Goal: Transaction & Acquisition: Download file/media

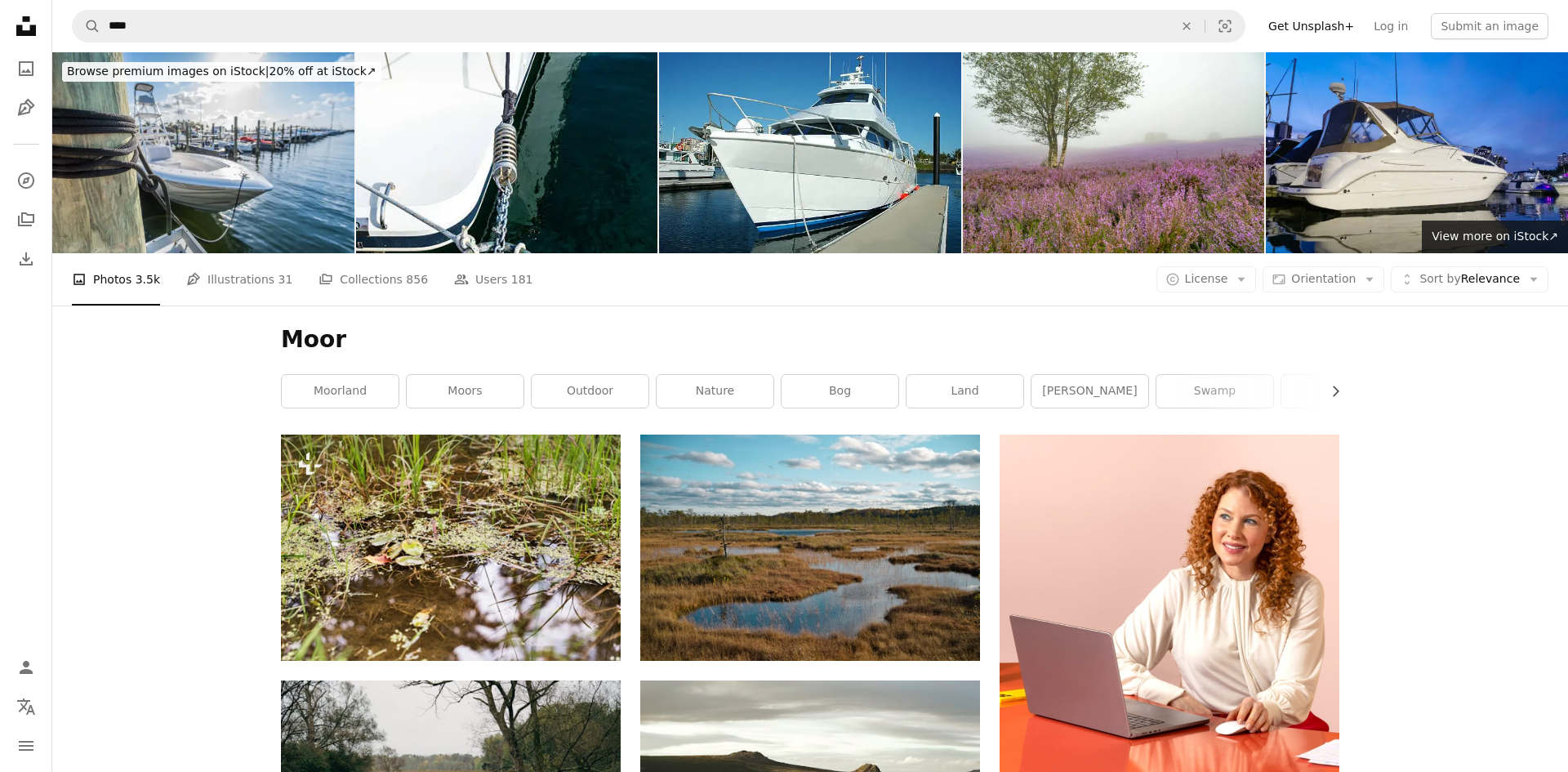
scroll to position [999, 0]
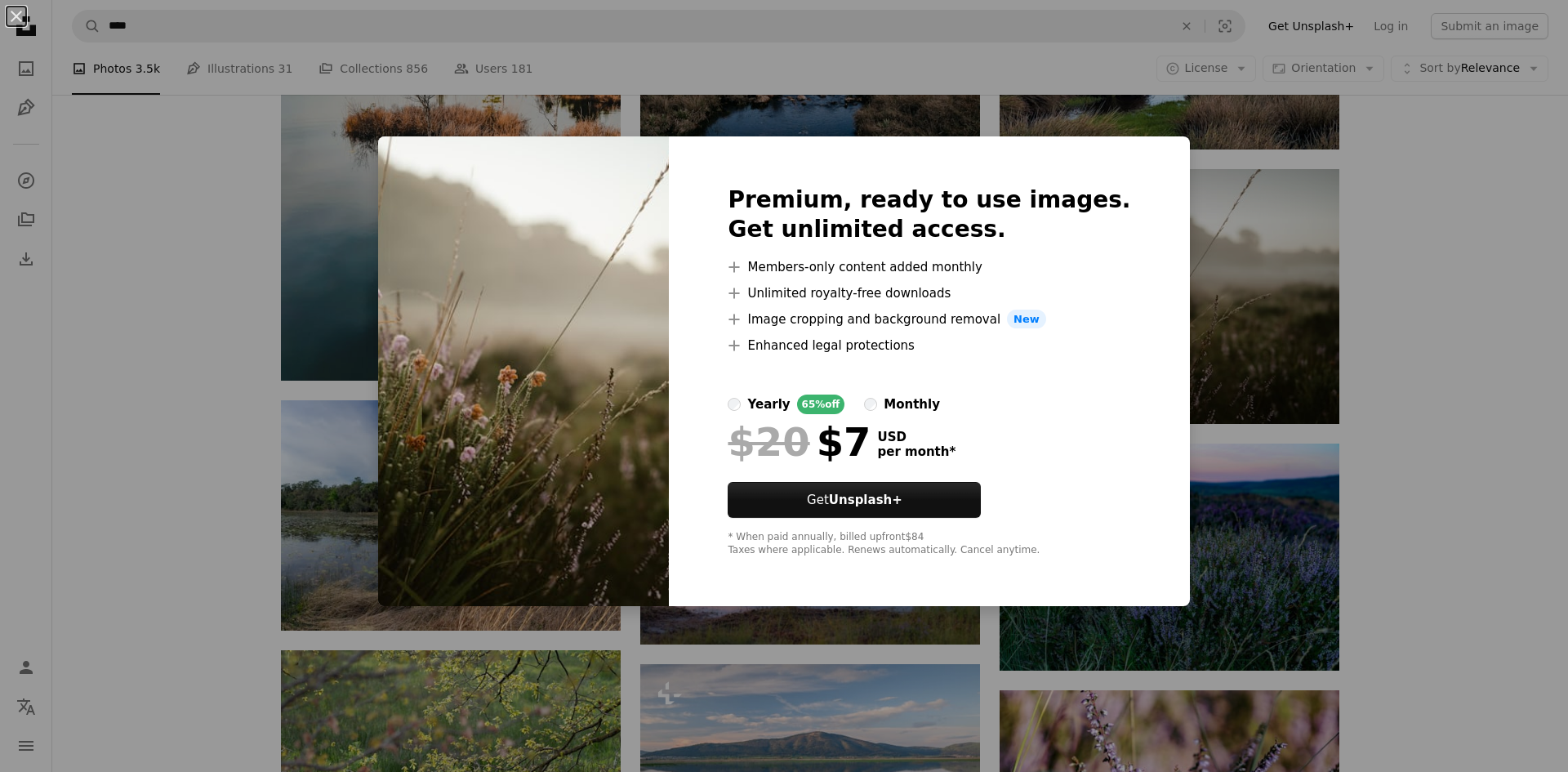
click at [1333, 296] on div "An X shape Premium, ready to use images. Get unlimited access. A plus sign Memb…" at bounding box center [784, 386] width 1568 height 772
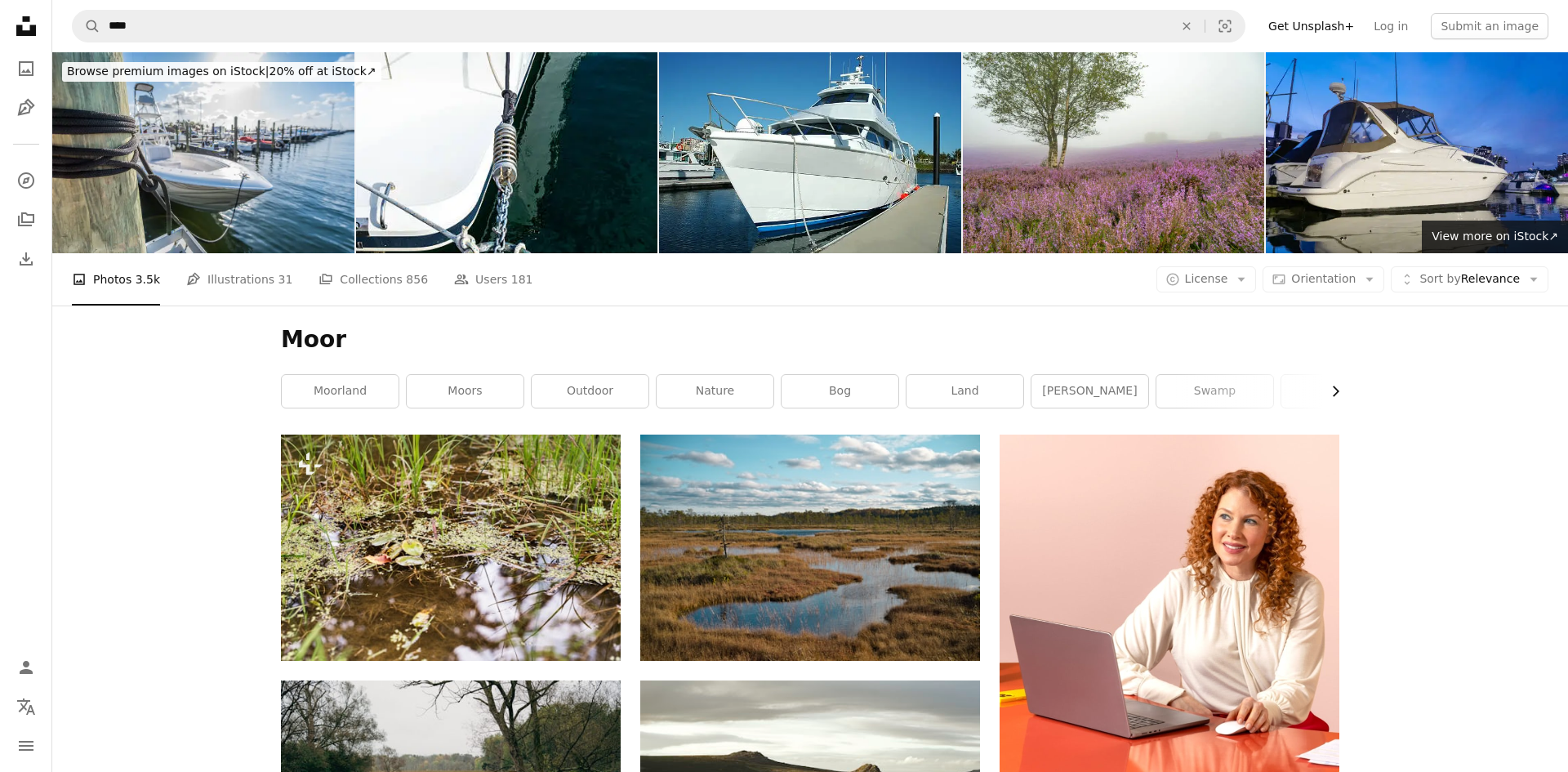
click at [1337, 401] on button "Chevron right" at bounding box center [1330, 391] width 19 height 32
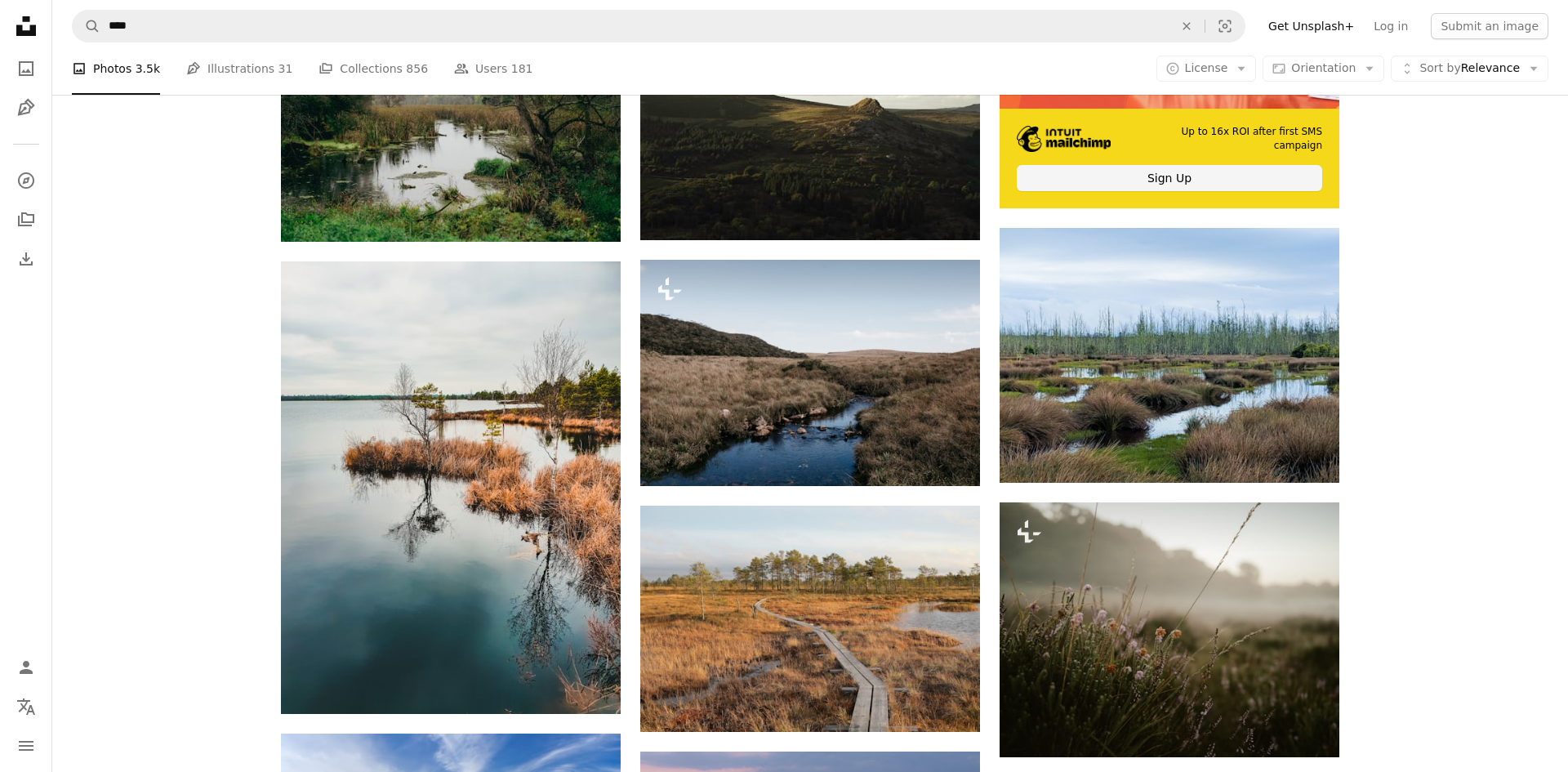
scroll to position [669, 0]
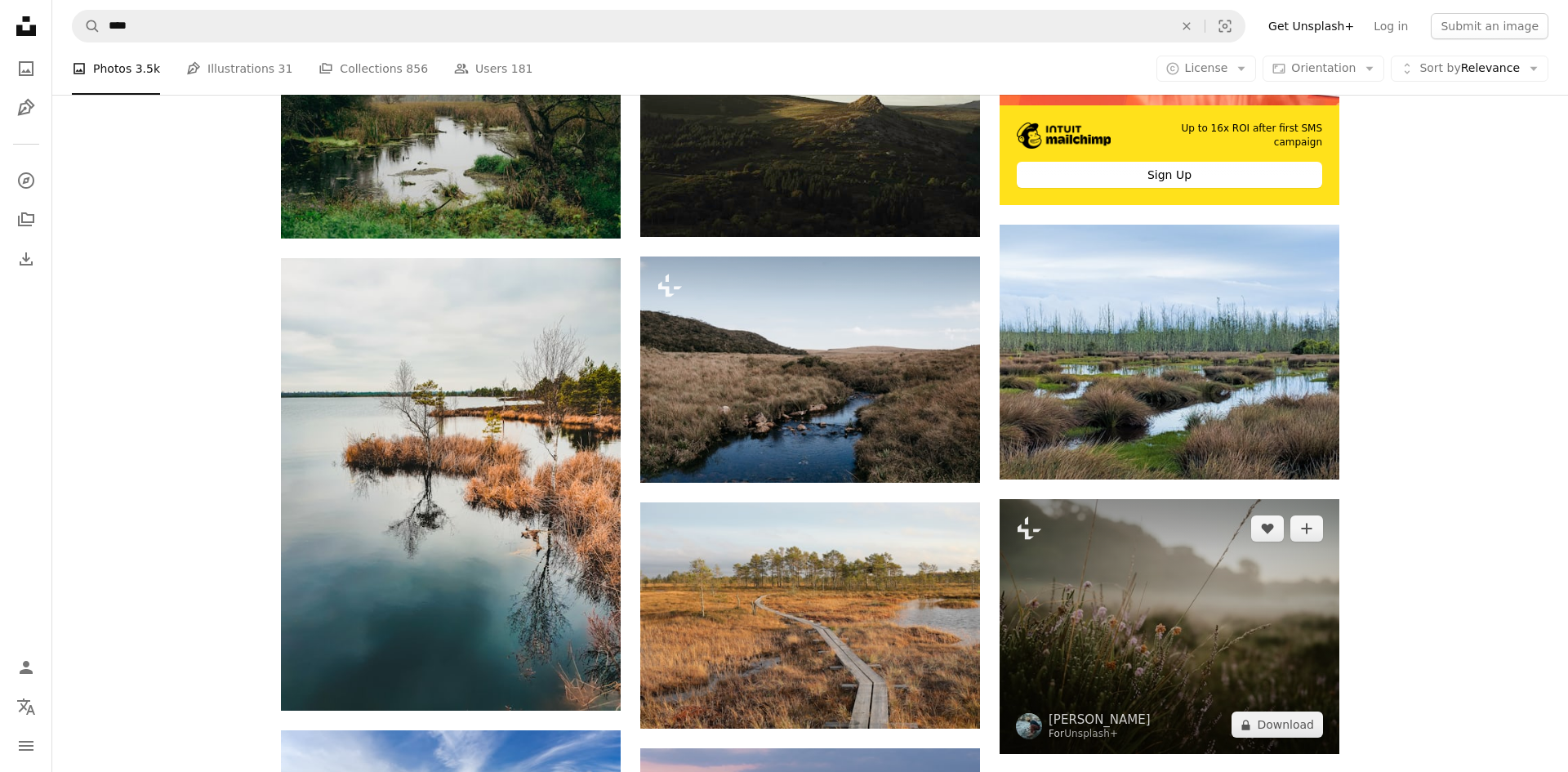
click at [1264, 606] on img at bounding box center [1169, 626] width 340 height 255
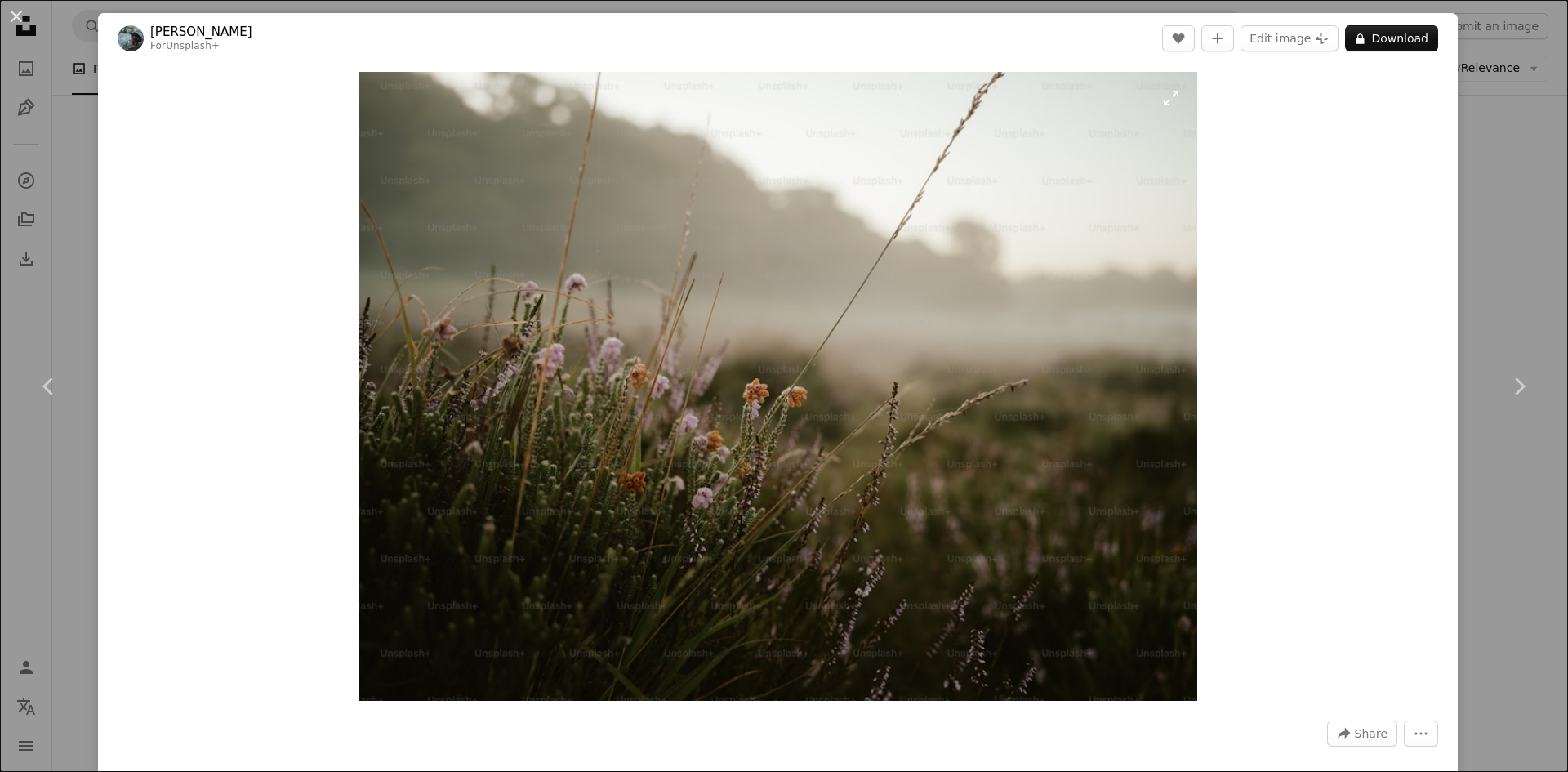
click at [1090, 227] on img "Zoom in on this image" at bounding box center [777, 386] width 839 height 629
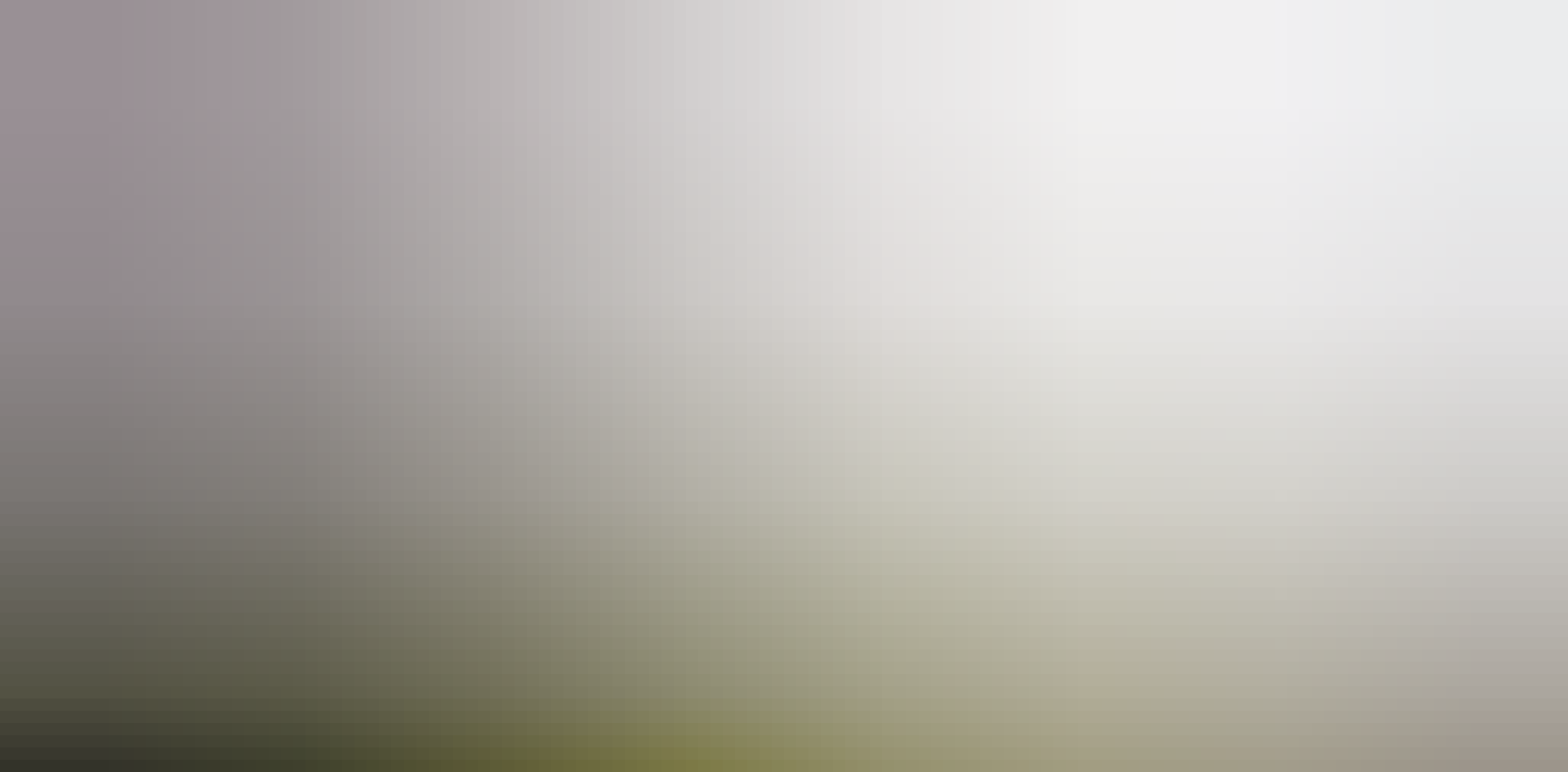
scroll to position [202, 0]
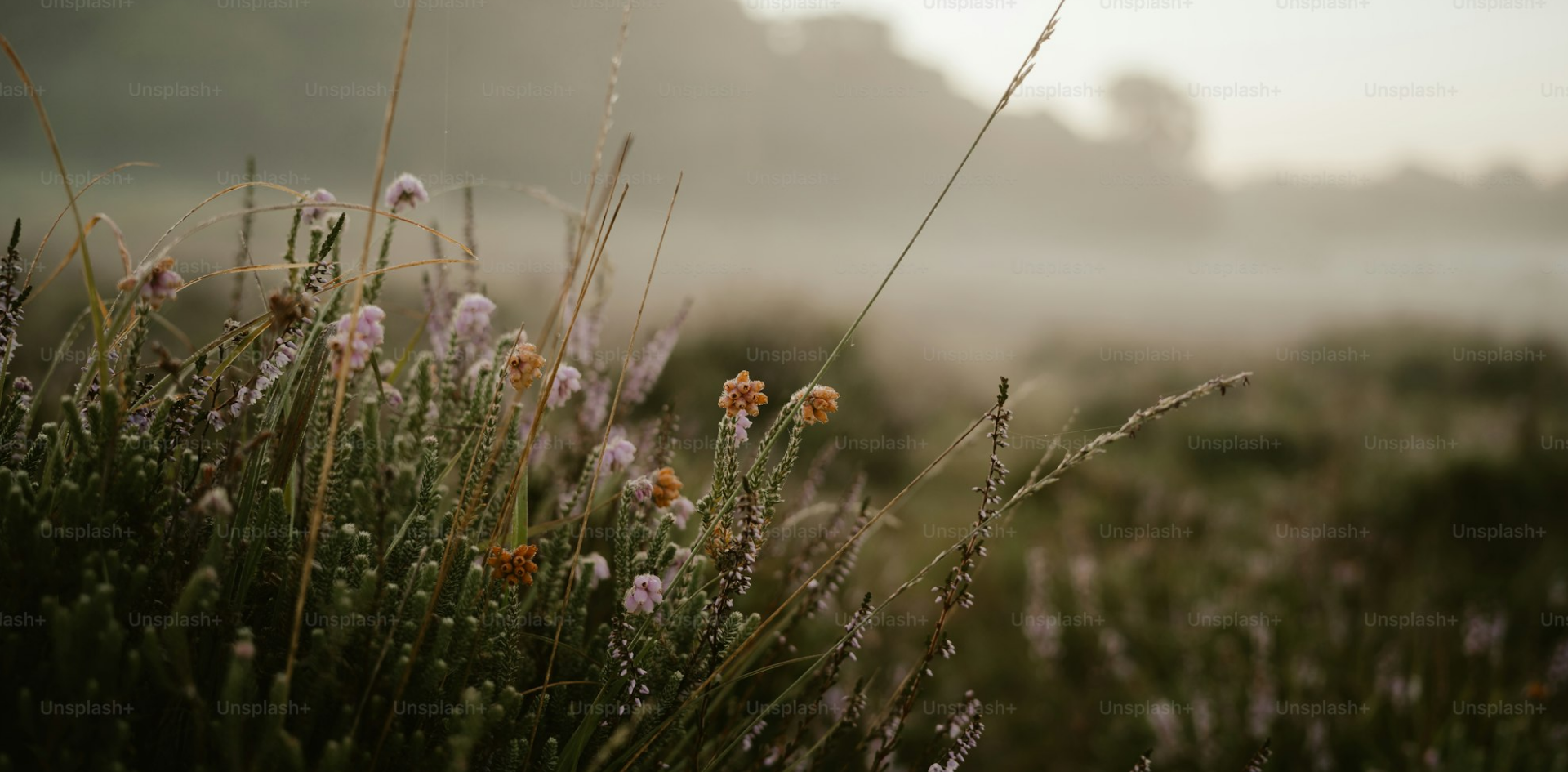
click at [1090, 227] on img "Zoom out on this image" at bounding box center [784, 385] width 1570 height 1177
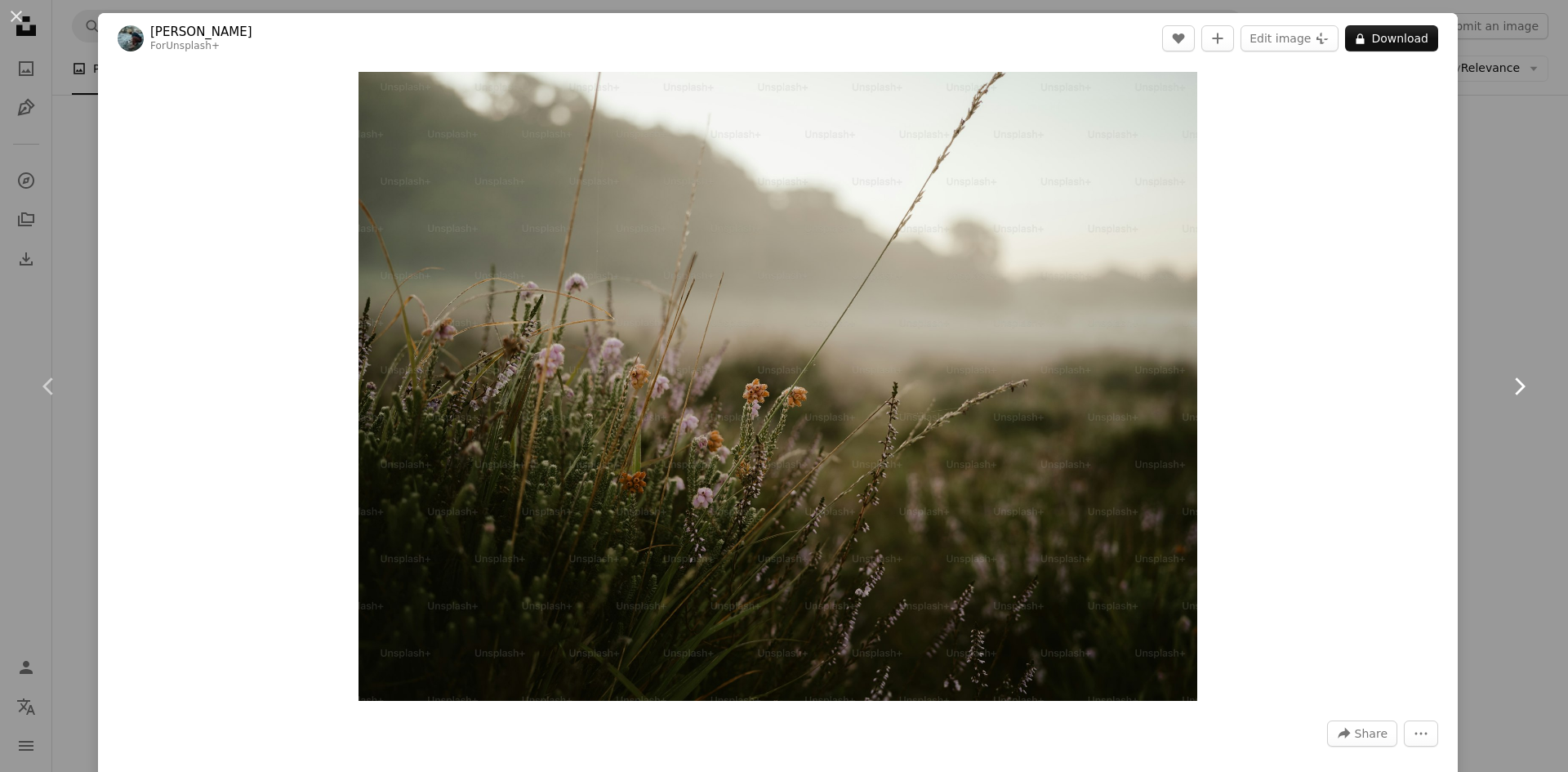
click at [1545, 334] on link "Chevron right" at bounding box center [1519, 386] width 98 height 157
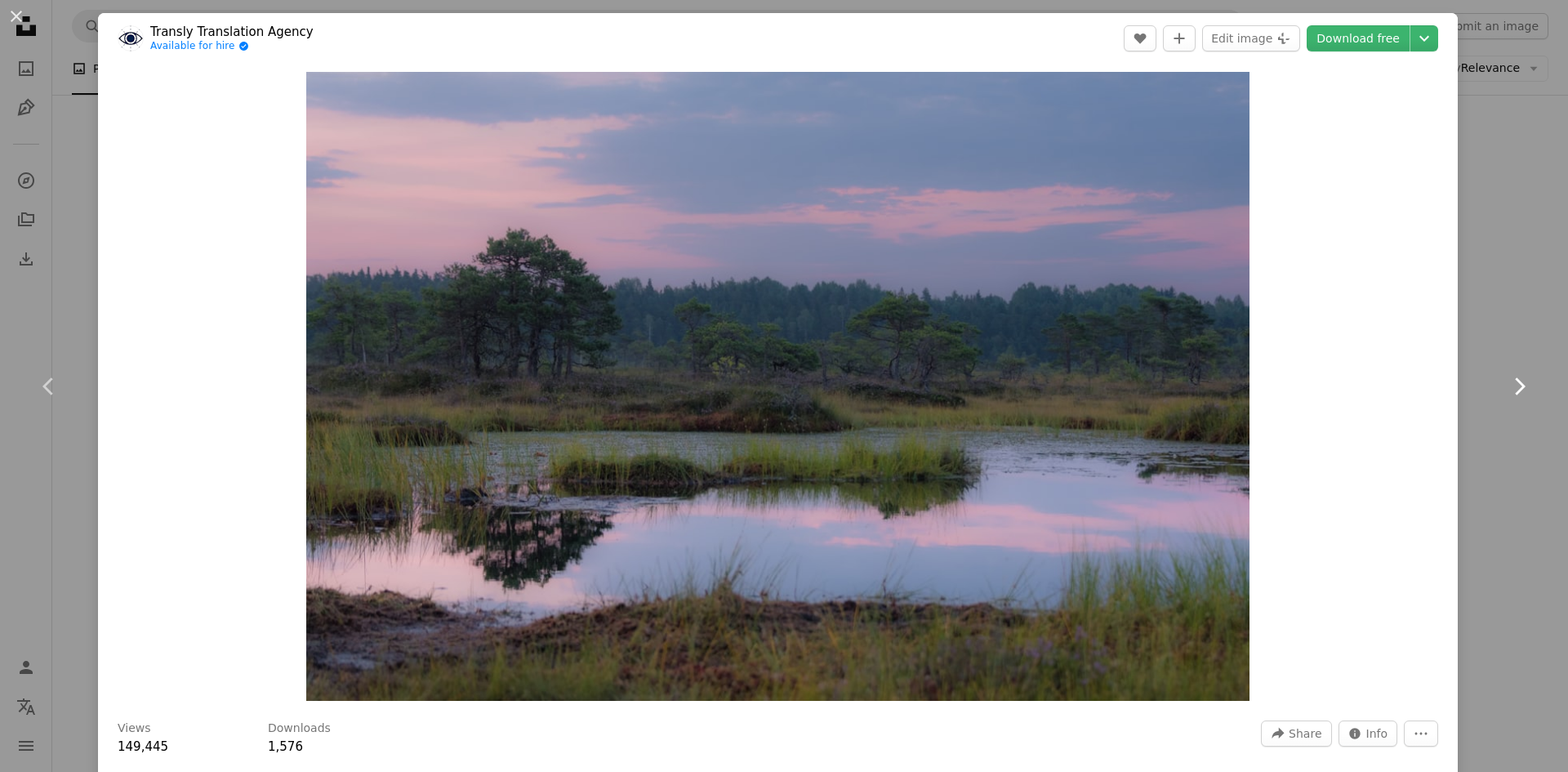
click at [1526, 379] on icon "Chevron right" at bounding box center [1518, 386] width 26 height 26
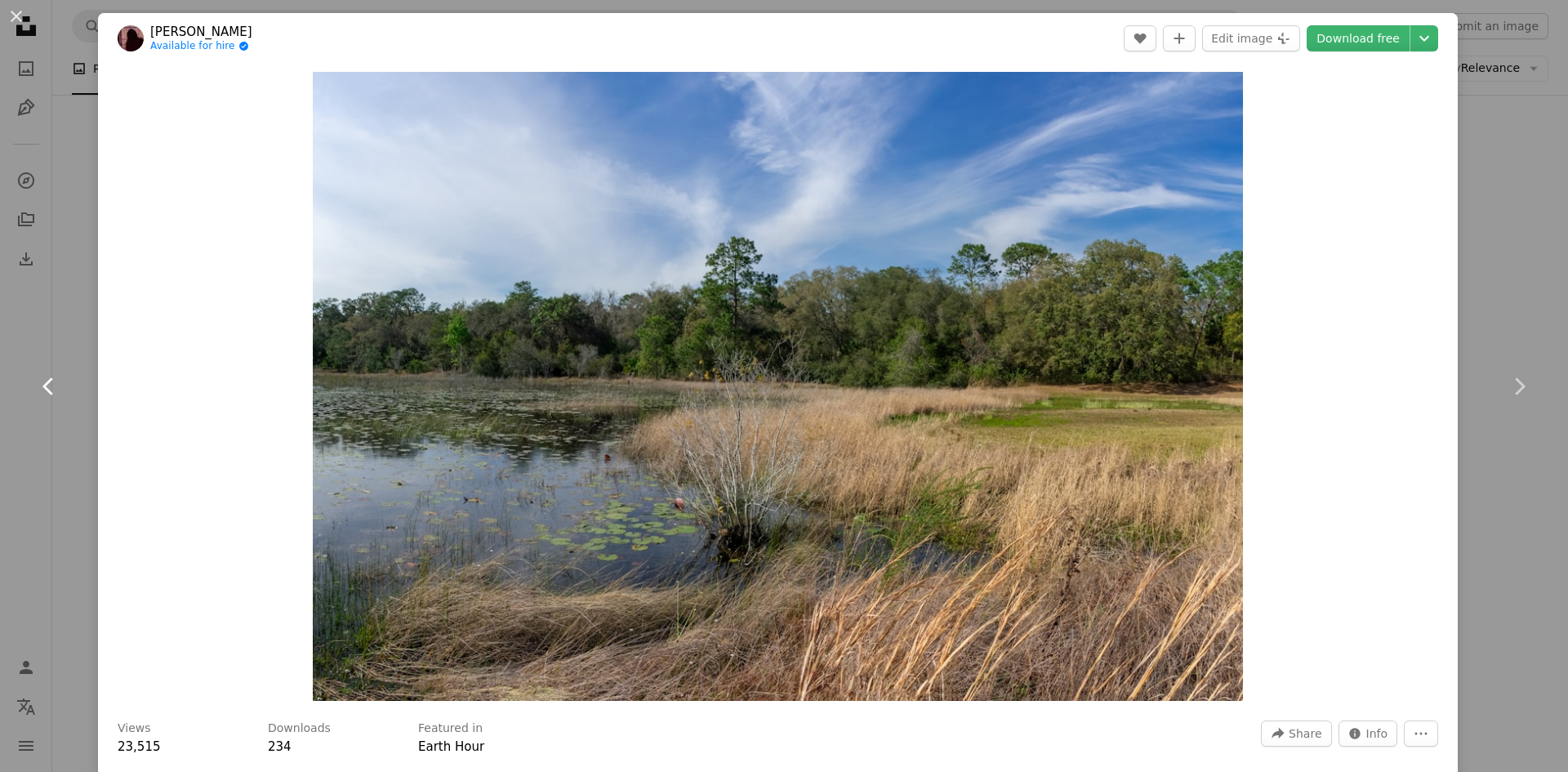
click at [56, 386] on icon "Chevron left" at bounding box center [48, 386] width 26 height 26
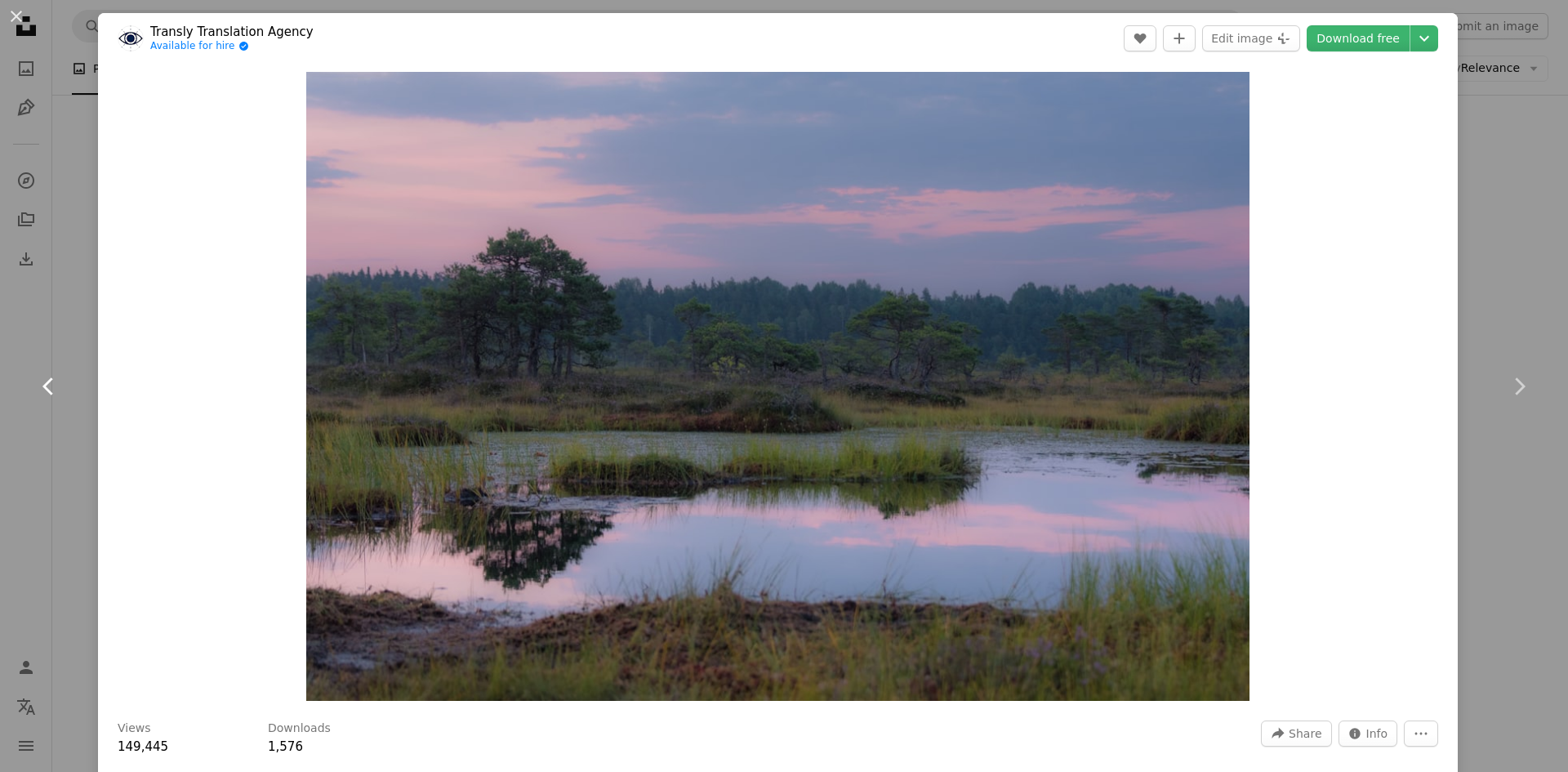
click at [53, 389] on icon "Chevron left" at bounding box center [48, 386] width 26 height 26
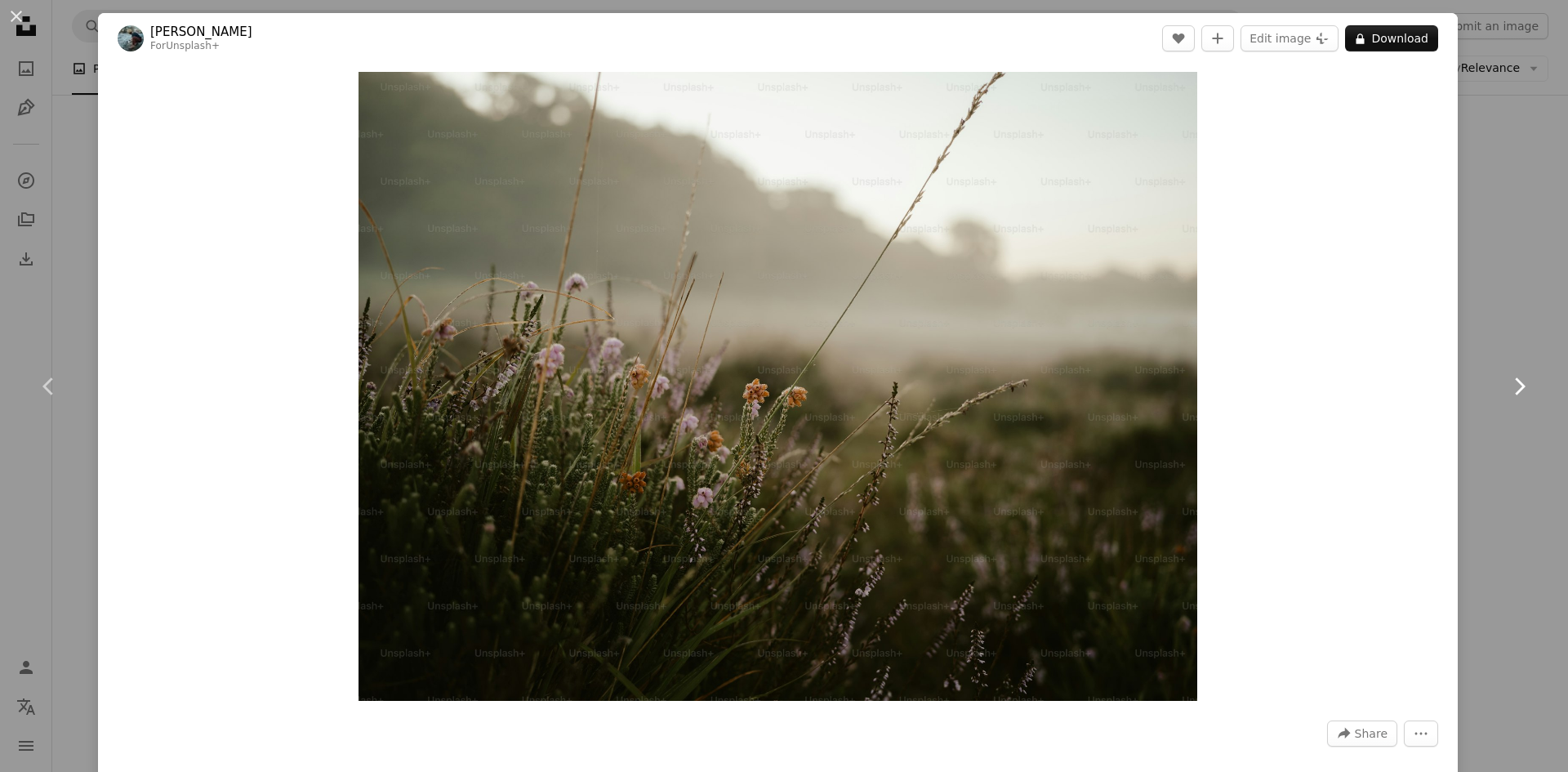
click at [1526, 378] on icon "Chevron right" at bounding box center [1518, 386] width 26 height 26
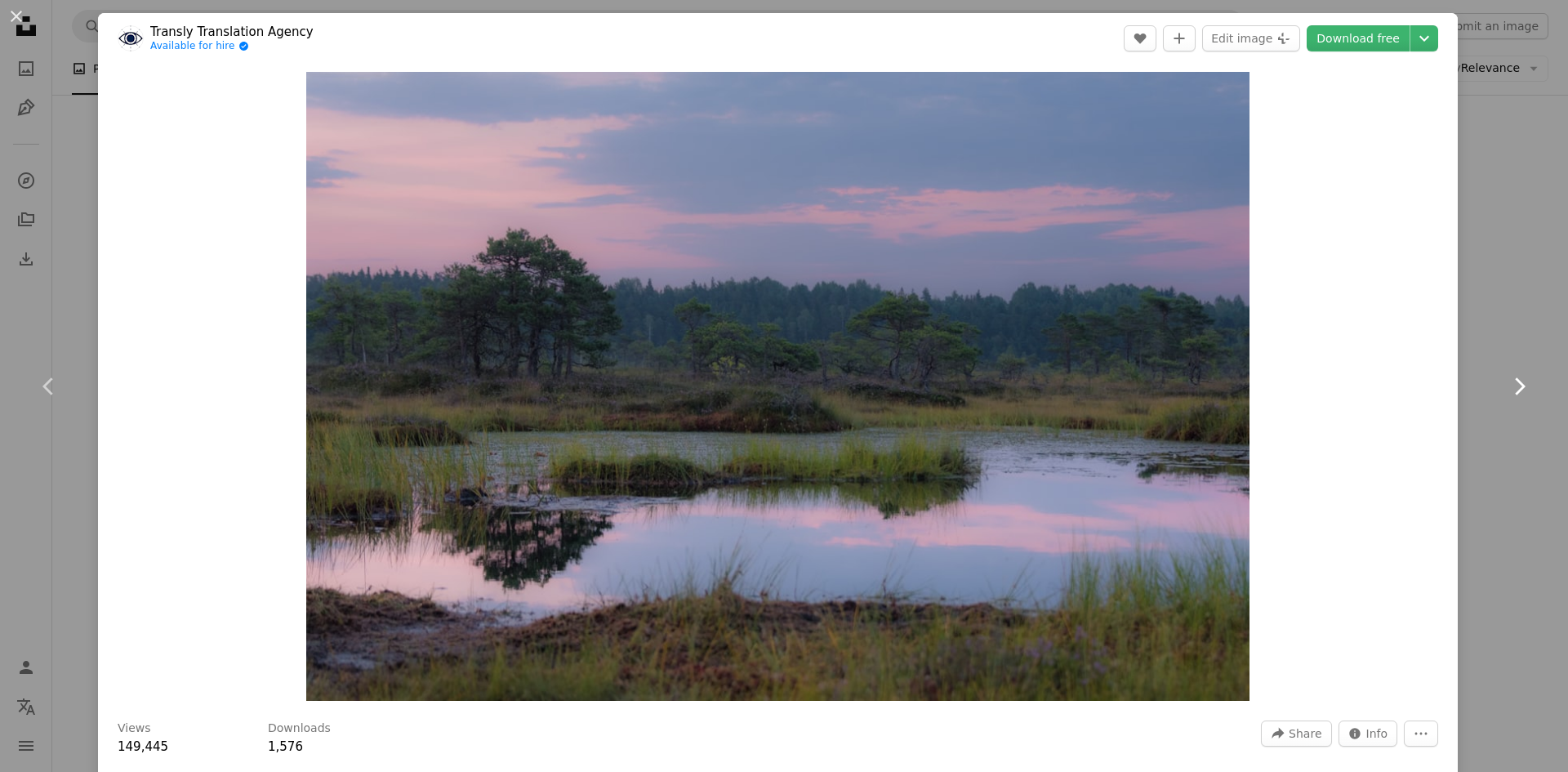
click at [1526, 378] on icon "Chevron right" at bounding box center [1518, 386] width 26 height 26
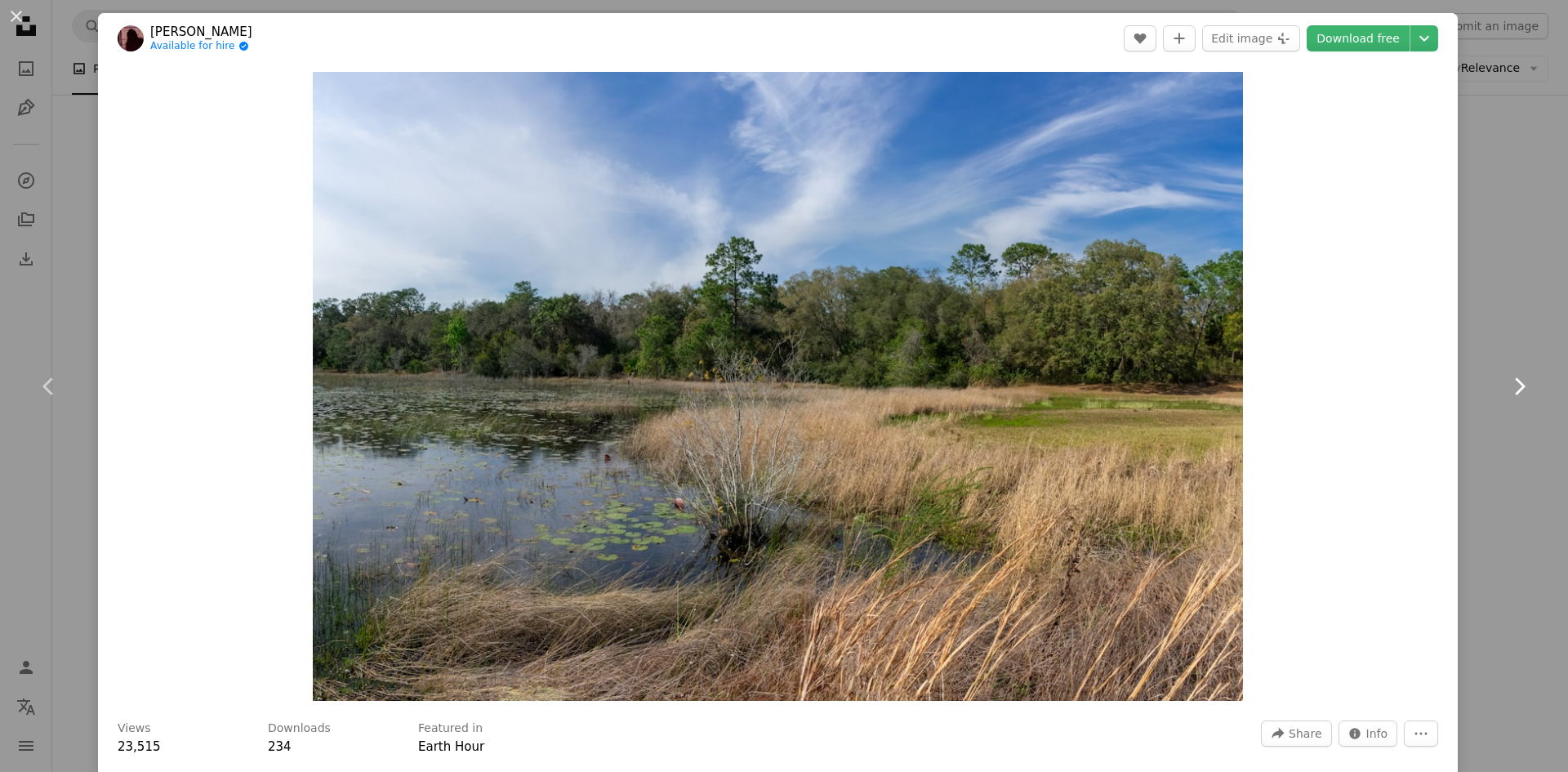
click at [1526, 378] on icon "Chevron right" at bounding box center [1518, 386] width 26 height 26
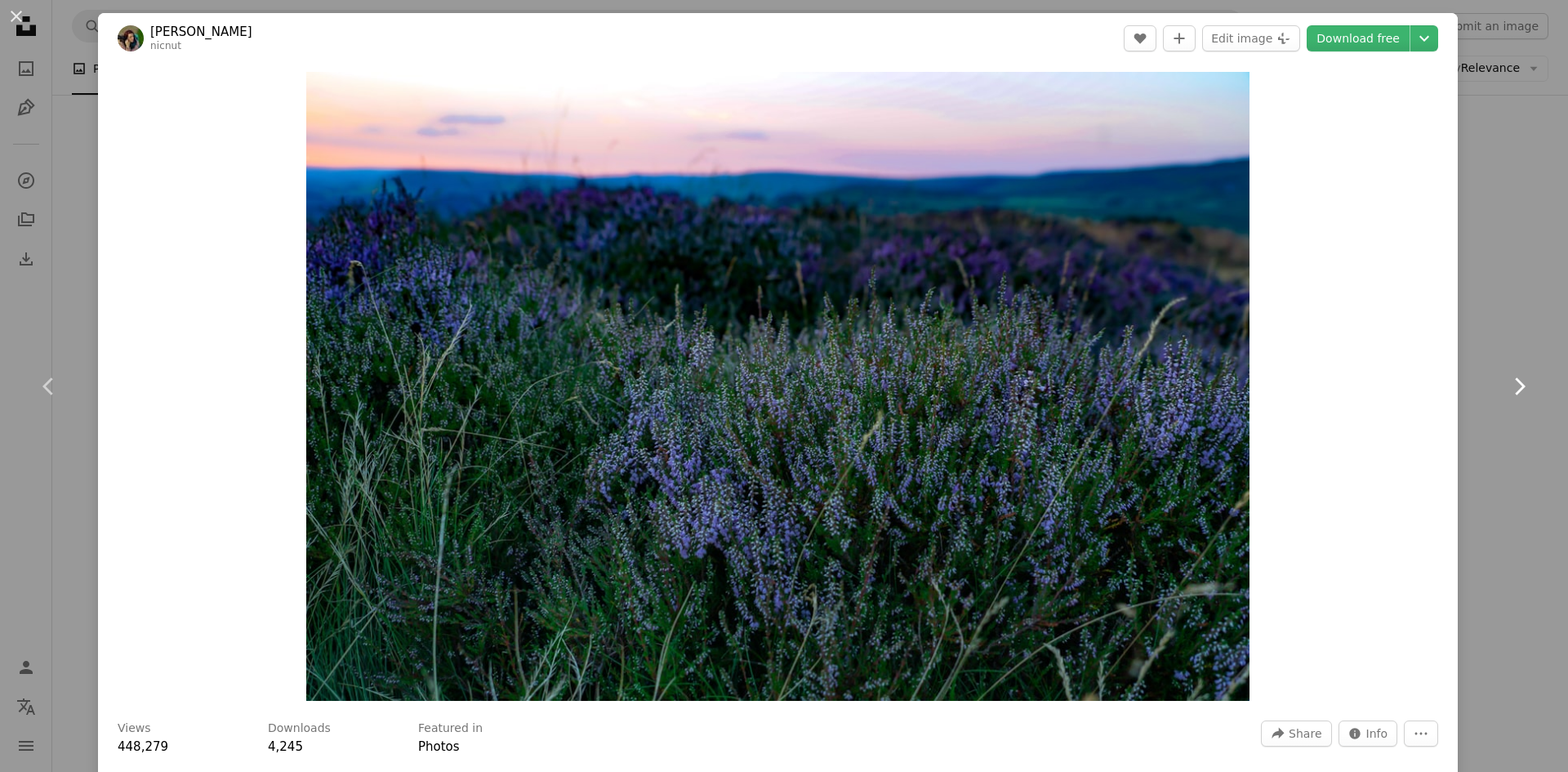
click at [1524, 383] on icon "Chevron right" at bounding box center [1518, 386] width 26 height 26
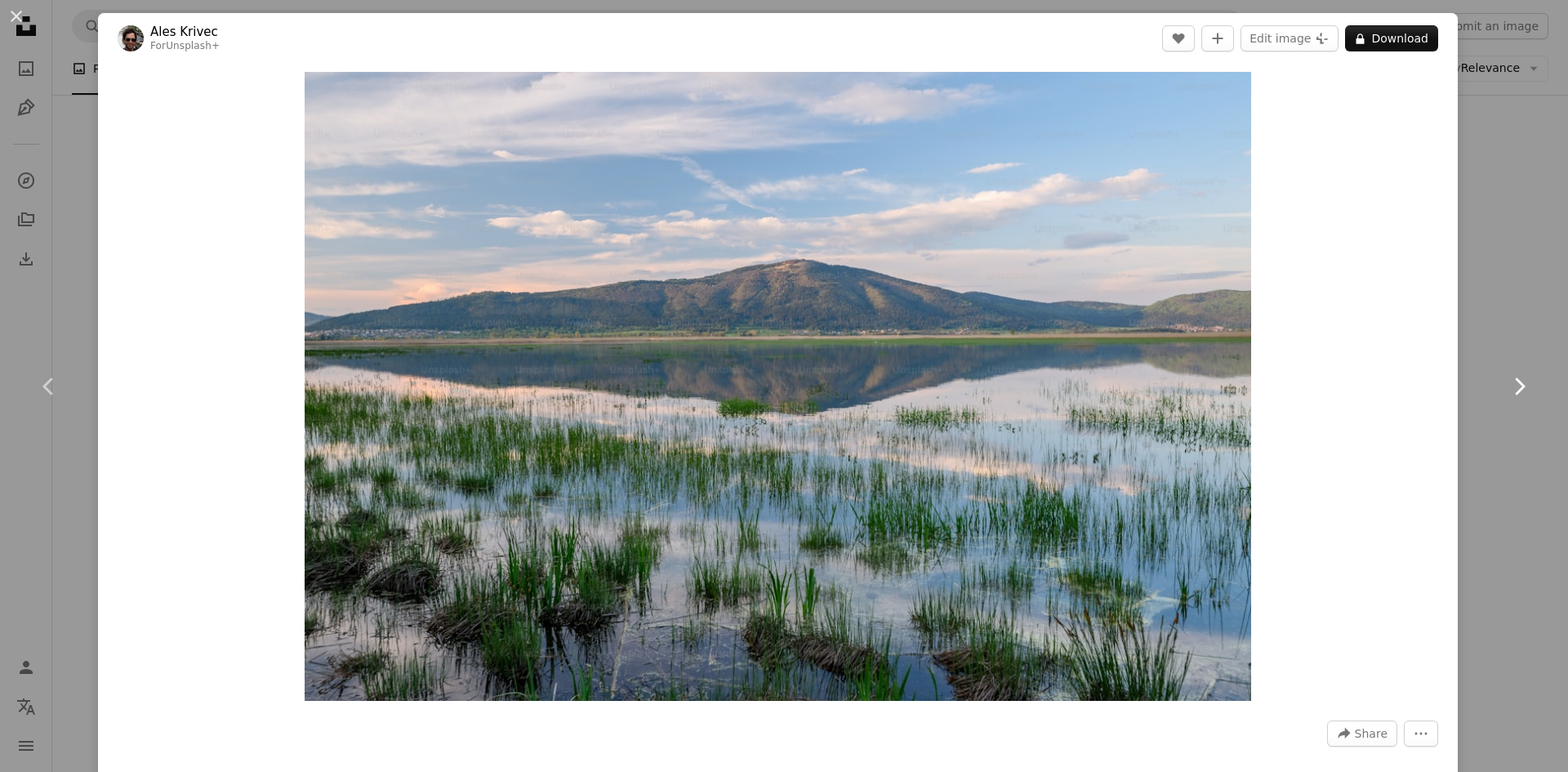
click at [1524, 383] on icon "Chevron right" at bounding box center [1518, 386] width 26 height 26
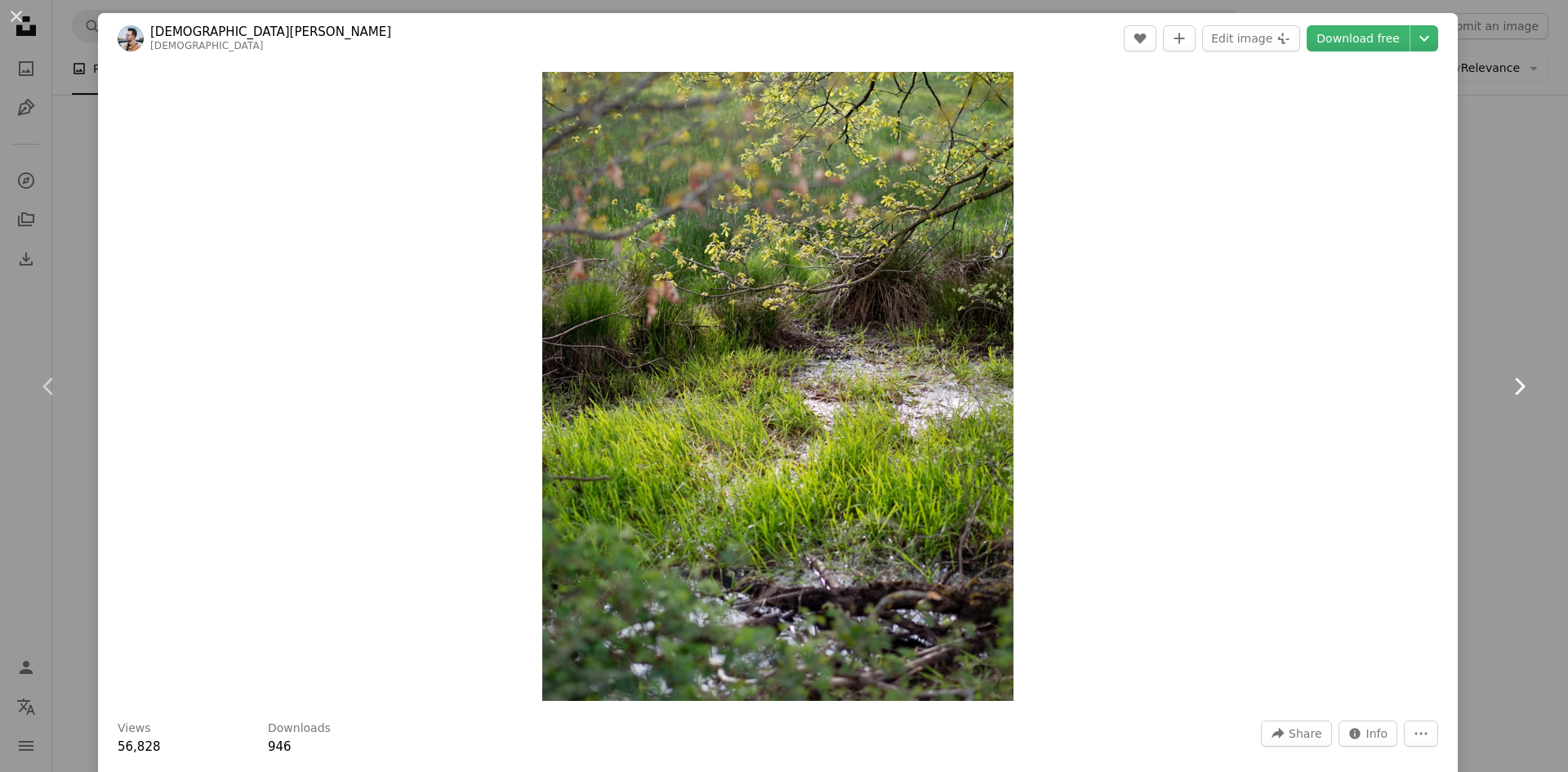
click at [1524, 383] on icon "Chevron right" at bounding box center [1518, 386] width 26 height 26
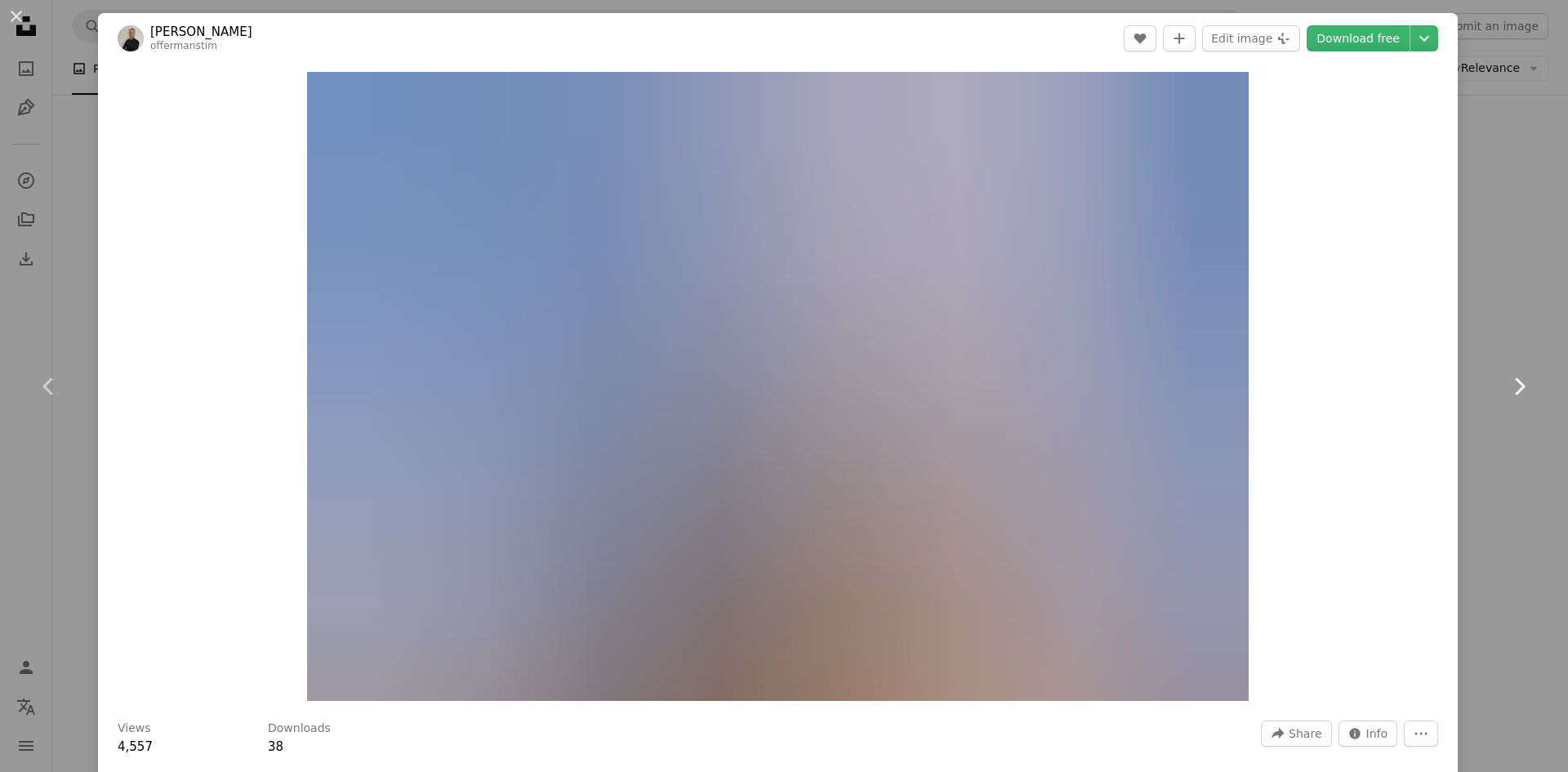
click at [1524, 384] on icon "Chevron right" at bounding box center [1518, 386] width 26 height 26
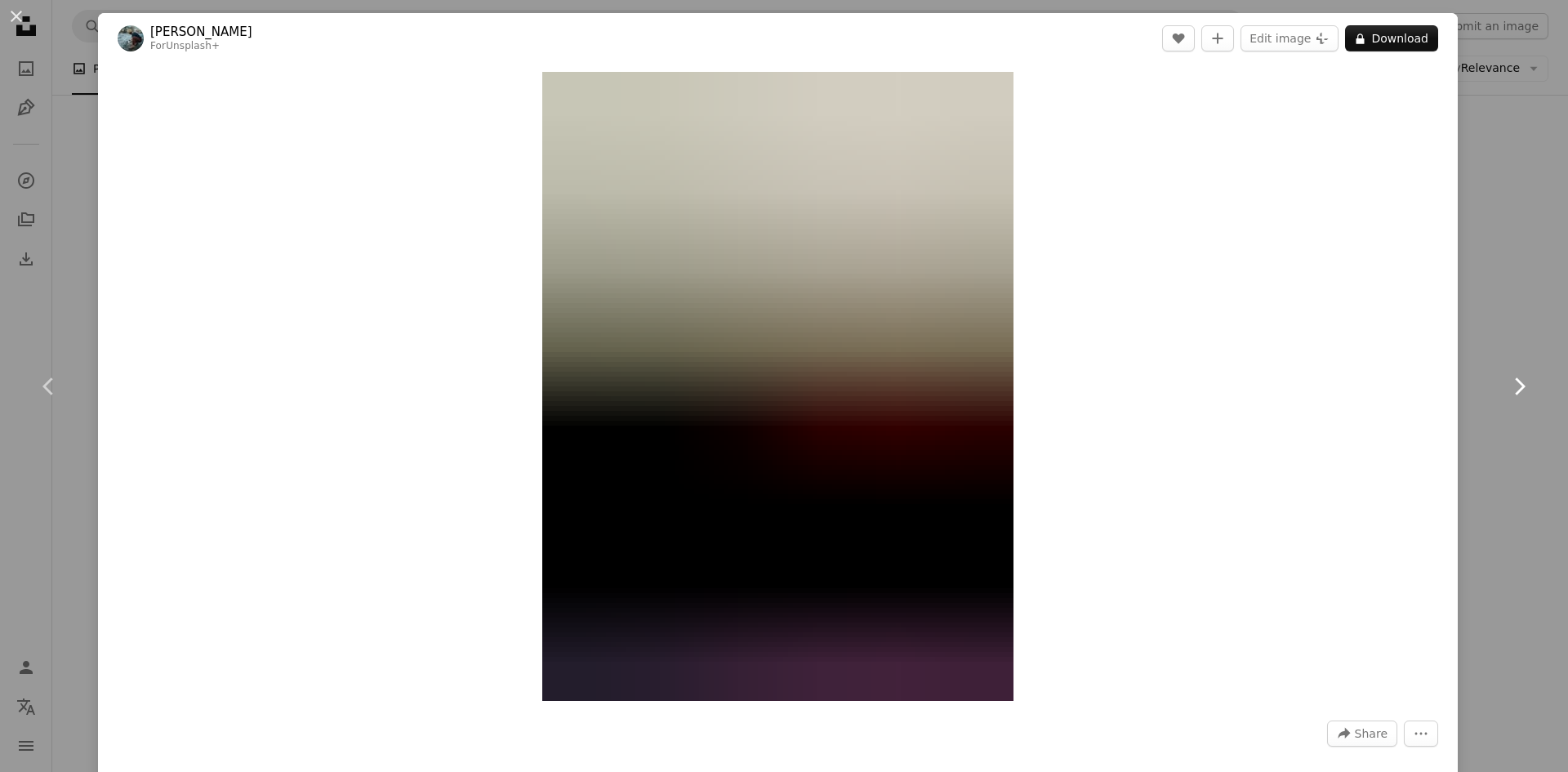
click at [1519, 381] on icon at bounding box center [1520, 386] width 11 height 17
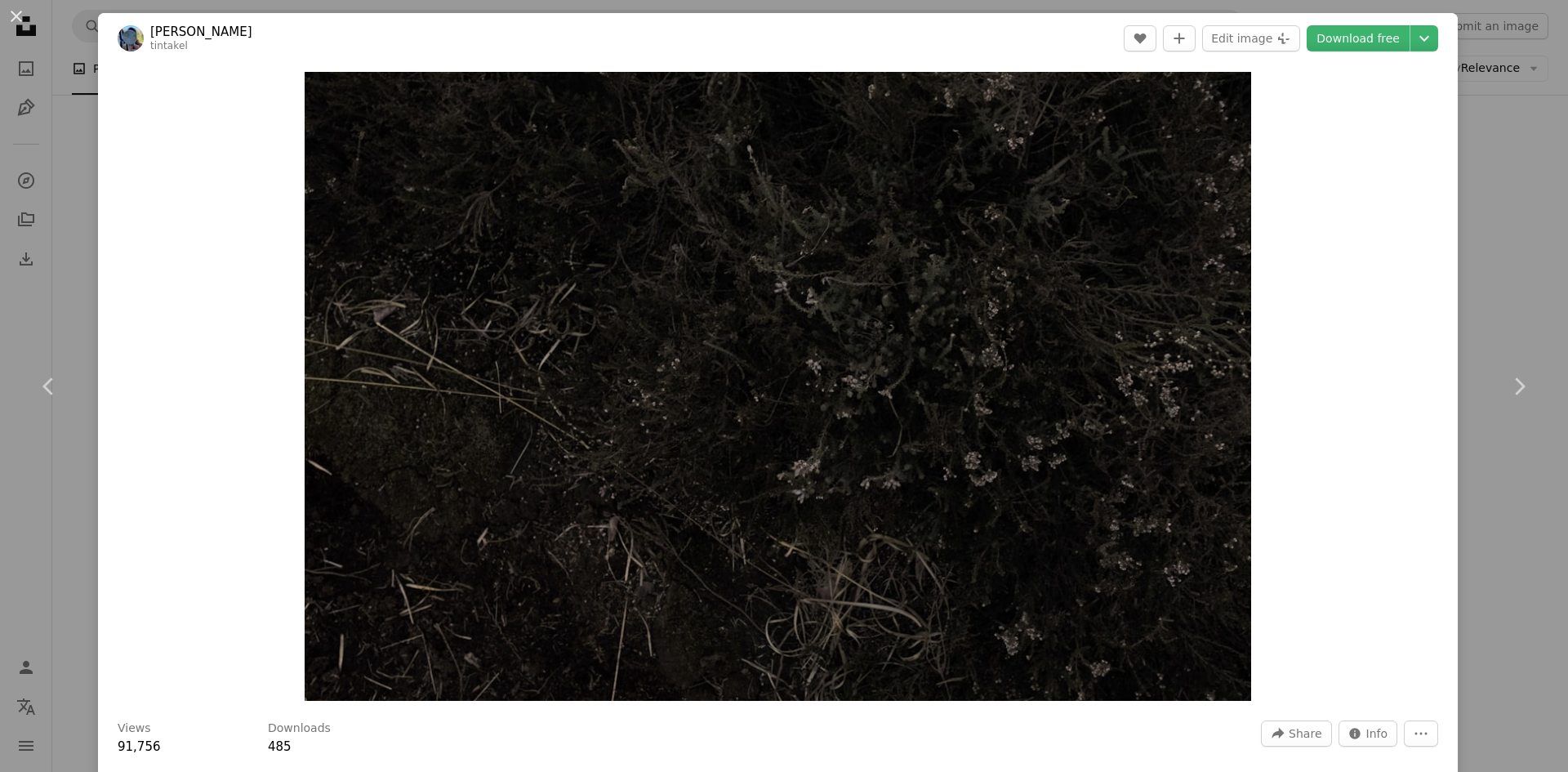
click at [1520, 250] on div "An X shape Chevron left Chevron right [PERSON_NAME] tintakel A heart A plus sig…" at bounding box center [784, 386] width 1568 height 772
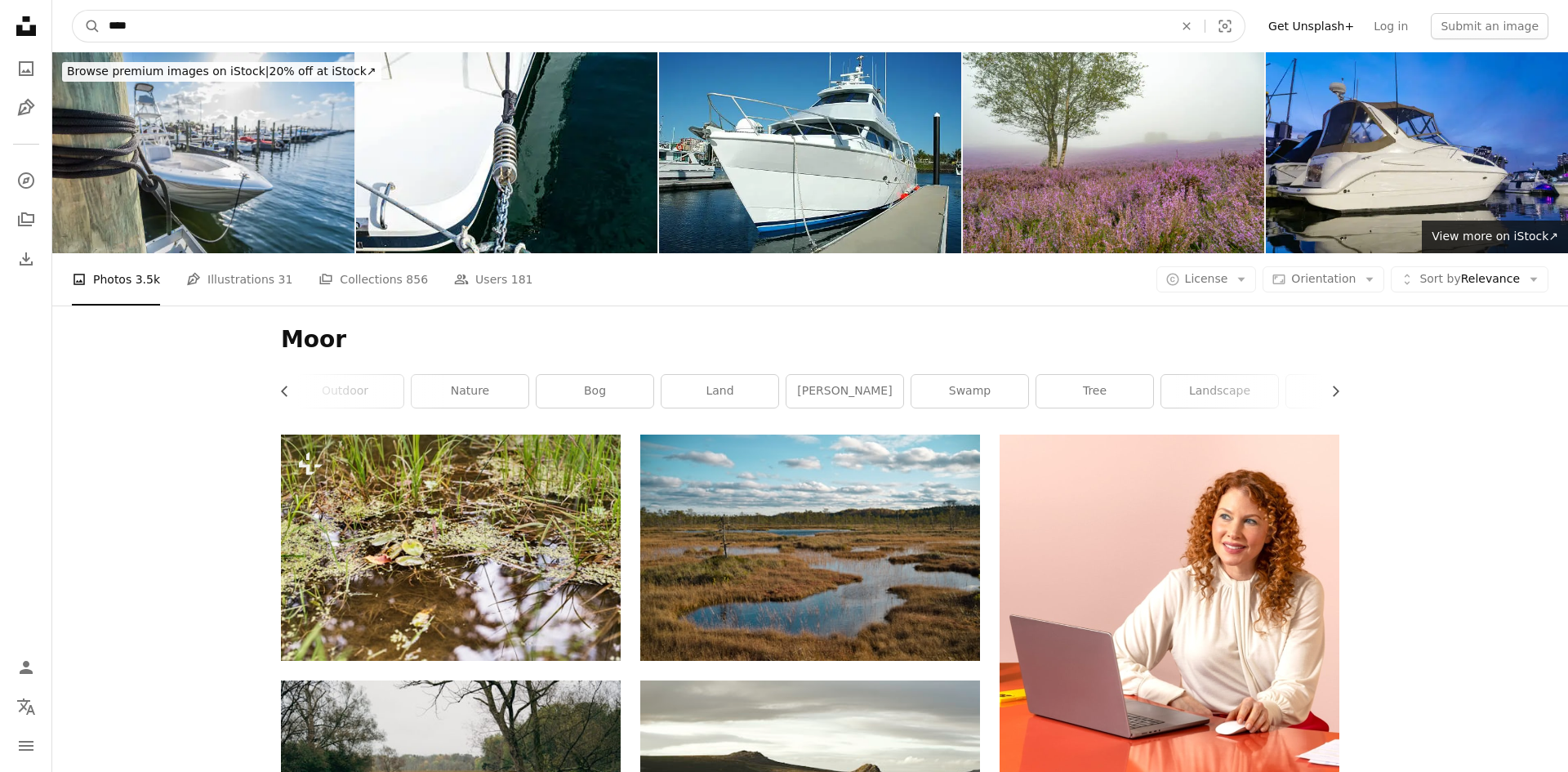
click at [173, 33] on input "****" at bounding box center [635, 26] width 1068 height 31
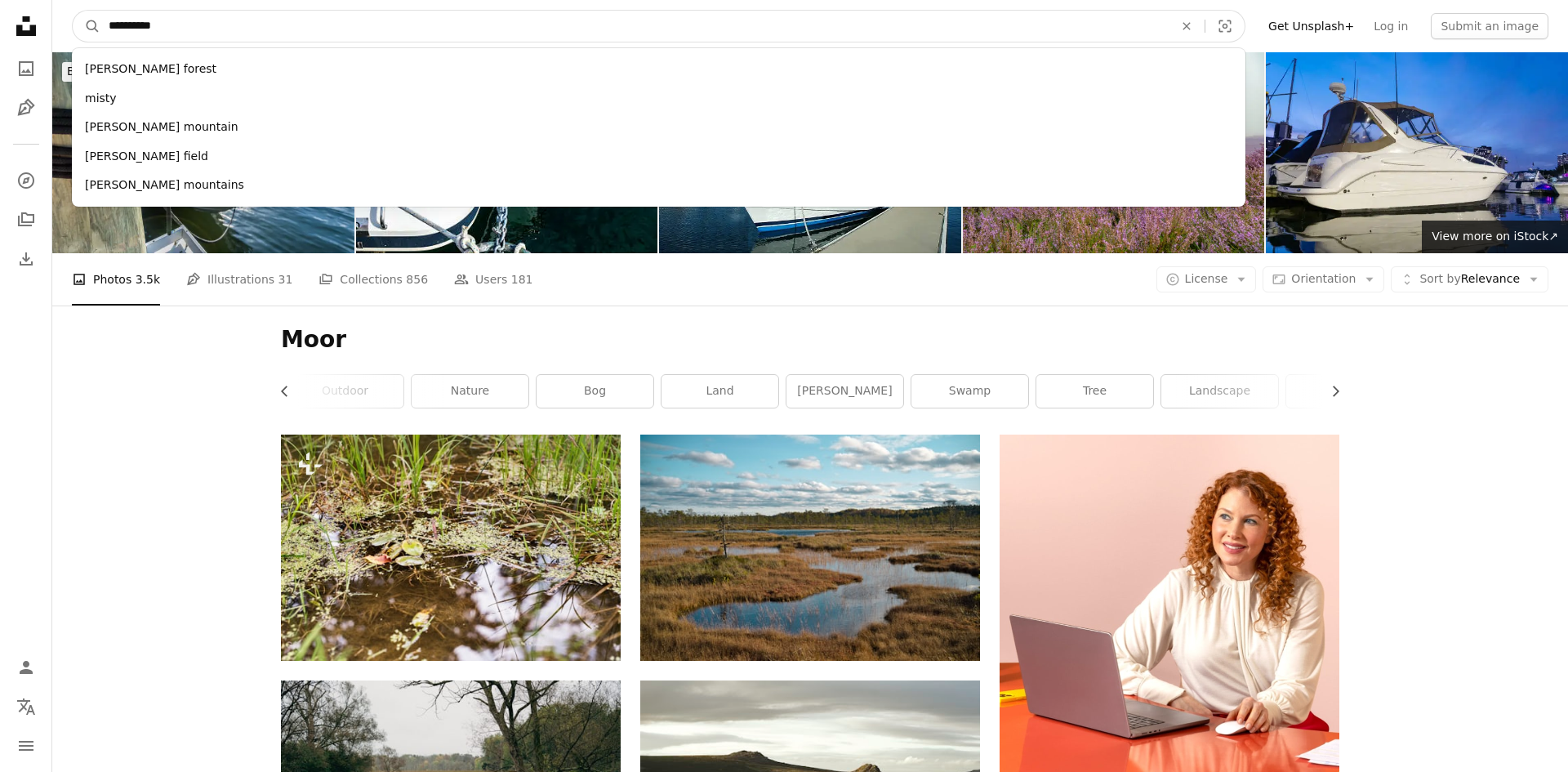
type input "**********"
click at [72, 11] on button "A magnifying glass" at bounding box center [86, 26] width 27 height 31
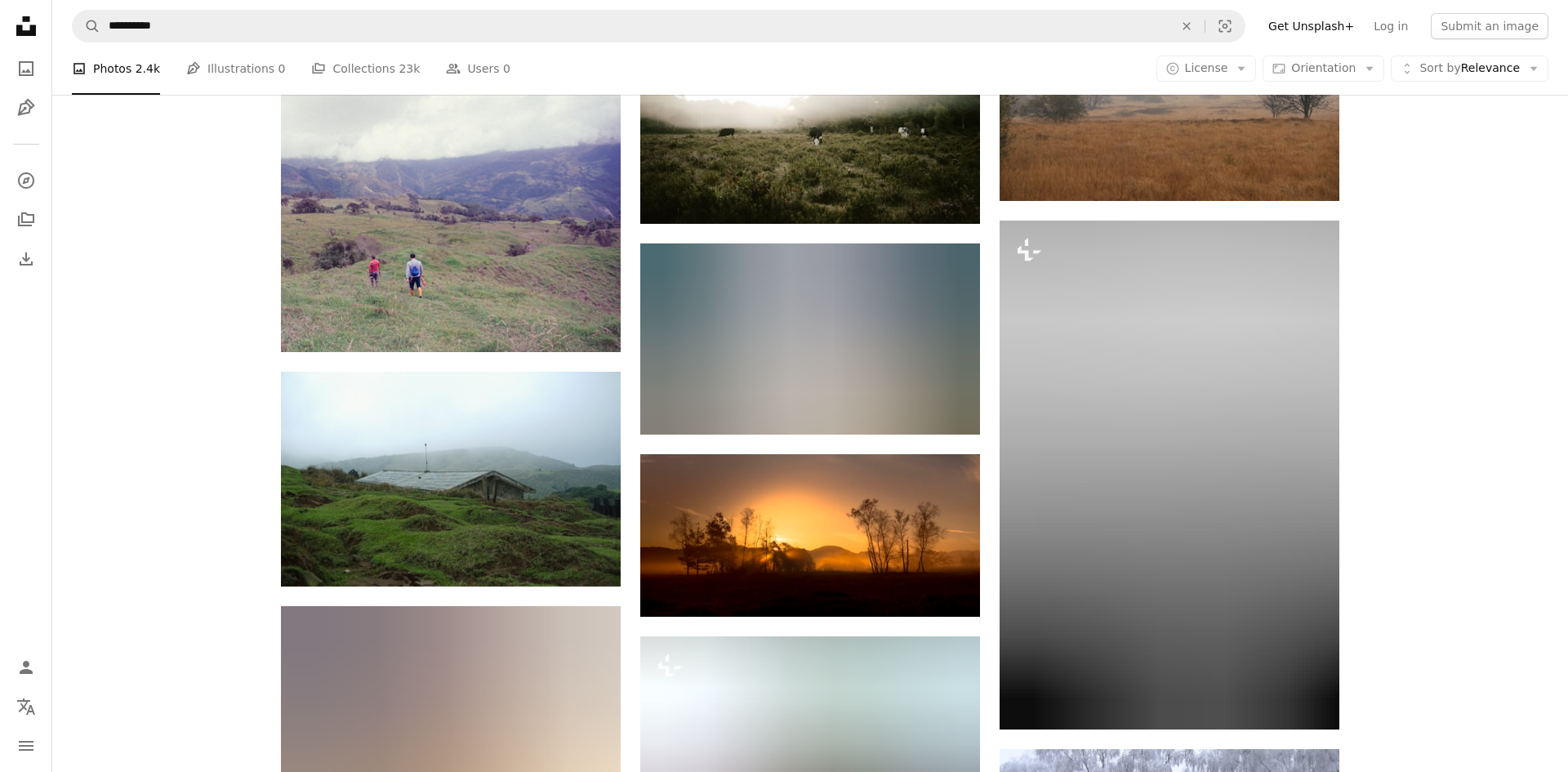
scroll to position [925, 0]
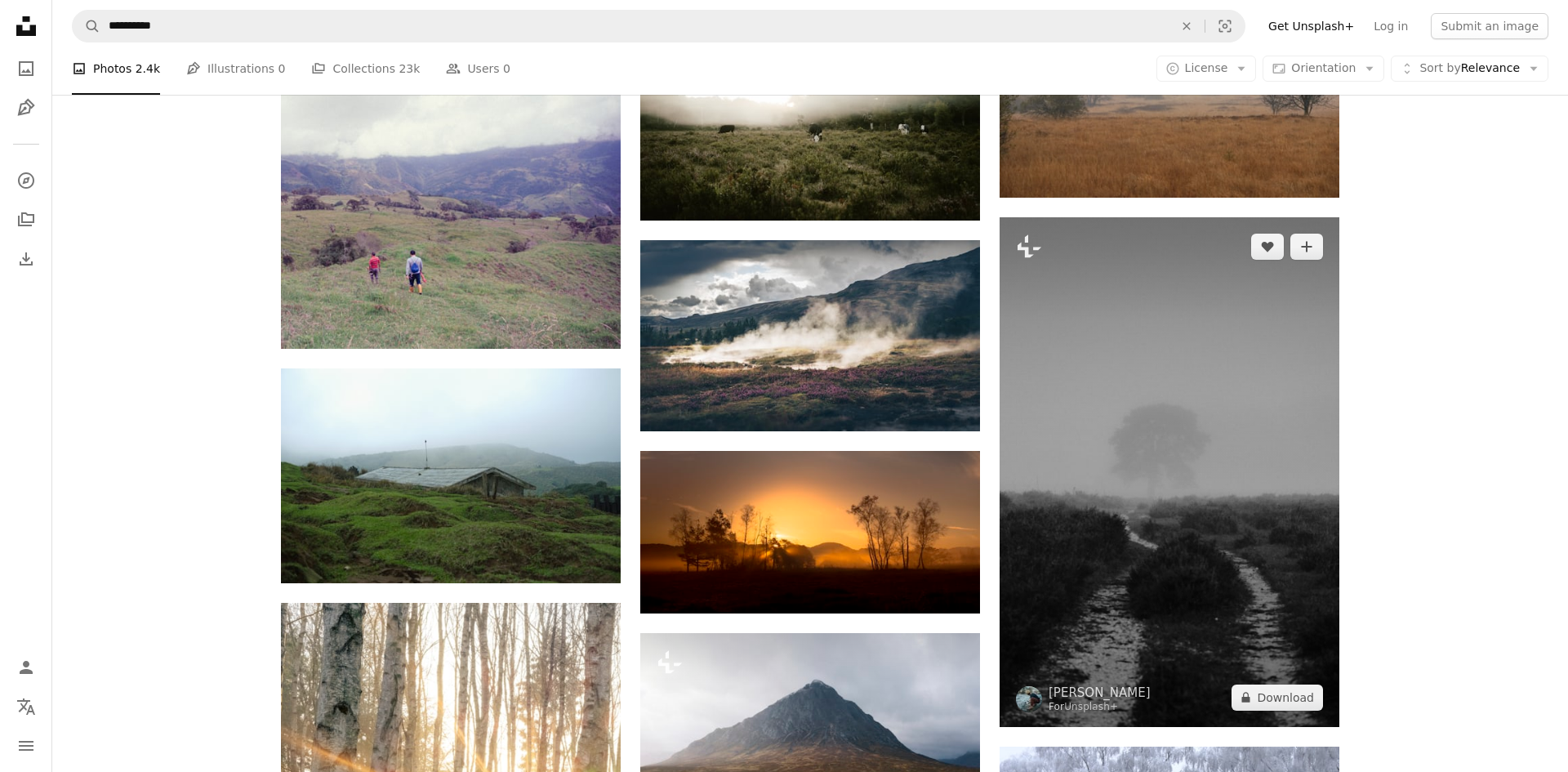
click at [1271, 558] on img at bounding box center [1169, 472] width 340 height 510
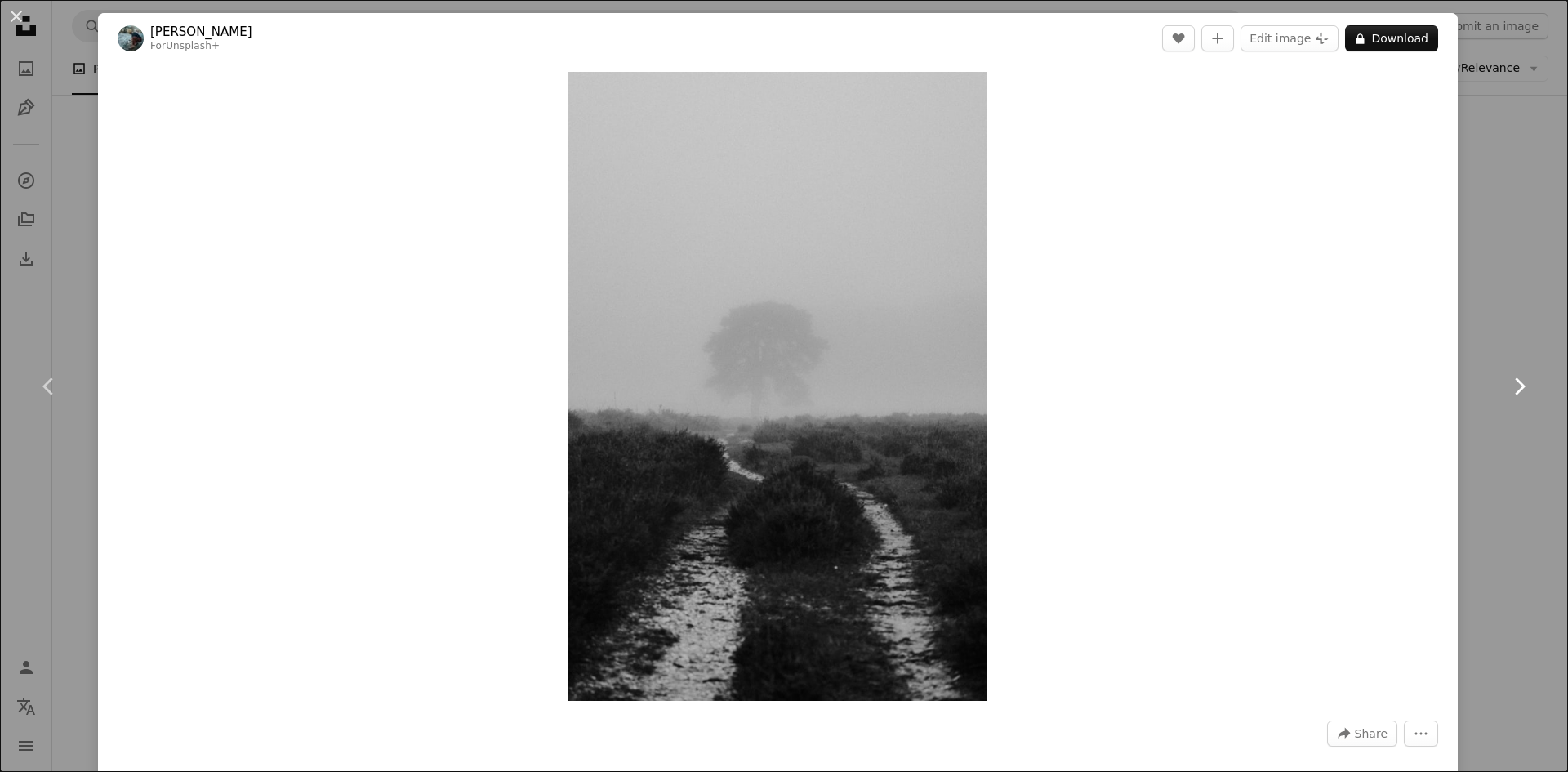
click at [1522, 397] on icon "Chevron right" at bounding box center [1518, 386] width 26 height 26
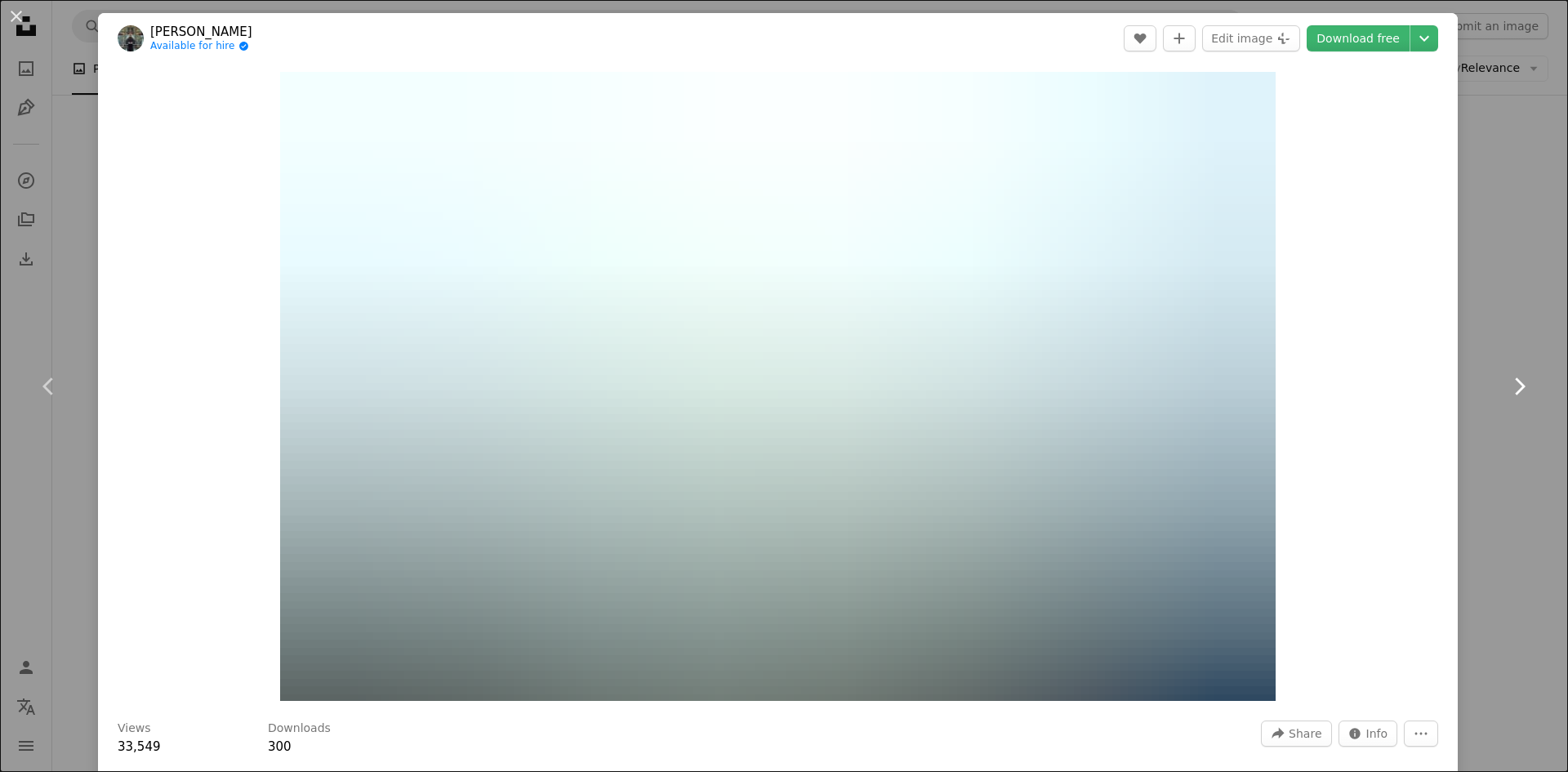
click at [1519, 381] on icon at bounding box center [1520, 386] width 11 height 17
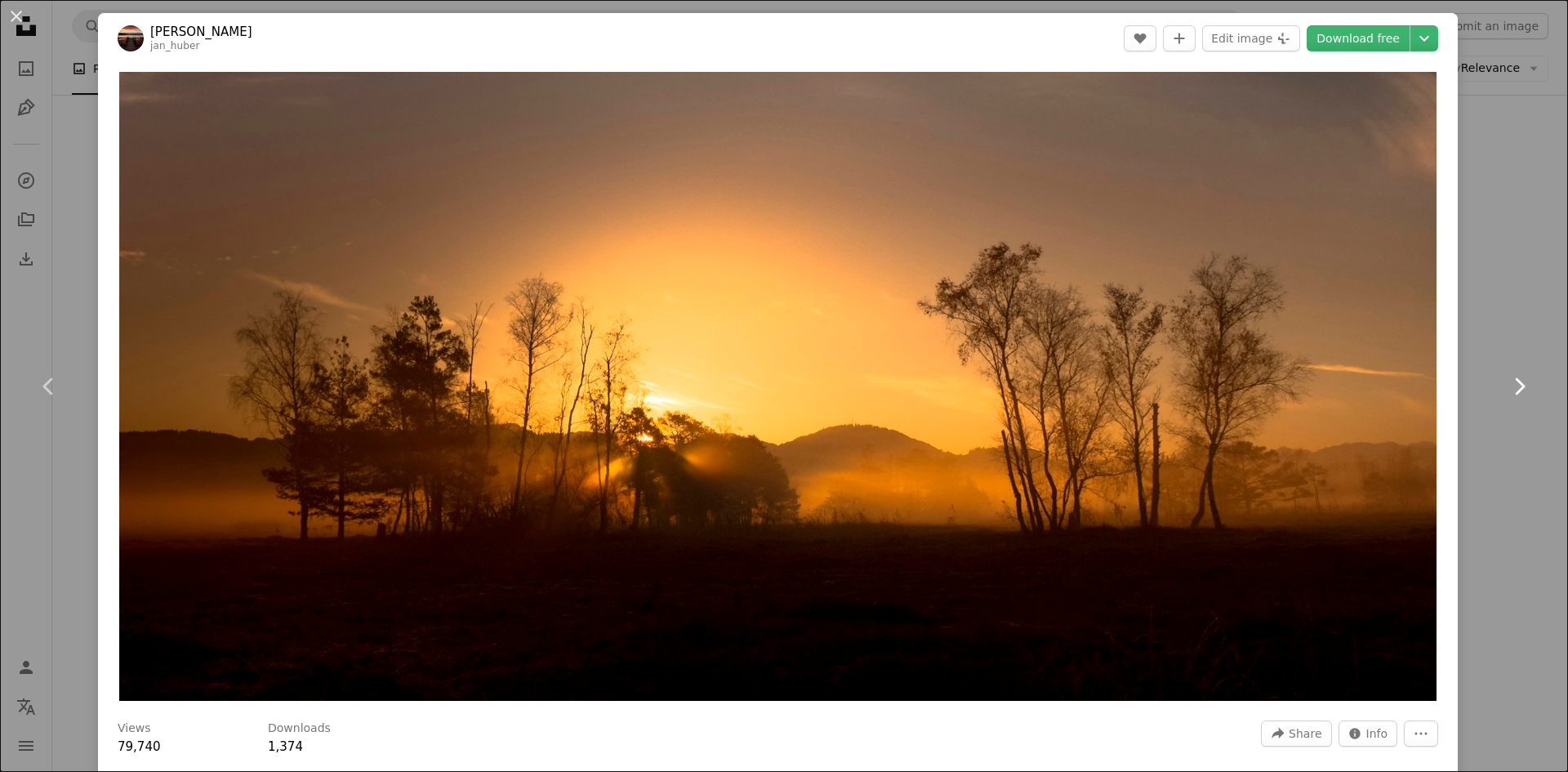
click at [1524, 393] on icon "Chevron right" at bounding box center [1518, 386] width 26 height 26
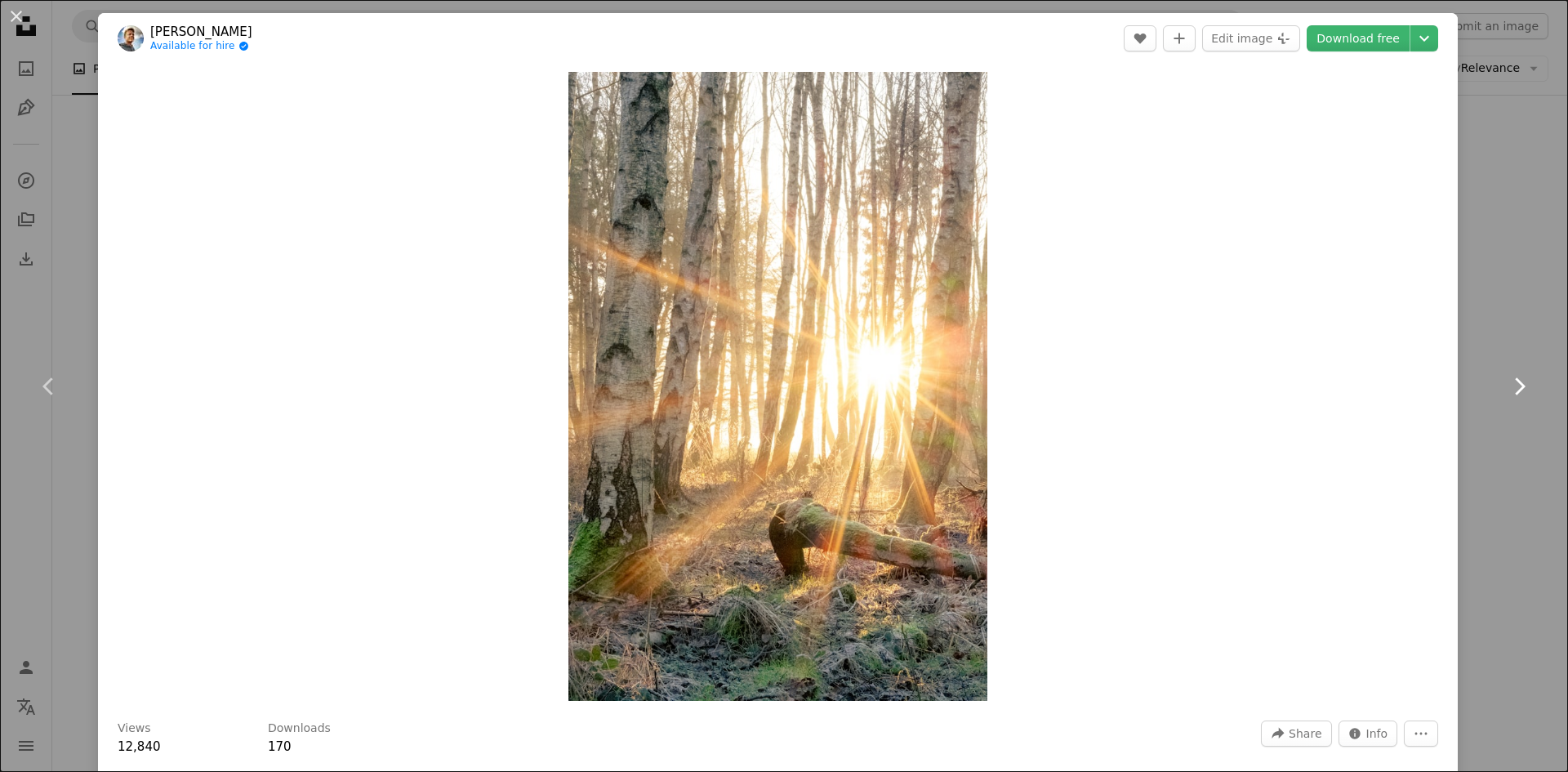
click at [1519, 391] on icon at bounding box center [1520, 386] width 11 height 17
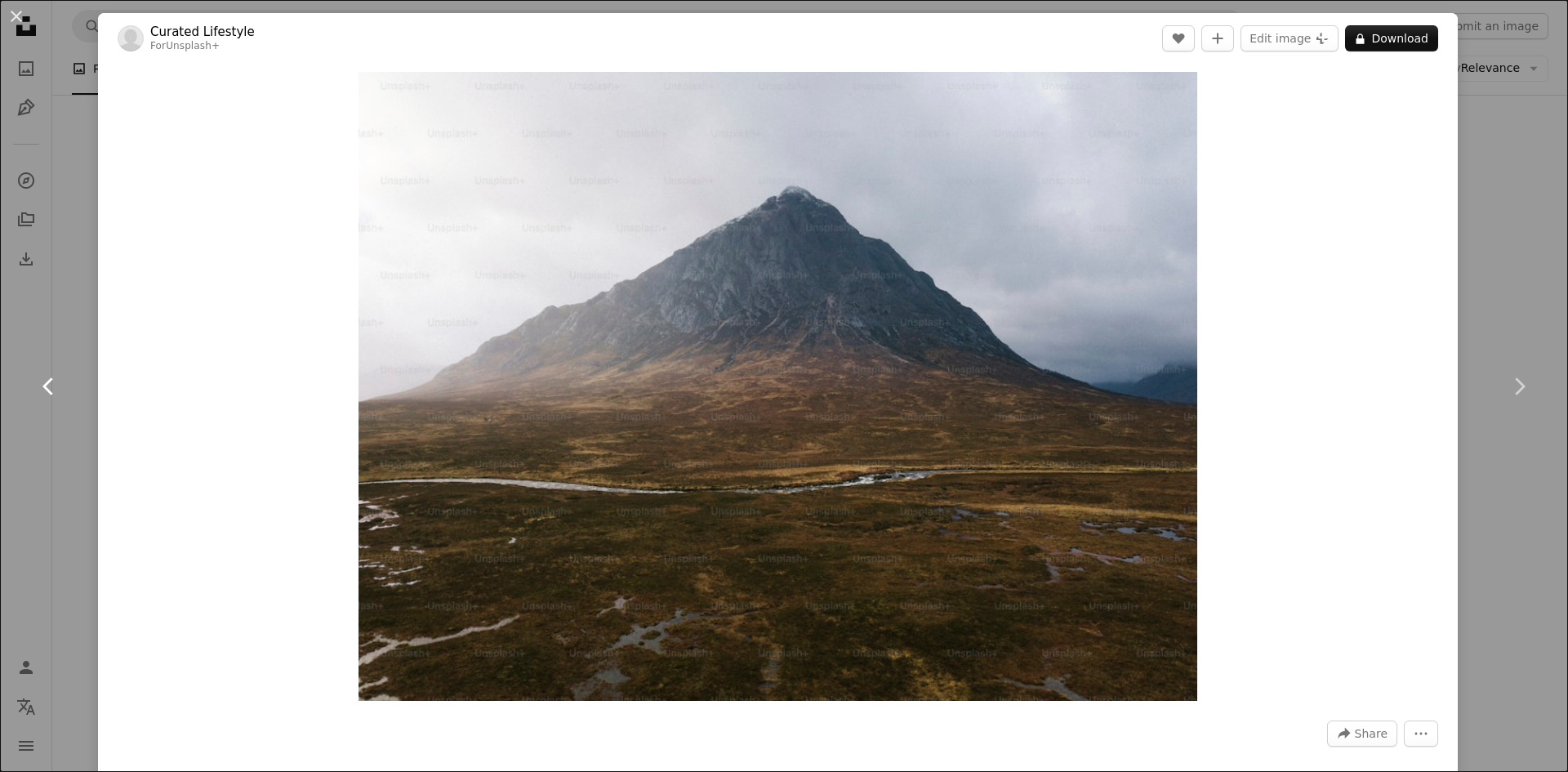
click at [37, 399] on link "Chevron left" at bounding box center [49, 386] width 98 height 157
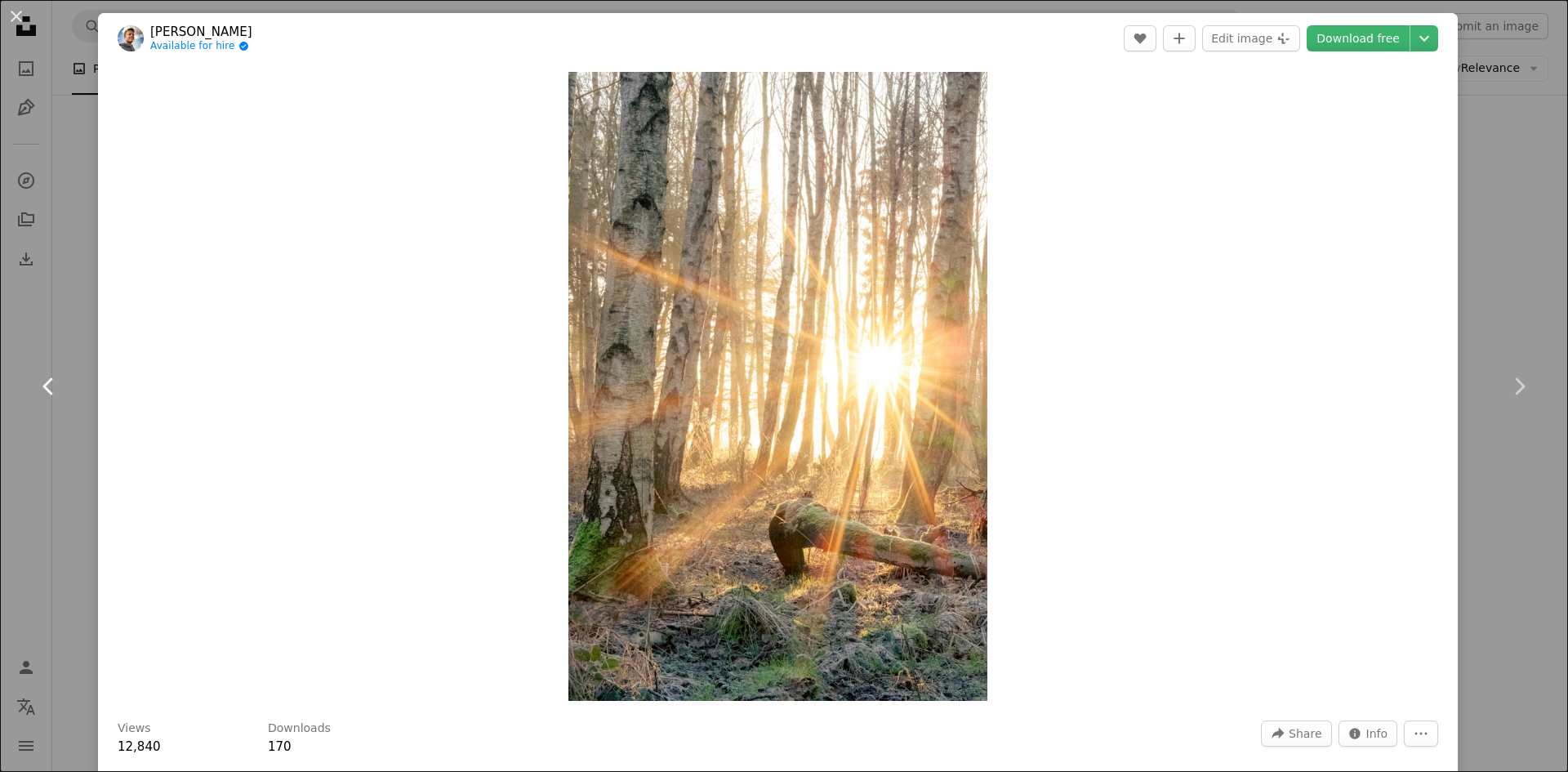
click at [42, 387] on icon "Chevron left" at bounding box center [48, 386] width 26 height 26
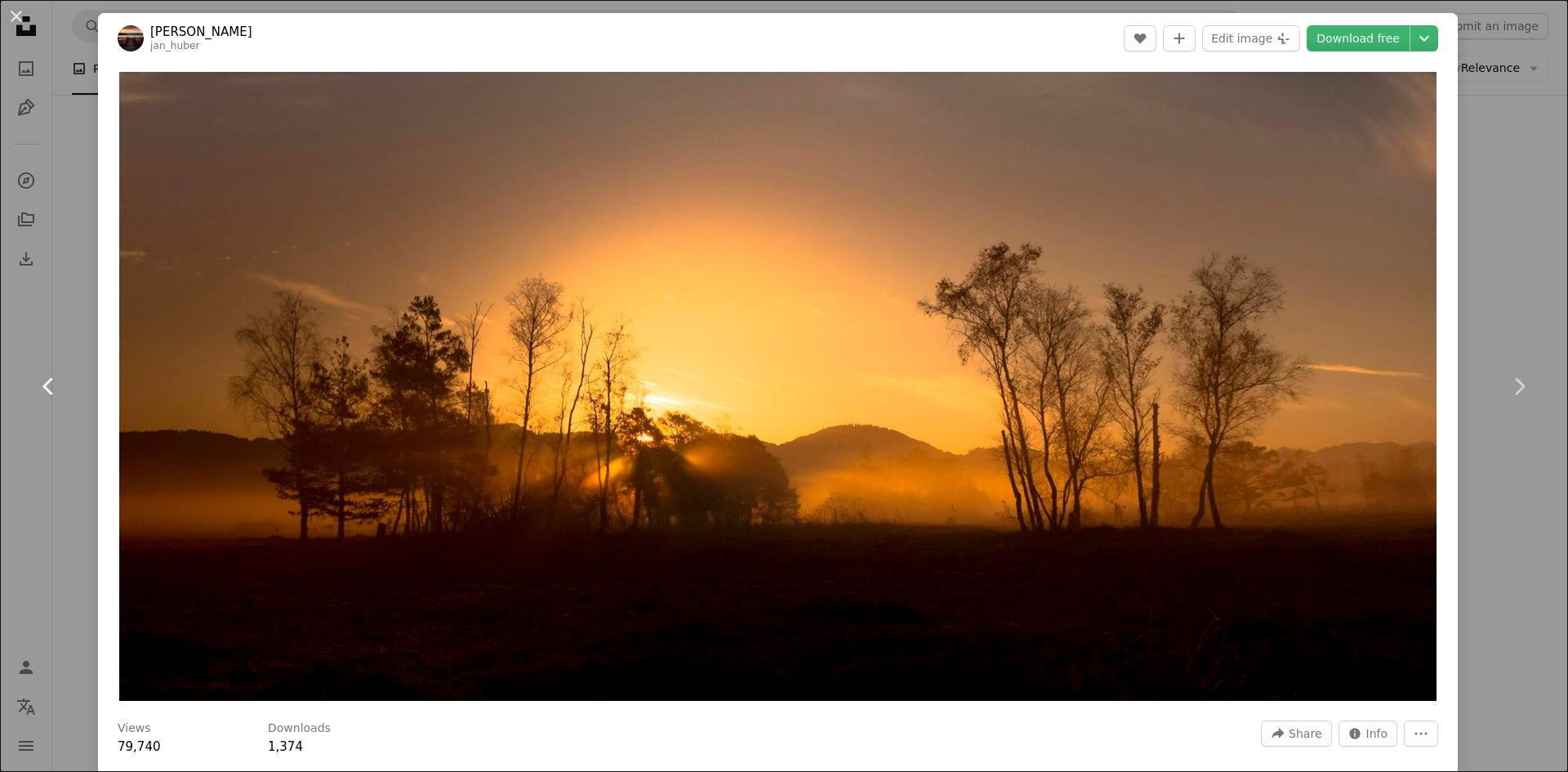
click at [42, 397] on icon "Chevron left" at bounding box center [48, 386] width 26 height 26
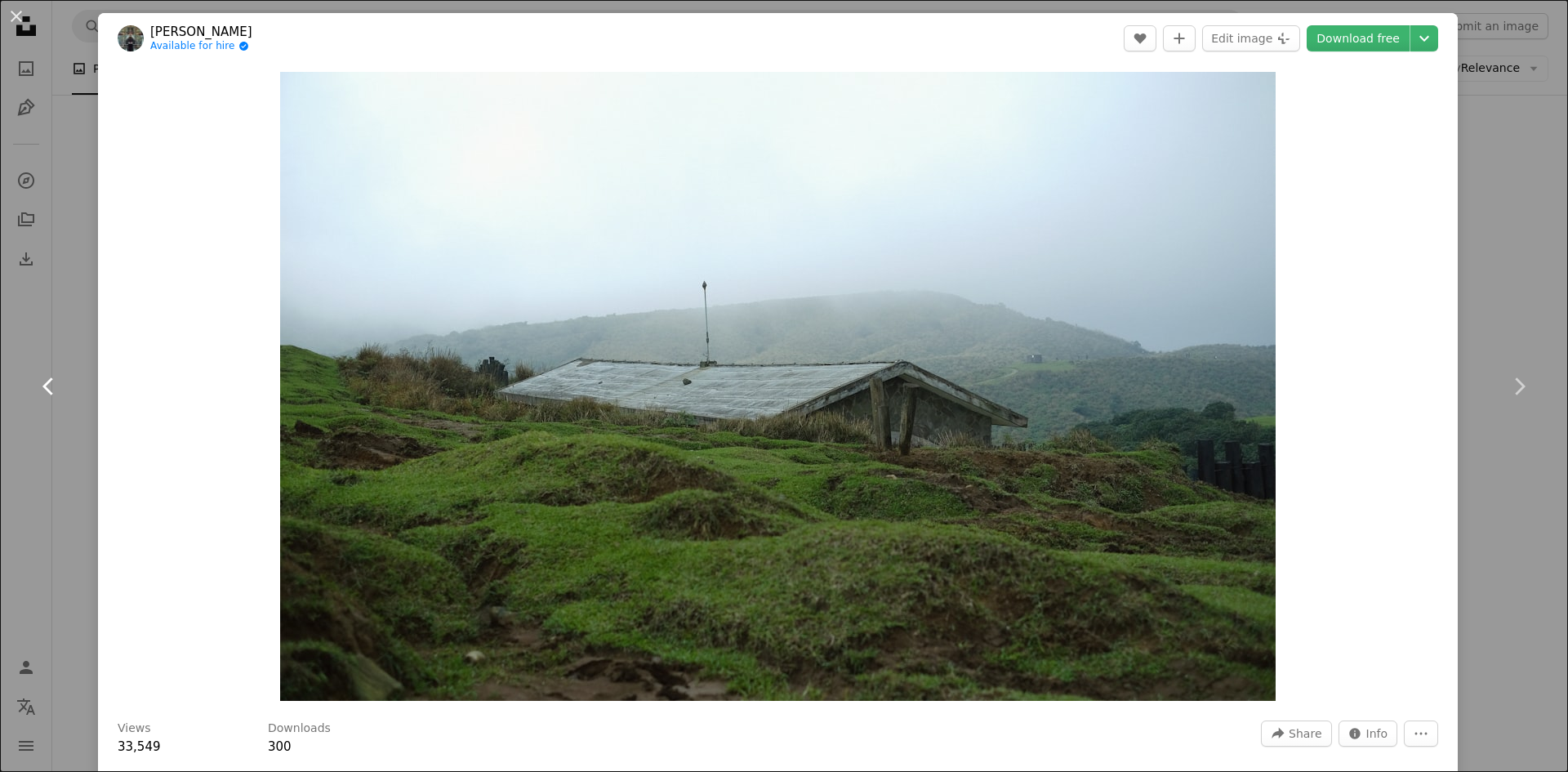
click at [45, 391] on icon "Chevron left" at bounding box center [48, 386] width 26 height 26
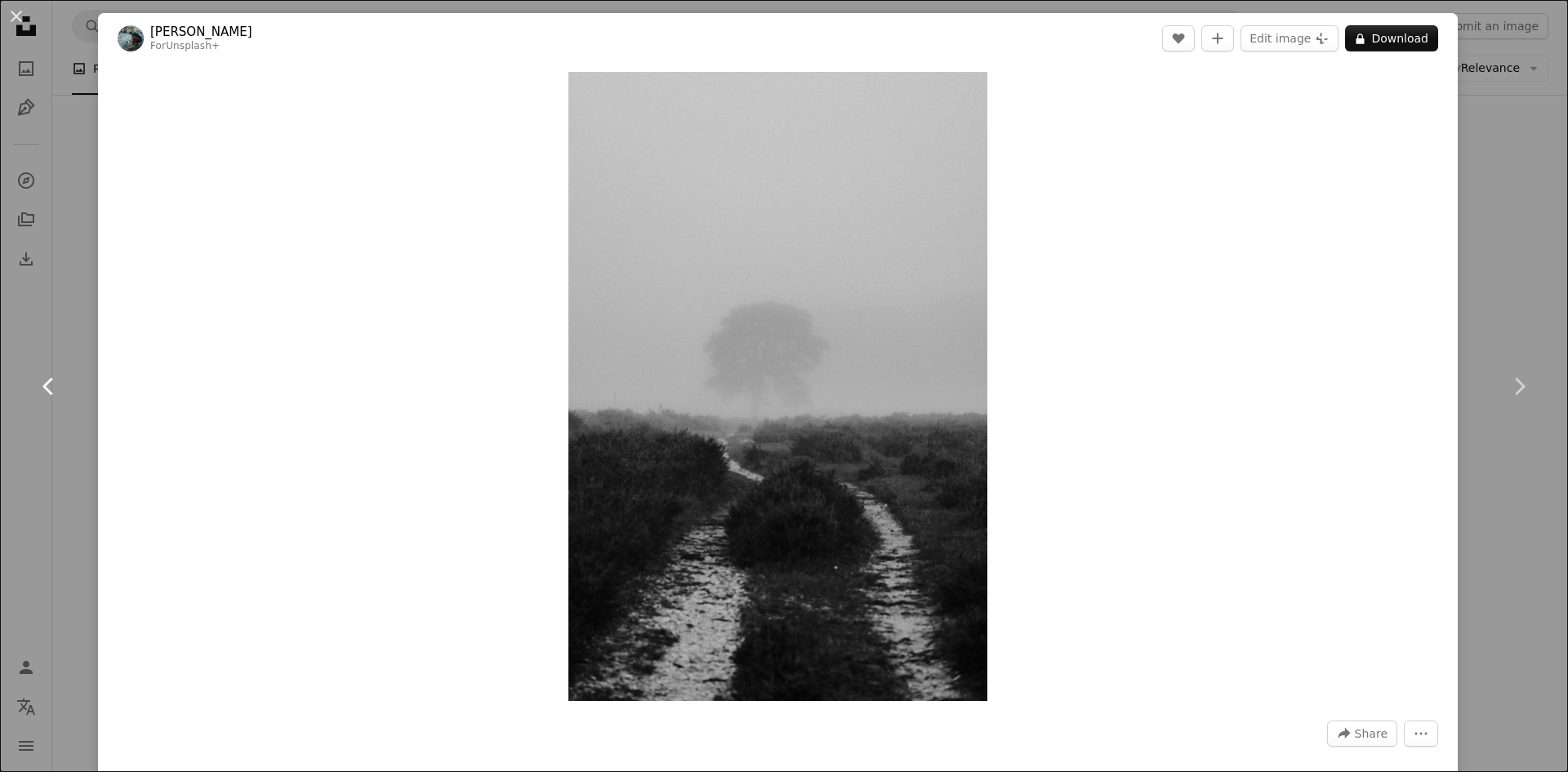
click at [42, 398] on icon "Chevron left" at bounding box center [48, 386] width 26 height 26
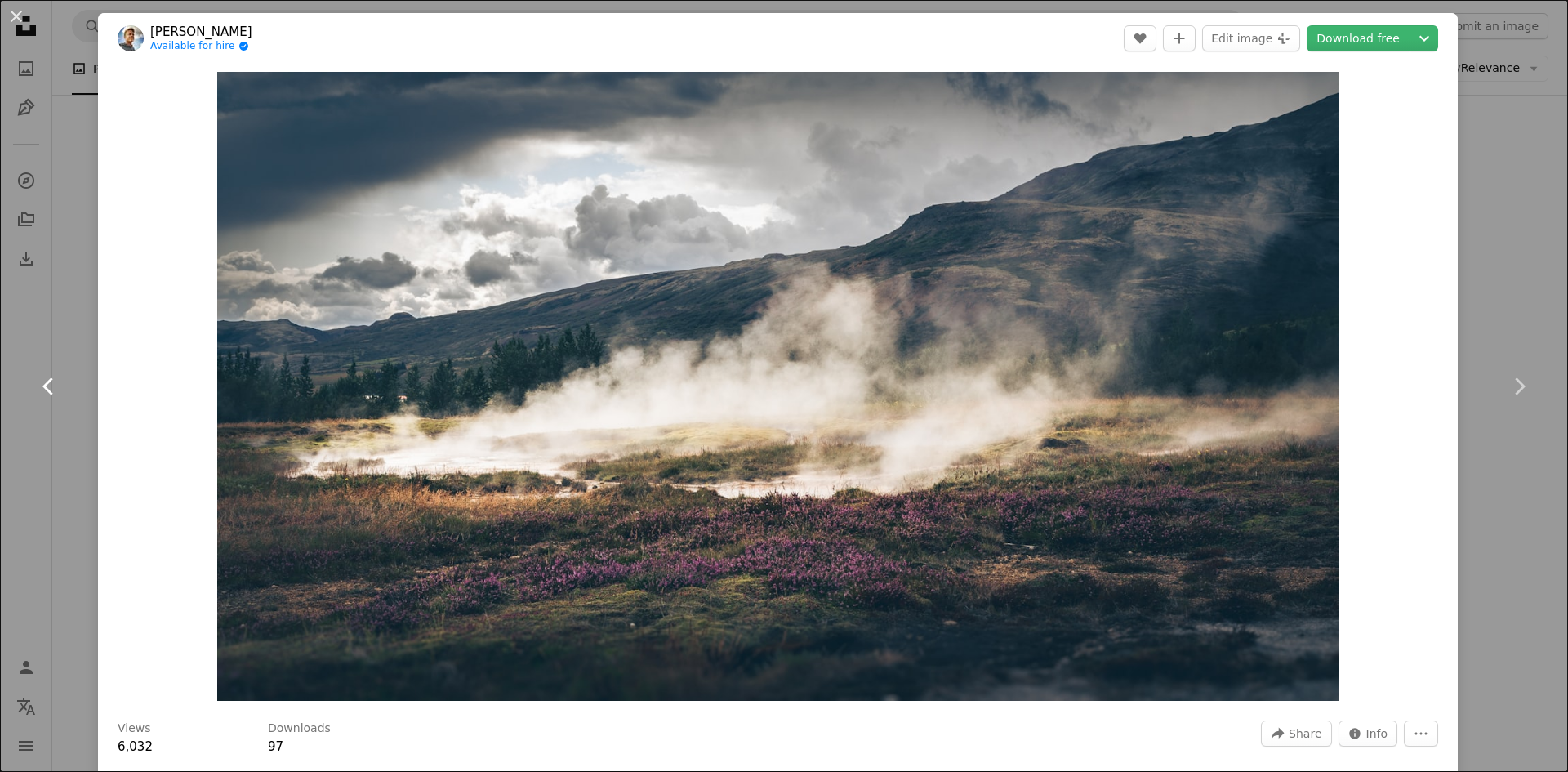
click at [47, 389] on icon at bounding box center [47, 386] width 11 height 17
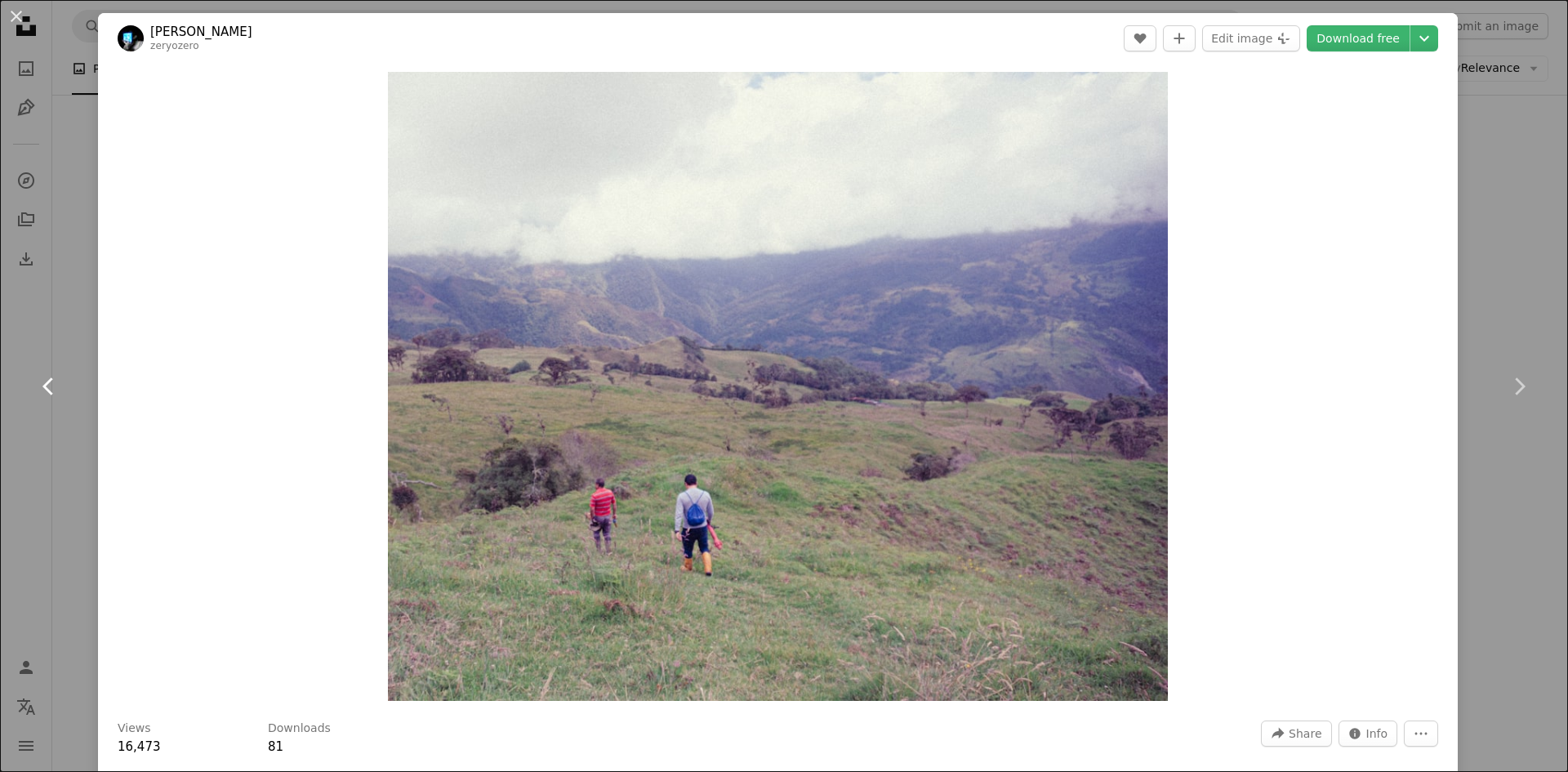
click at [50, 391] on icon at bounding box center [47, 386] width 11 height 17
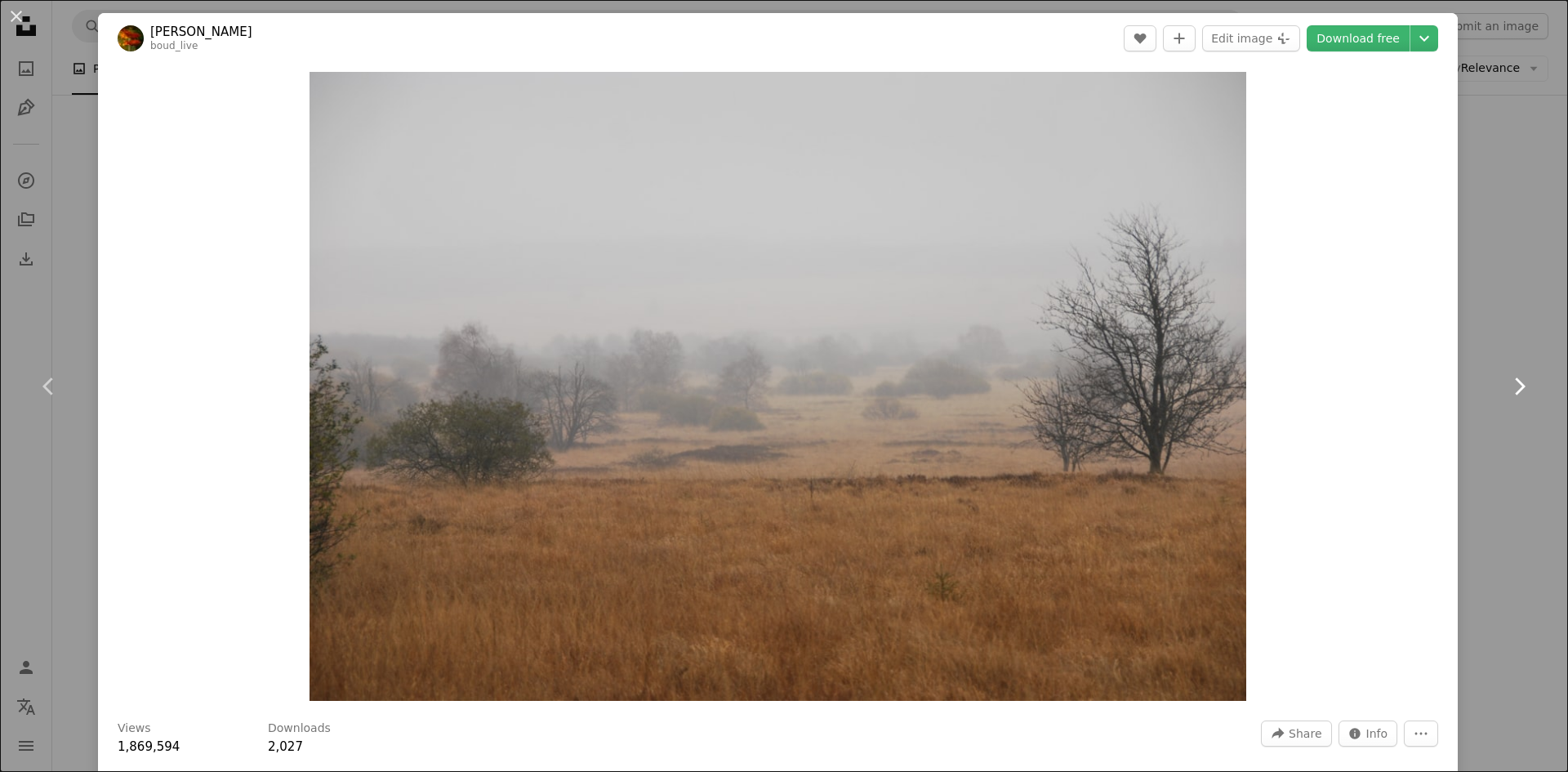
click at [1536, 396] on link "Chevron right" at bounding box center [1519, 386] width 98 height 157
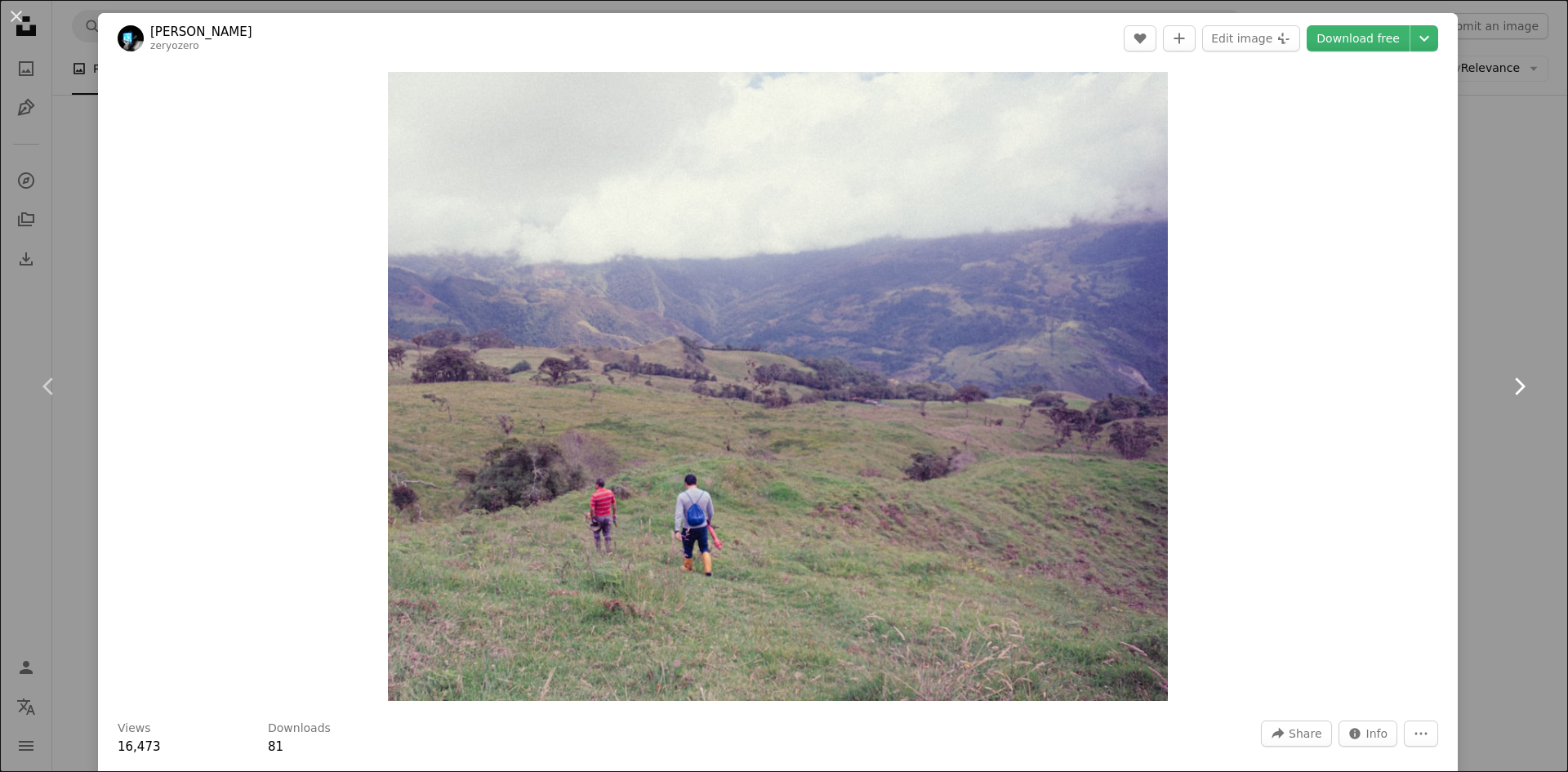
click at [1536, 399] on link "Chevron right" at bounding box center [1519, 386] width 98 height 157
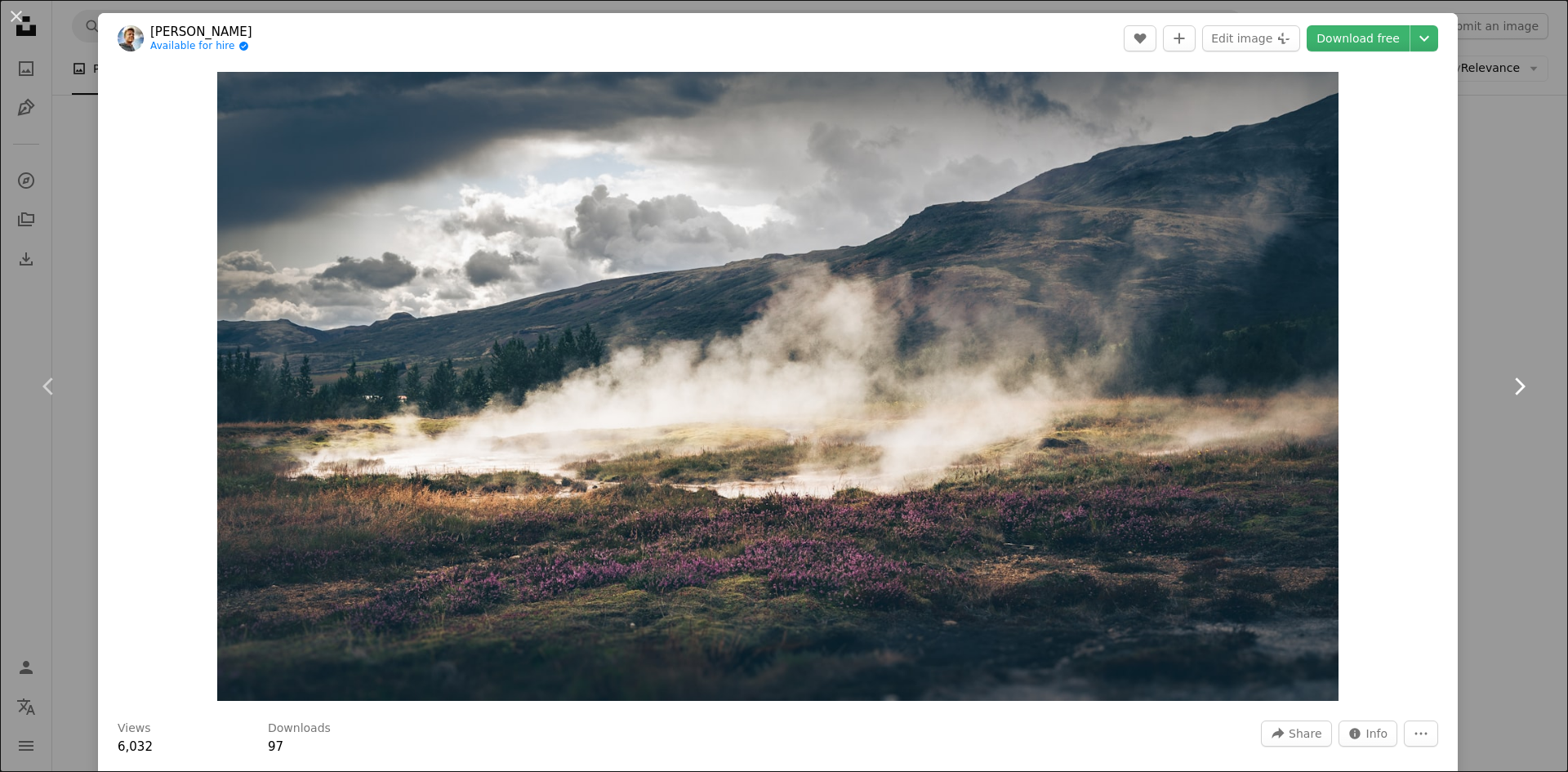
click at [1536, 397] on link "Chevron right" at bounding box center [1519, 386] width 98 height 157
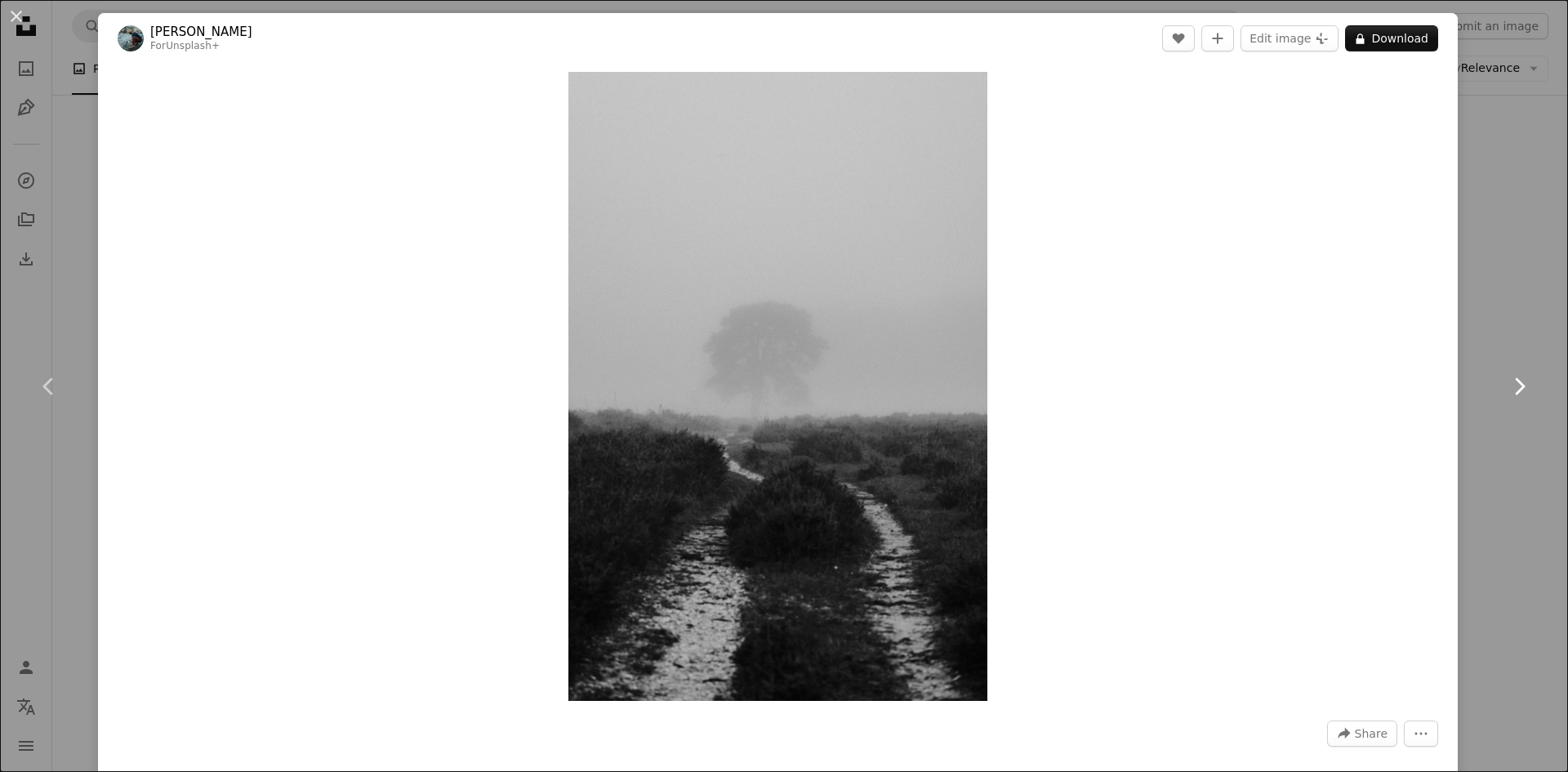
click at [1517, 392] on icon at bounding box center [1520, 386] width 11 height 17
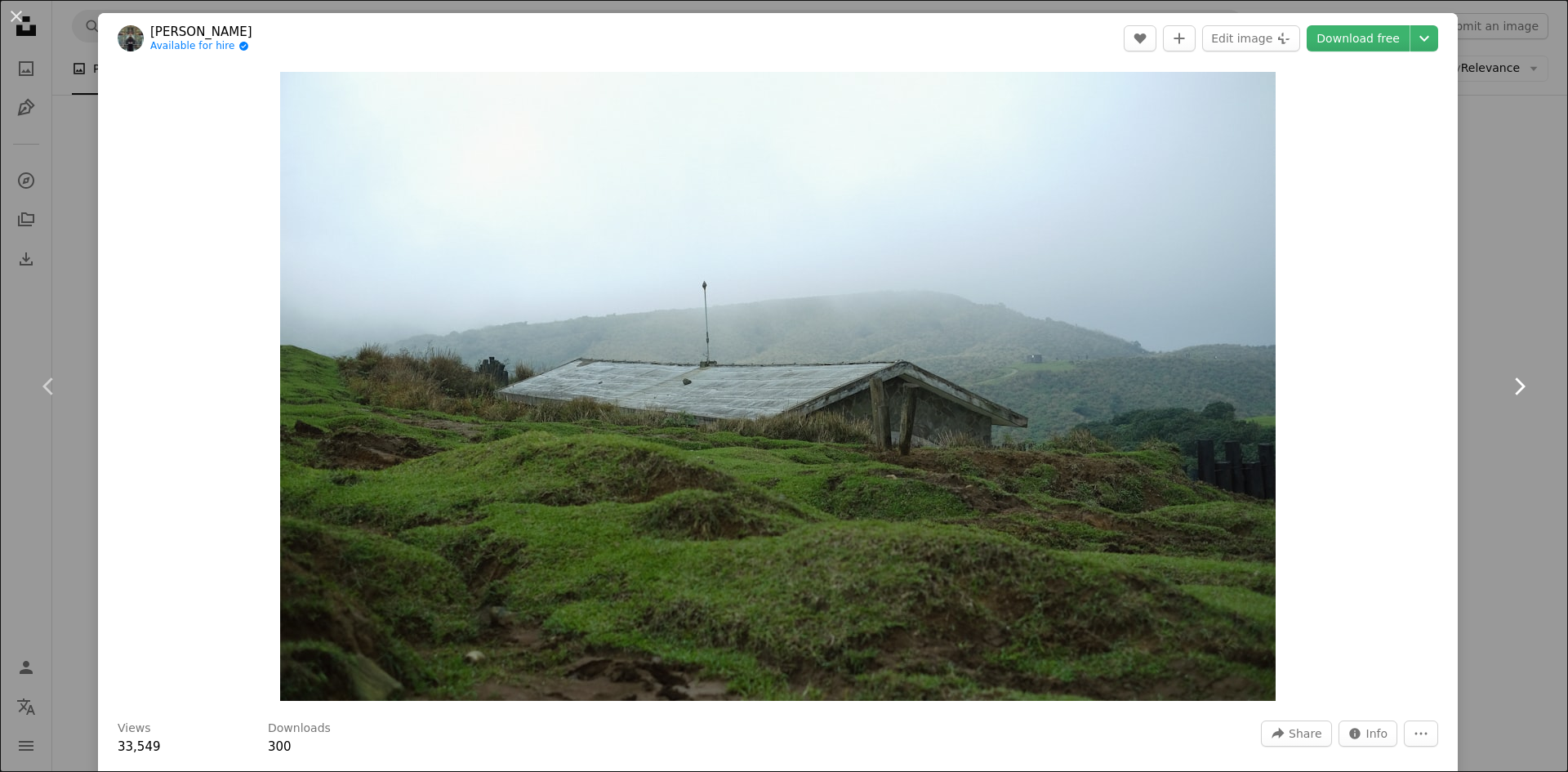
click at [1517, 391] on icon "Chevron right" at bounding box center [1518, 386] width 26 height 26
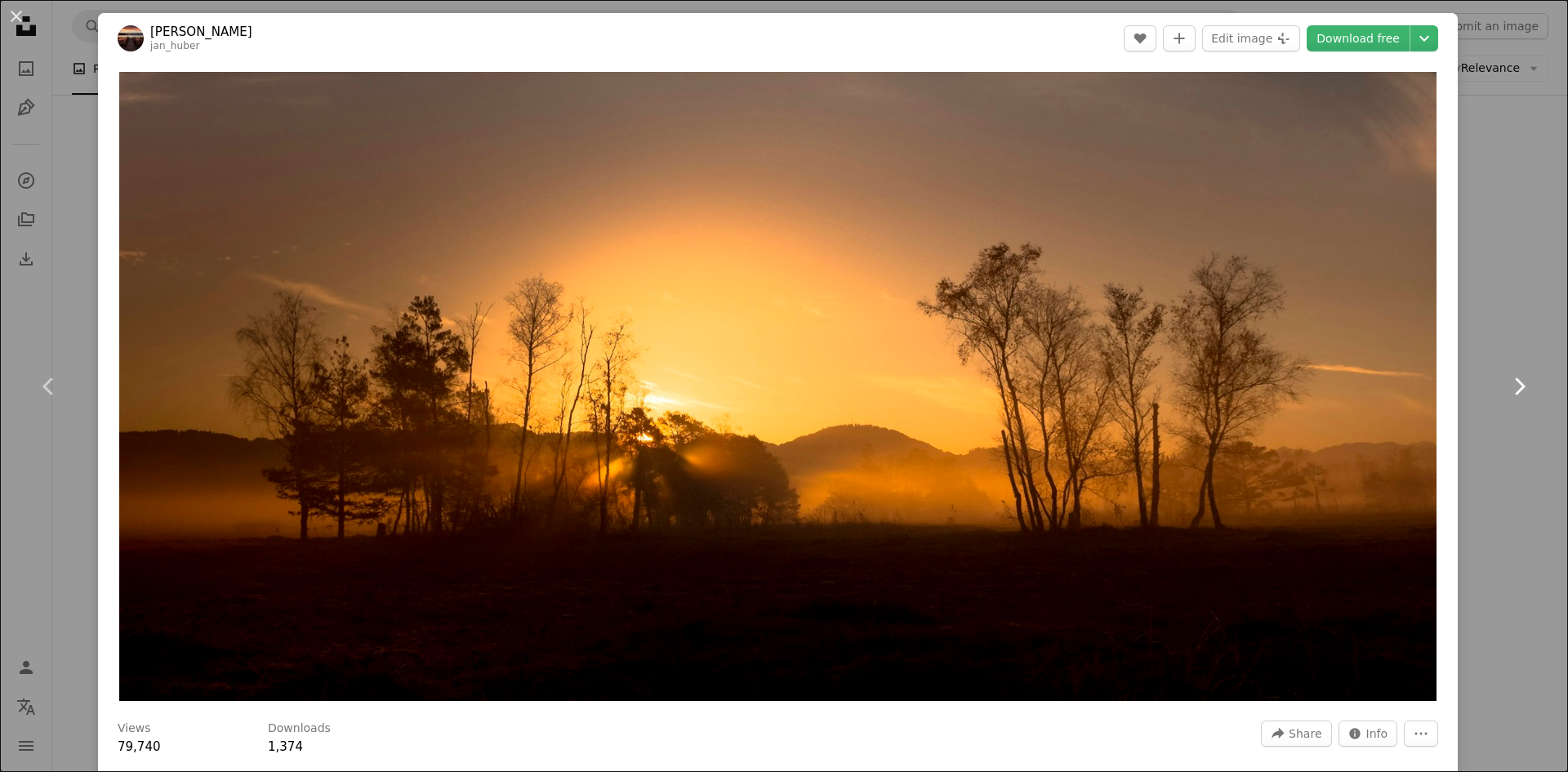
click at [1517, 396] on icon "Chevron right" at bounding box center [1518, 386] width 26 height 26
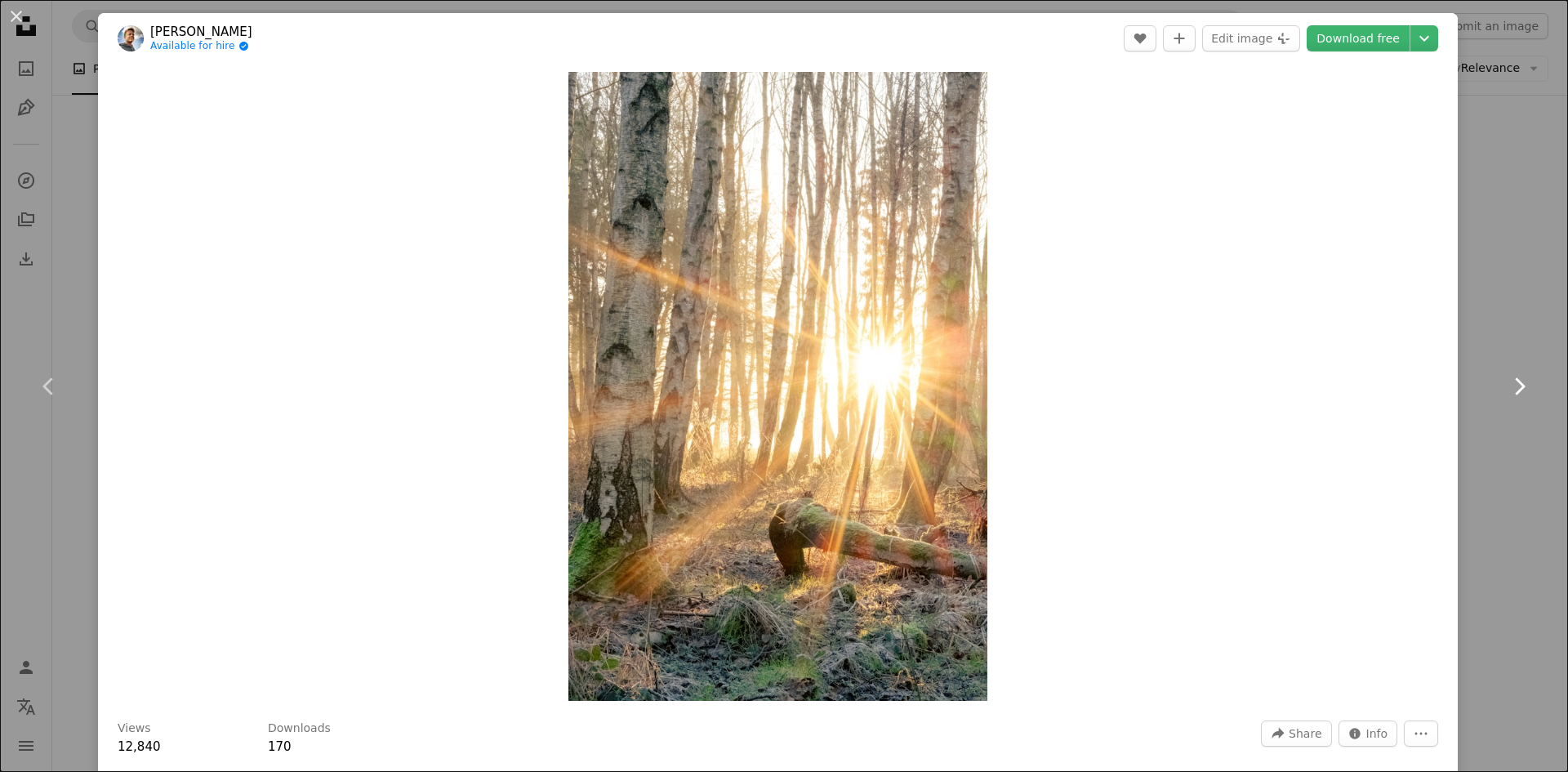
click at [1511, 396] on icon "Chevron right" at bounding box center [1518, 386] width 26 height 26
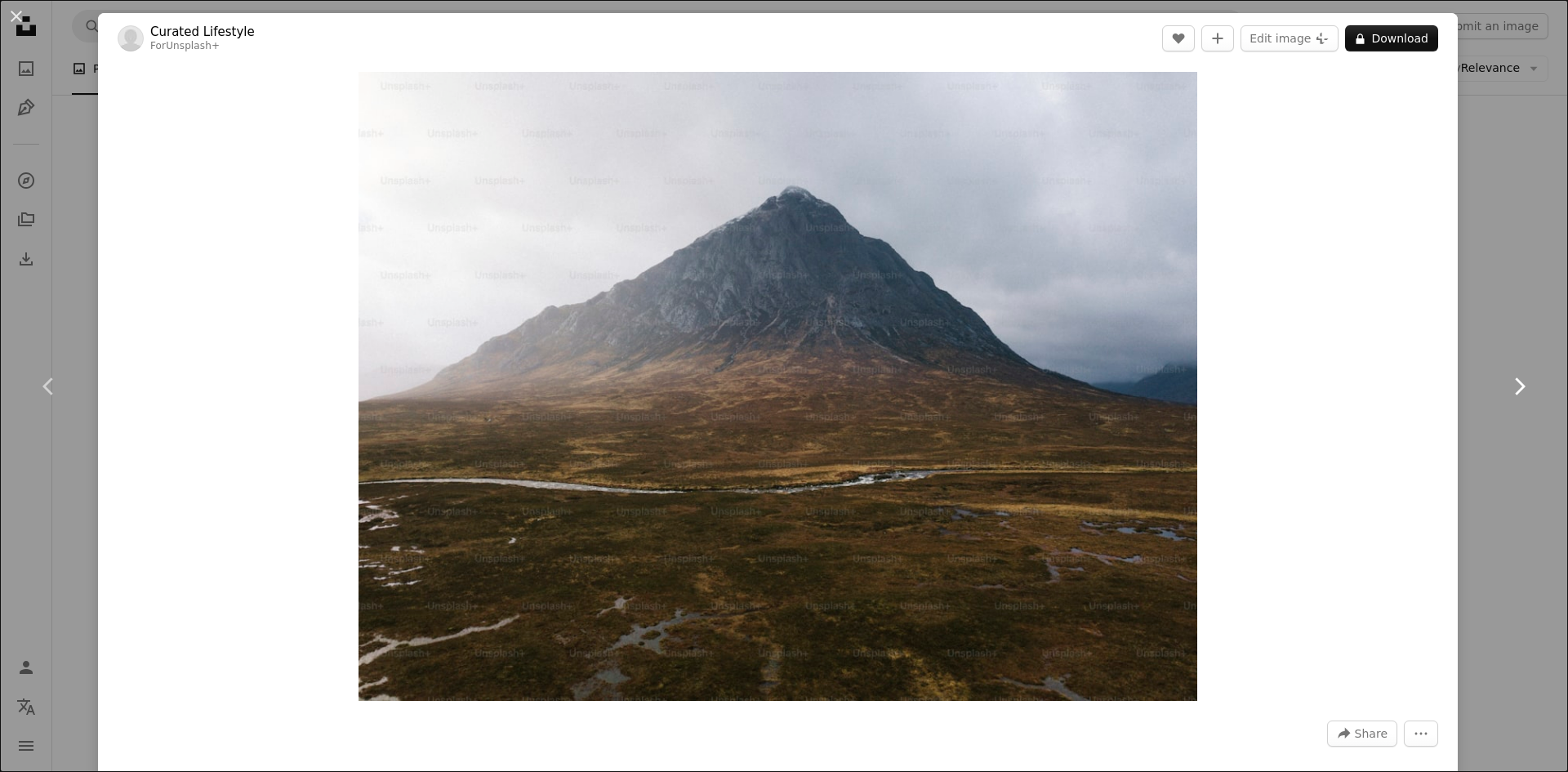
click at [1518, 399] on icon "Chevron right" at bounding box center [1518, 386] width 26 height 26
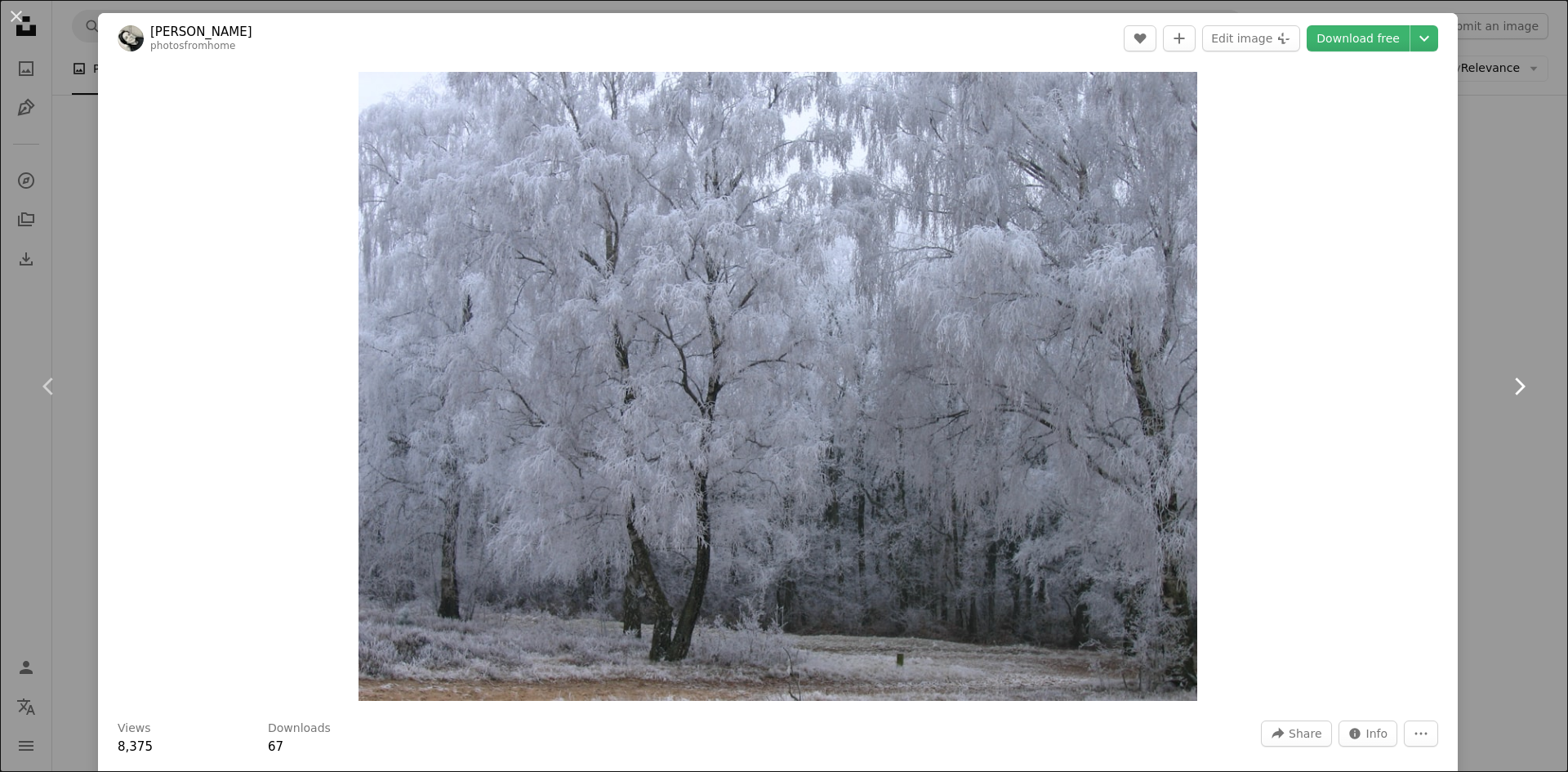
click at [1516, 399] on icon "Chevron right" at bounding box center [1518, 386] width 26 height 26
click at [1526, 392] on icon "Chevron right" at bounding box center [1518, 386] width 26 height 26
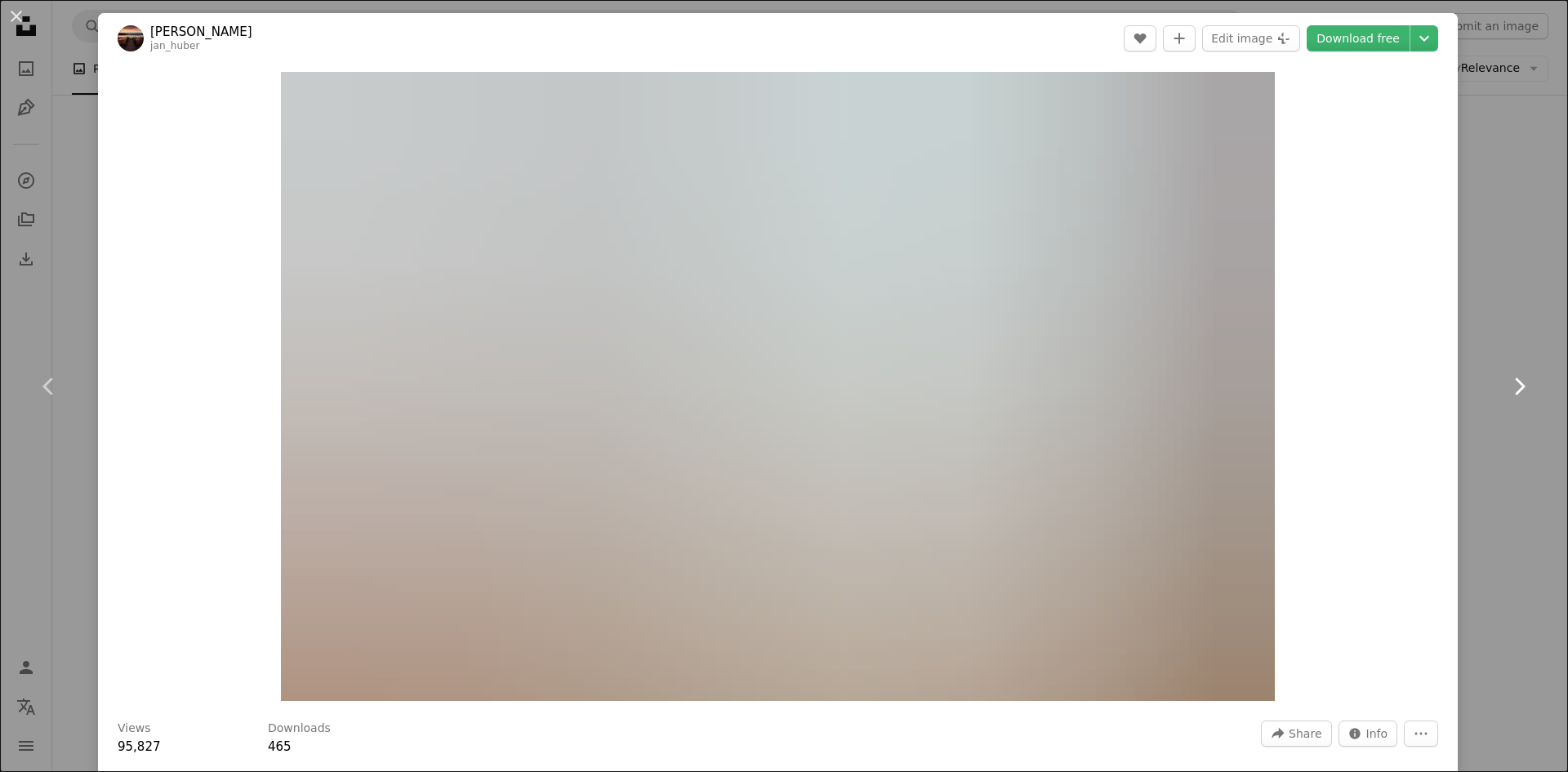
click at [1527, 395] on icon "Chevron right" at bounding box center [1518, 386] width 26 height 26
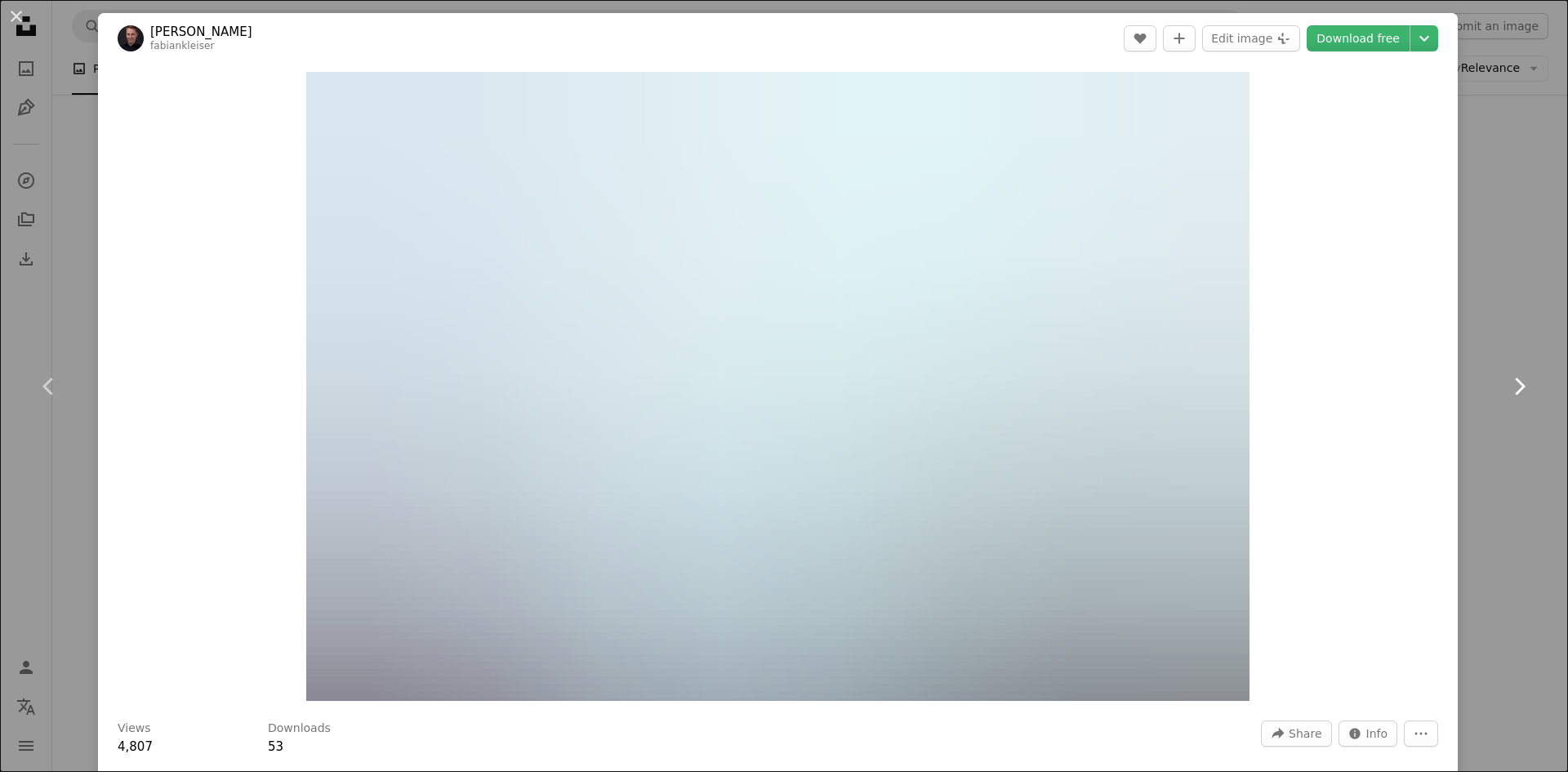
click at [1530, 395] on icon "Chevron right" at bounding box center [1518, 386] width 26 height 26
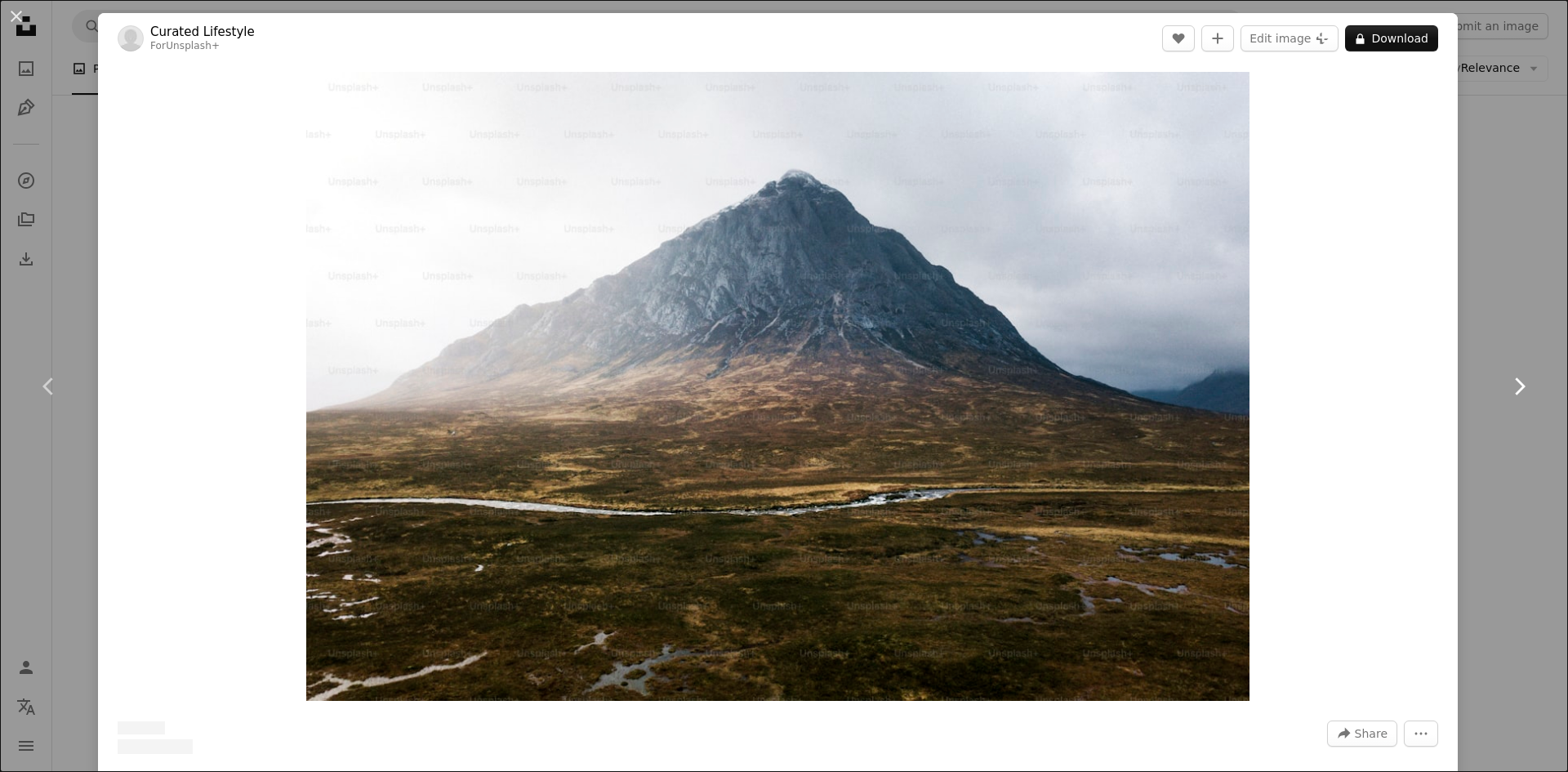
click at [1521, 397] on icon "Chevron right" at bounding box center [1518, 386] width 26 height 26
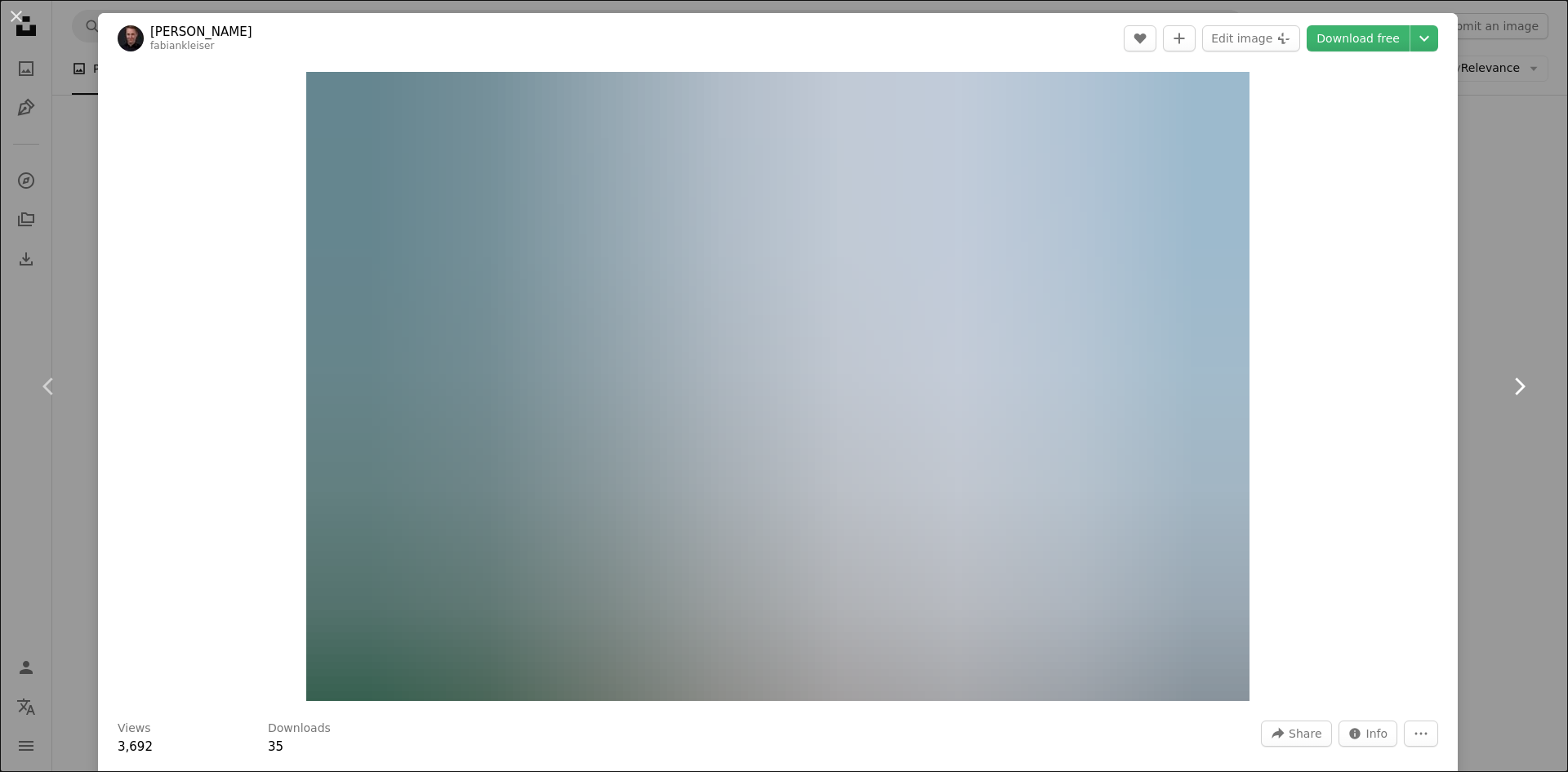
click at [1526, 394] on icon "Chevron right" at bounding box center [1518, 386] width 26 height 26
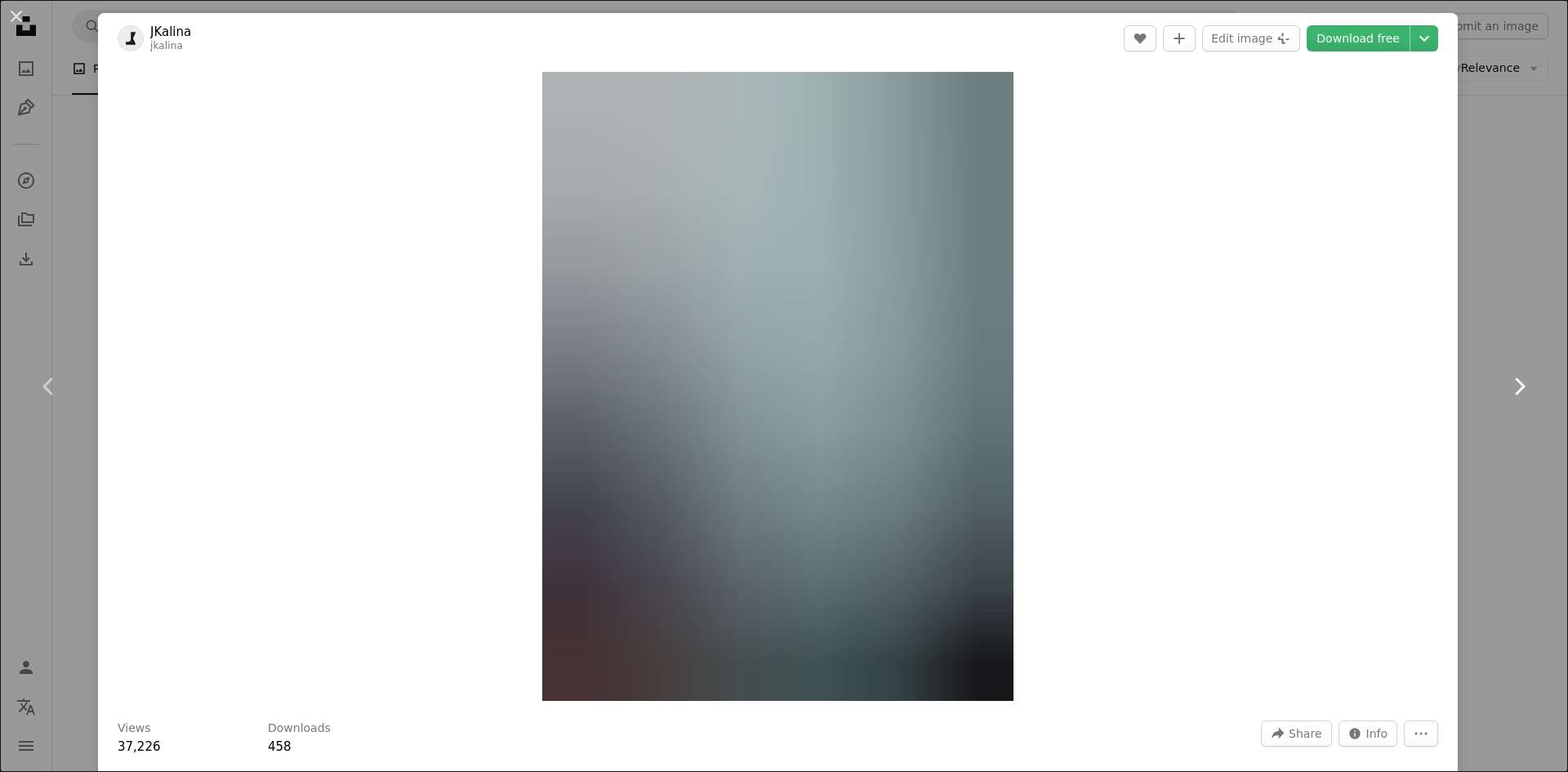
click at [1526, 396] on icon "Chevron right" at bounding box center [1518, 386] width 26 height 26
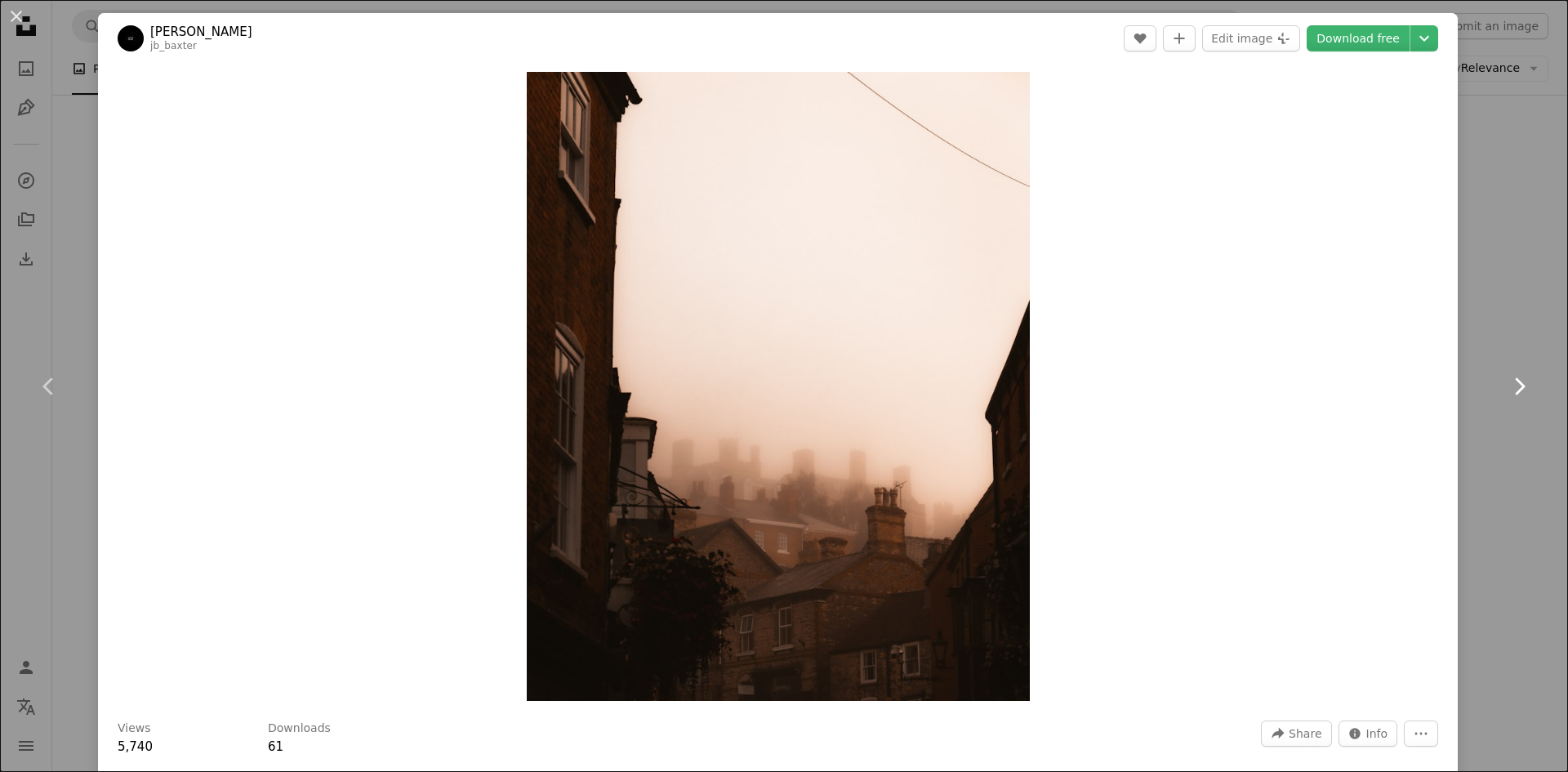
click at [1520, 397] on icon "Chevron right" at bounding box center [1518, 386] width 26 height 26
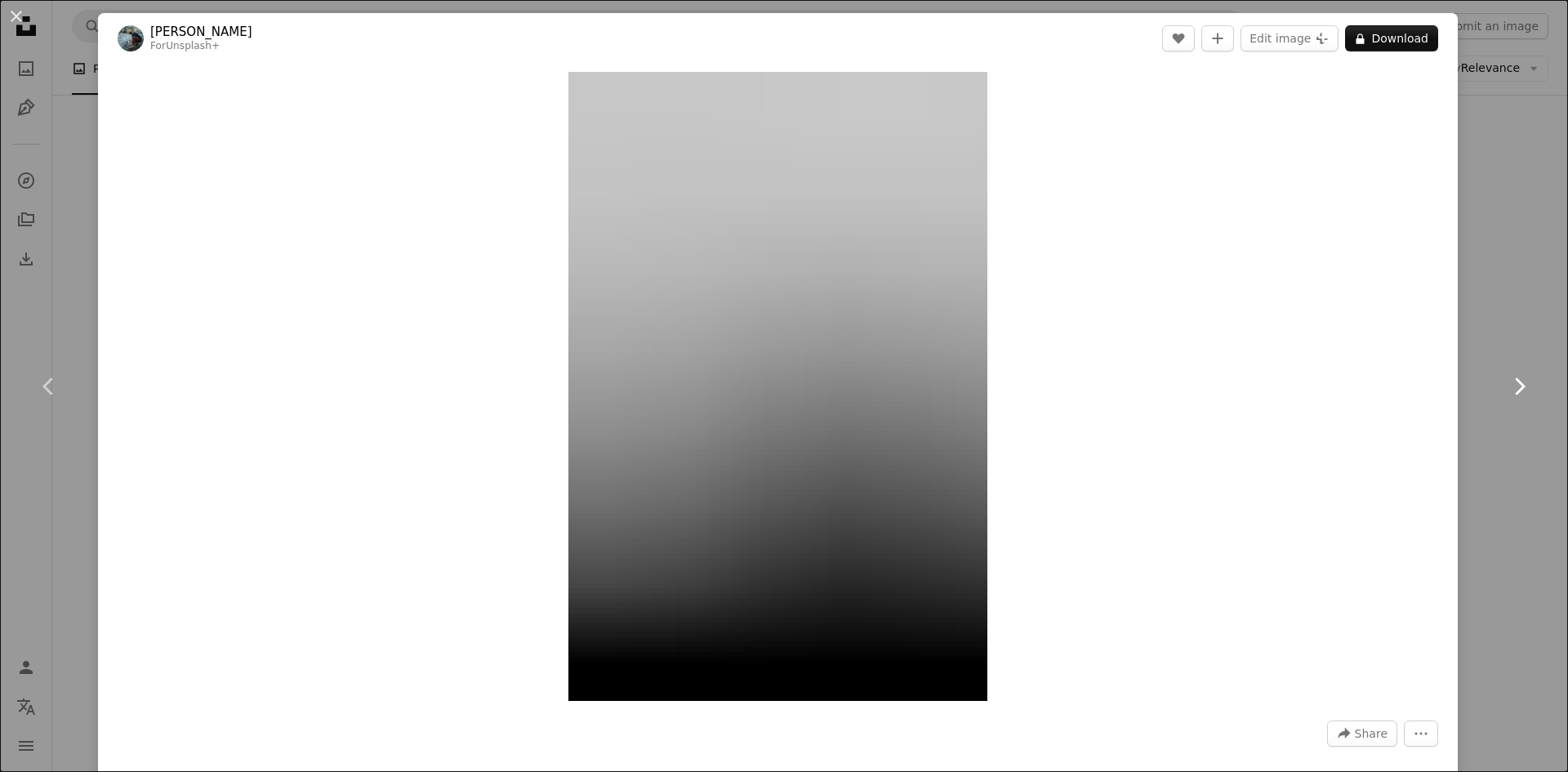
click at [1526, 396] on icon "Chevron right" at bounding box center [1518, 386] width 26 height 26
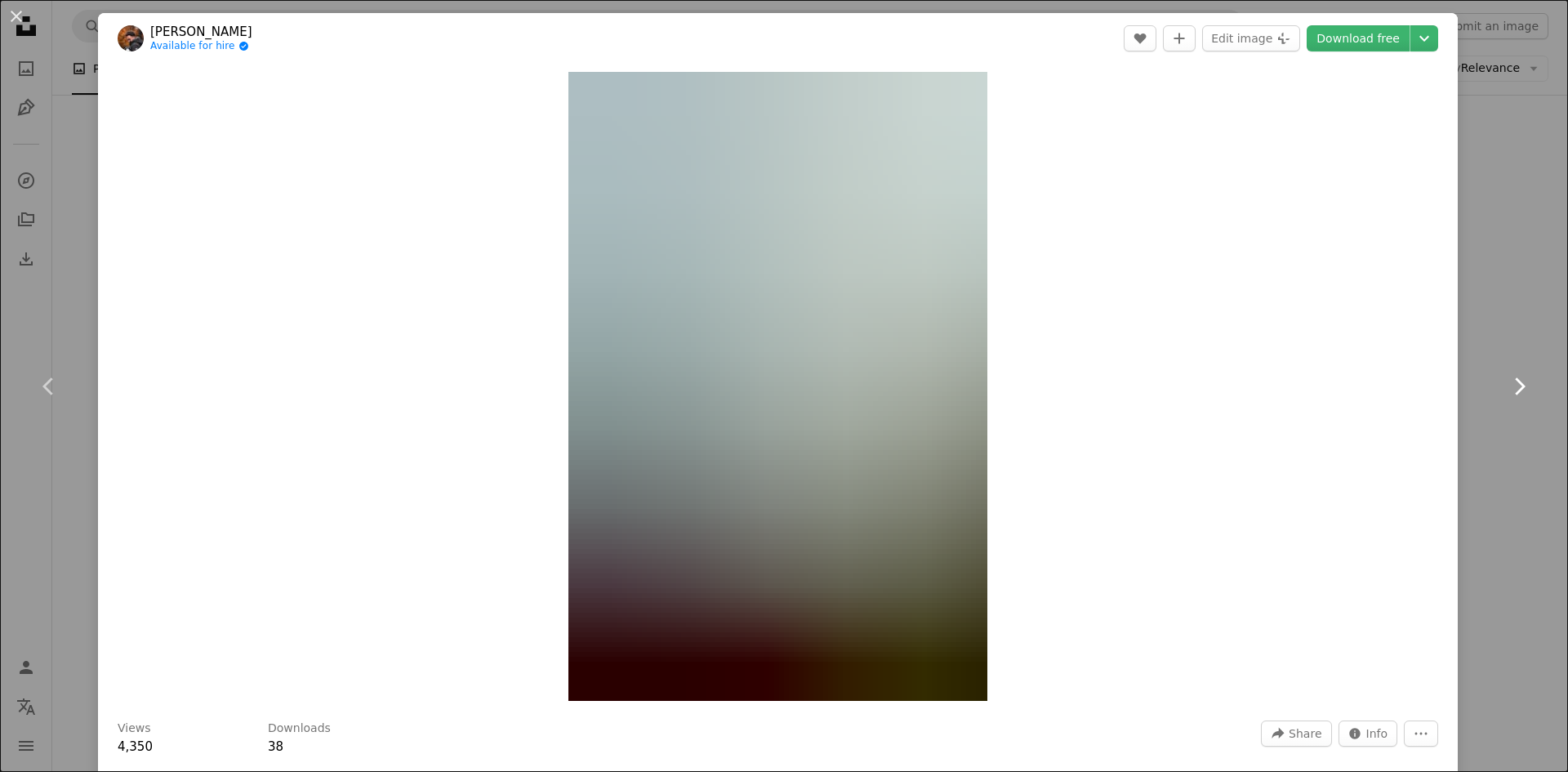
click at [1526, 395] on icon "Chevron right" at bounding box center [1518, 386] width 26 height 26
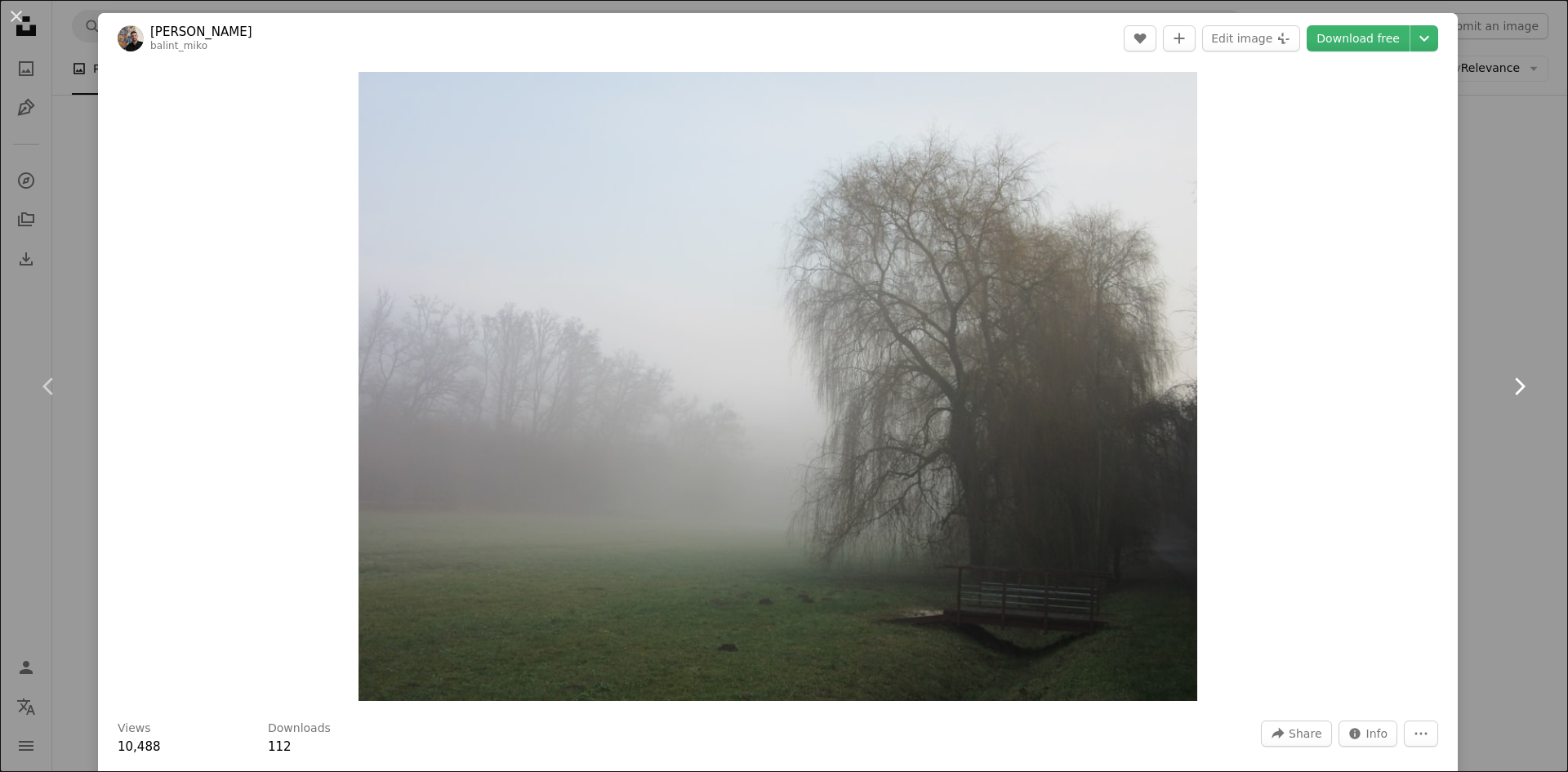
click at [1531, 397] on icon "Chevron right" at bounding box center [1518, 386] width 26 height 26
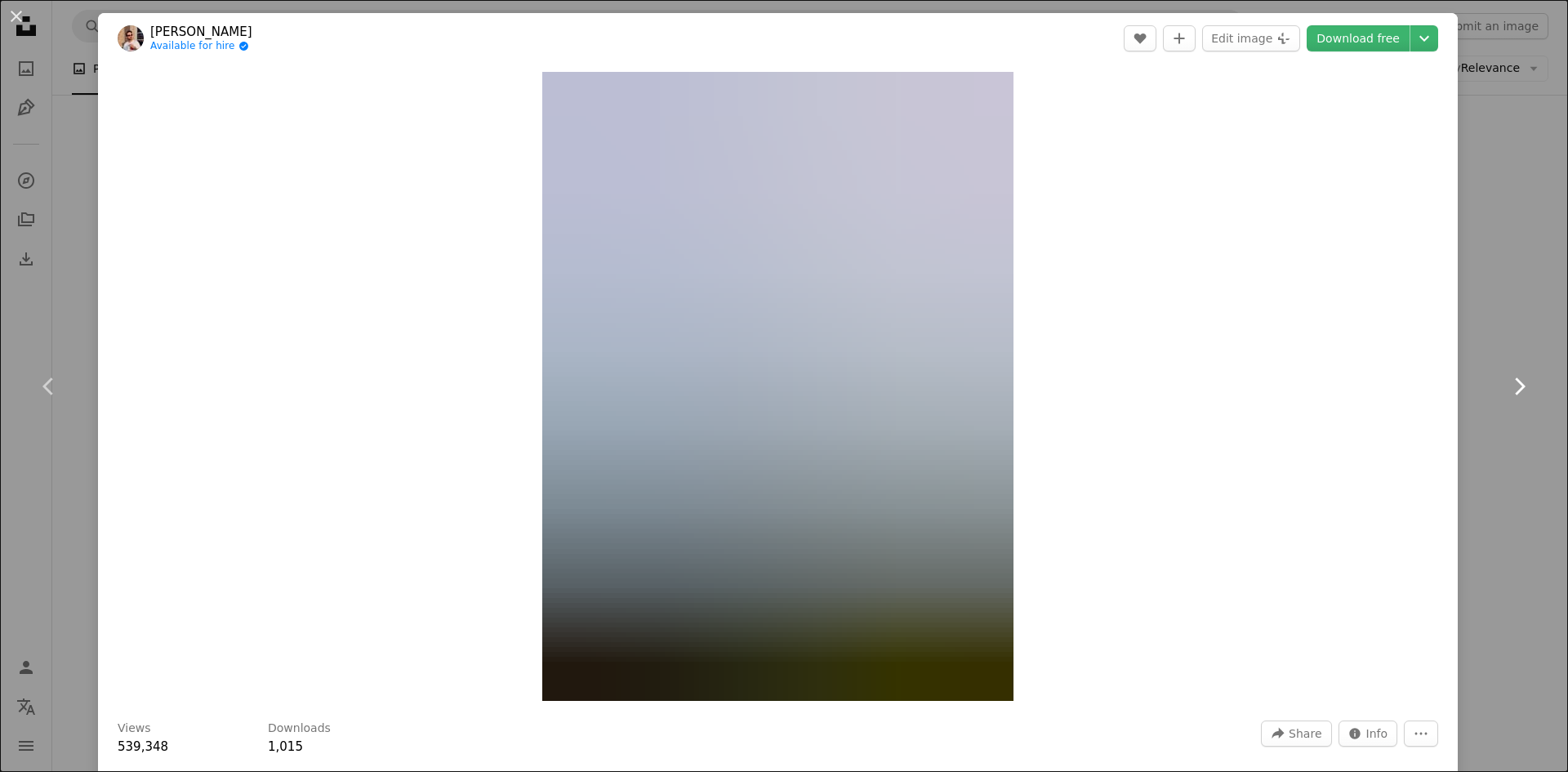
click at [1532, 396] on link "Chevron right" at bounding box center [1519, 386] width 98 height 157
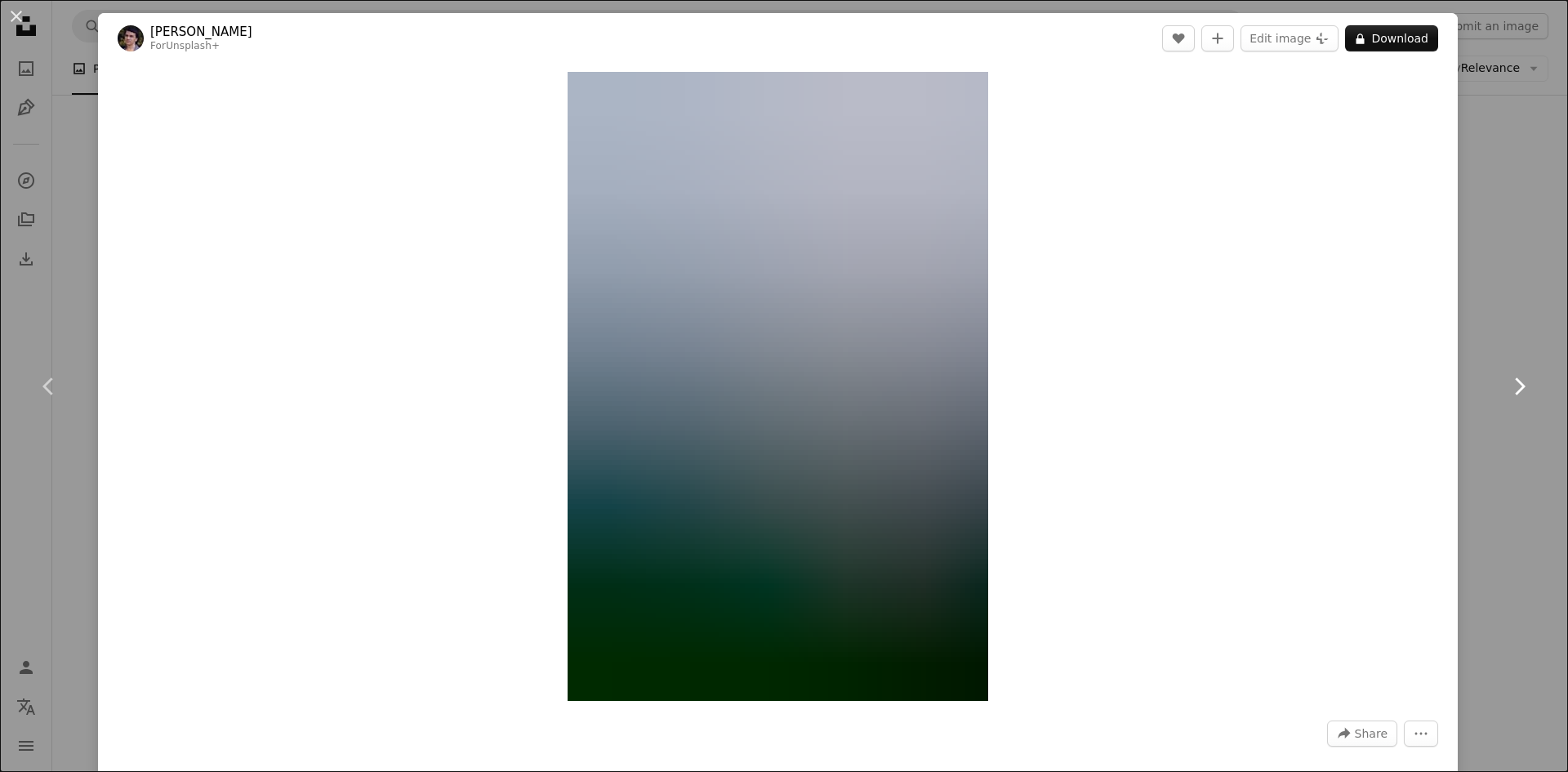
click at [1530, 397] on icon "Chevron right" at bounding box center [1518, 386] width 26 height 26
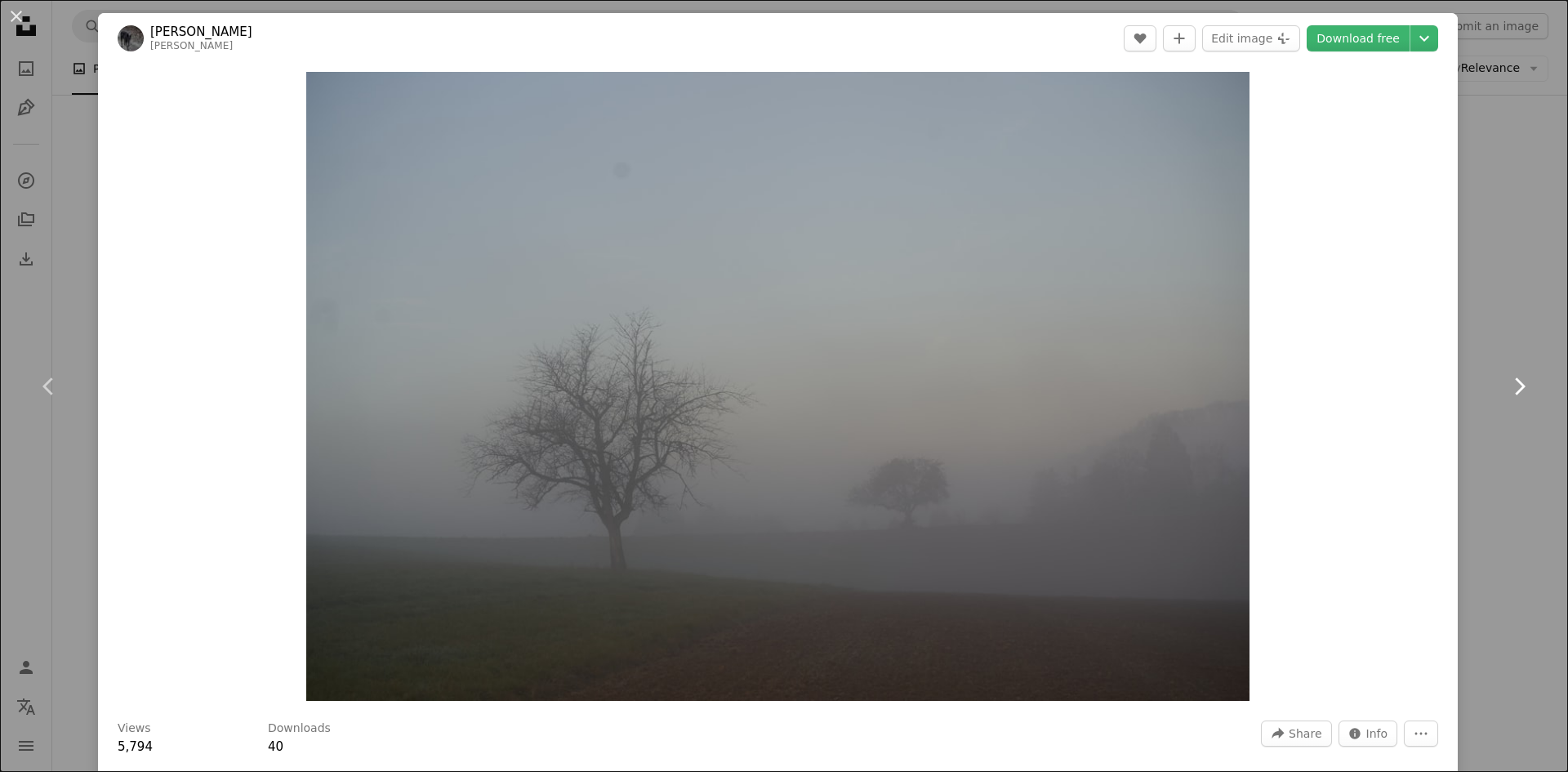
click at [1531, 399] on link "Chevron right" at bounding box center [1519, 386] width 98 height 157
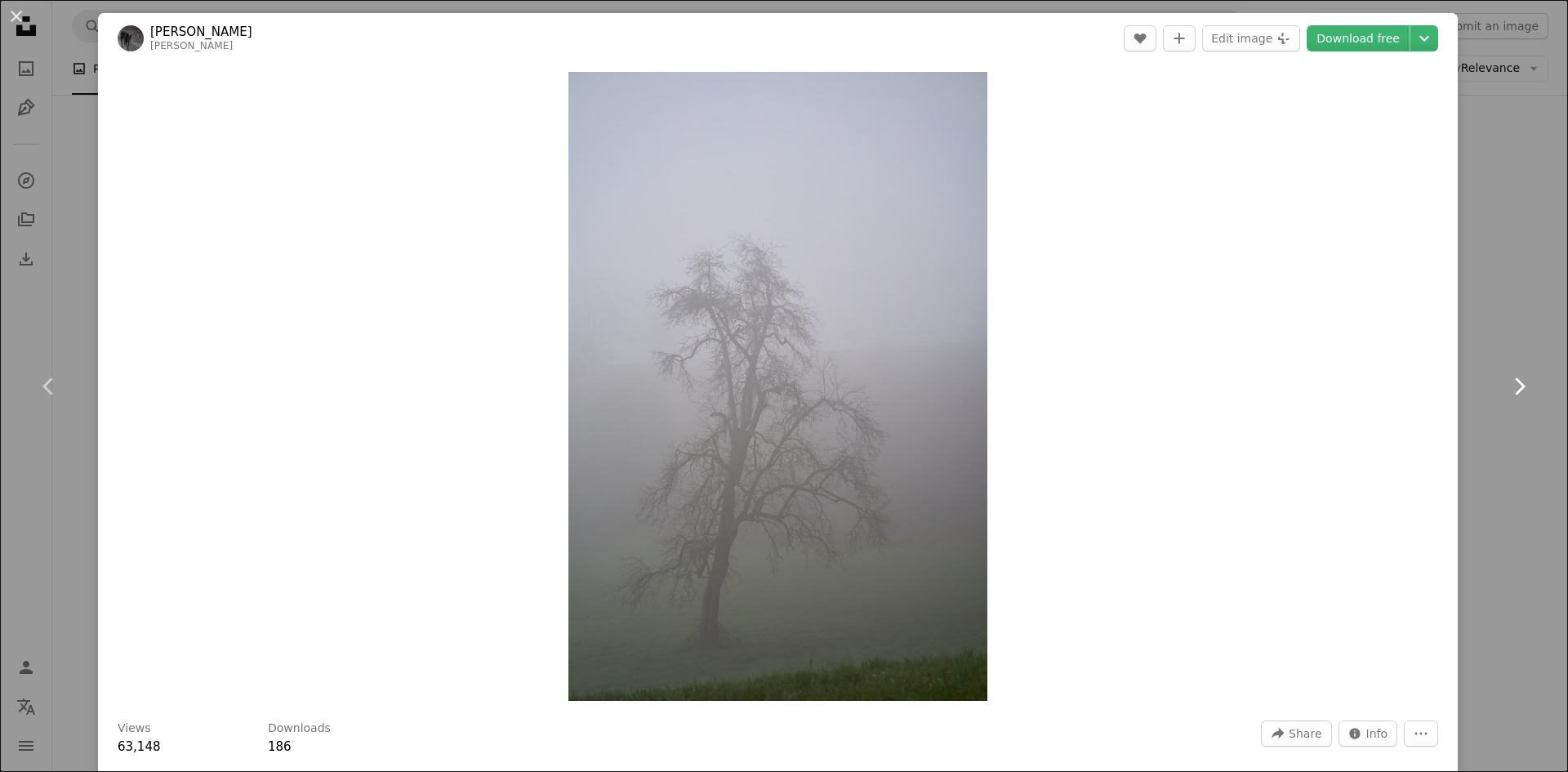
click at [1522, 395] on icon "Chevron right" at bounding box center [1518, 386] width 26 height 26
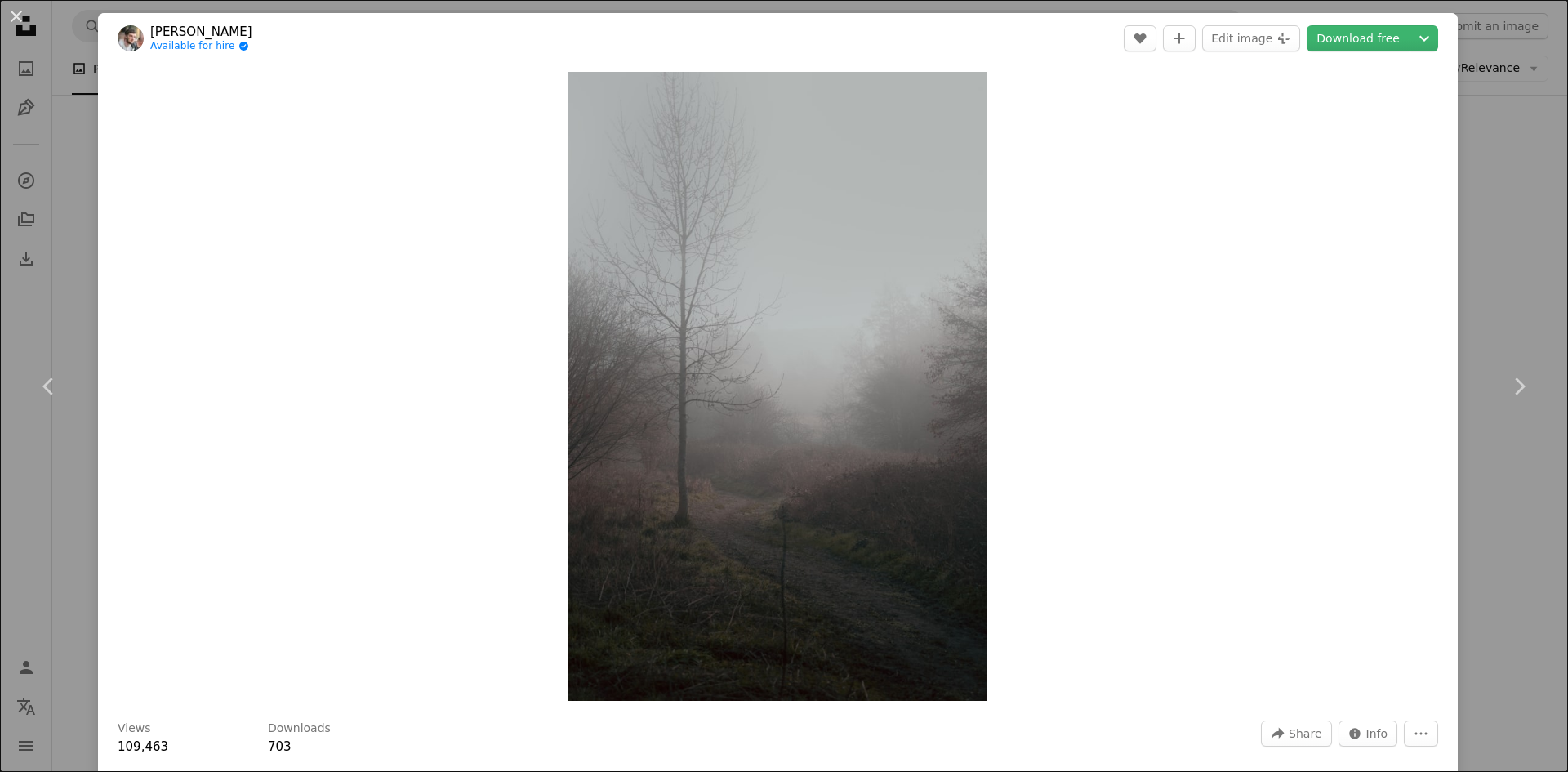
click at [1495, 228] on div "An X shape Chevron left Chevron right [PERSON_NAME] Available for hire A checkm…" at bounding box center [784, 386] width 1568 height 772
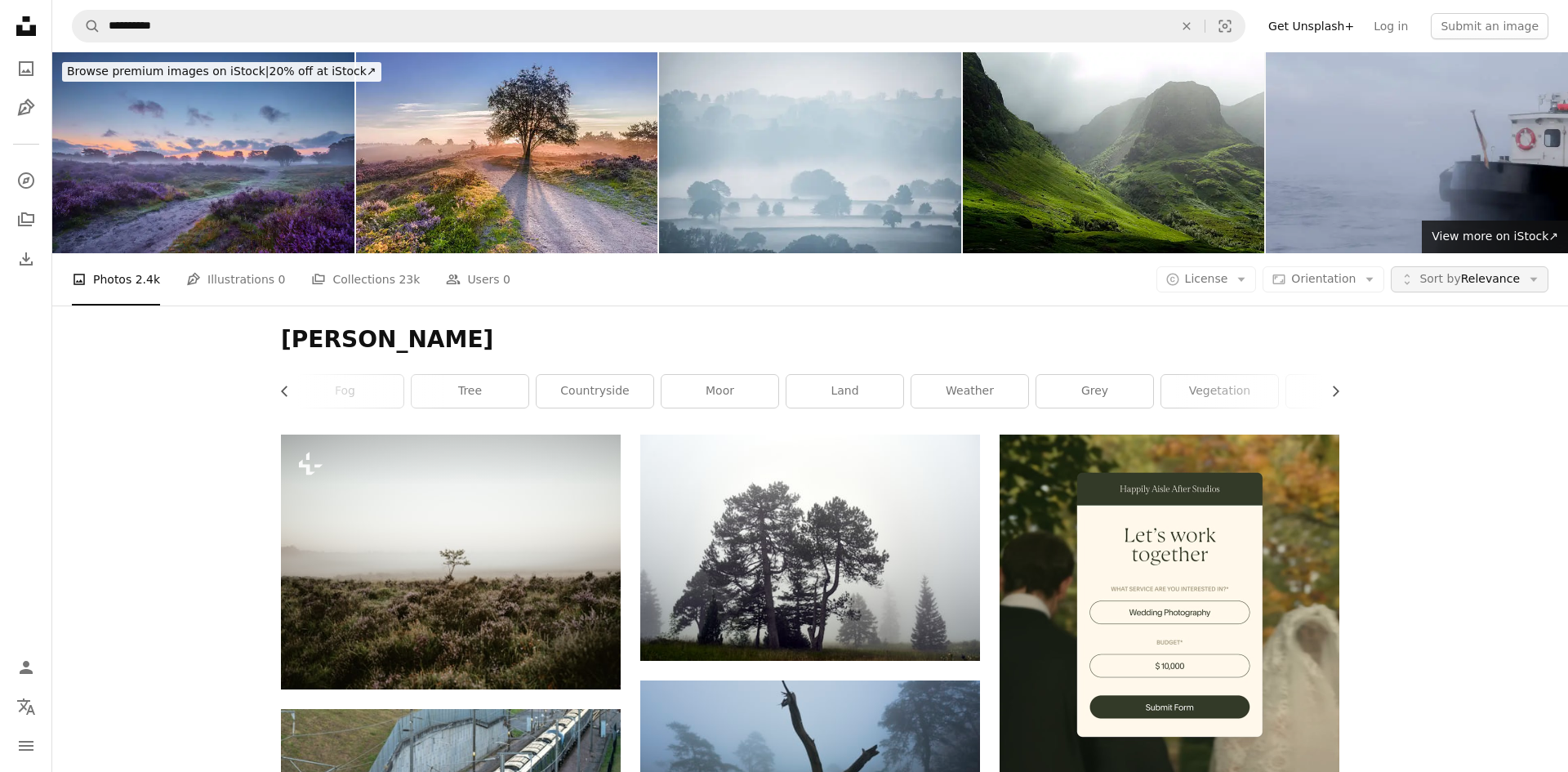
click at [1493, 282] on span "Sort by Relevance" at bounding box center [1469, 280] width 101 height 17
click at [1201, 286] on span "License" at bounding box center [1207, 280] width 43 height 17
click at [1253, 411] on span "Free" at bounding box center [1256, 410] width 100 height 17
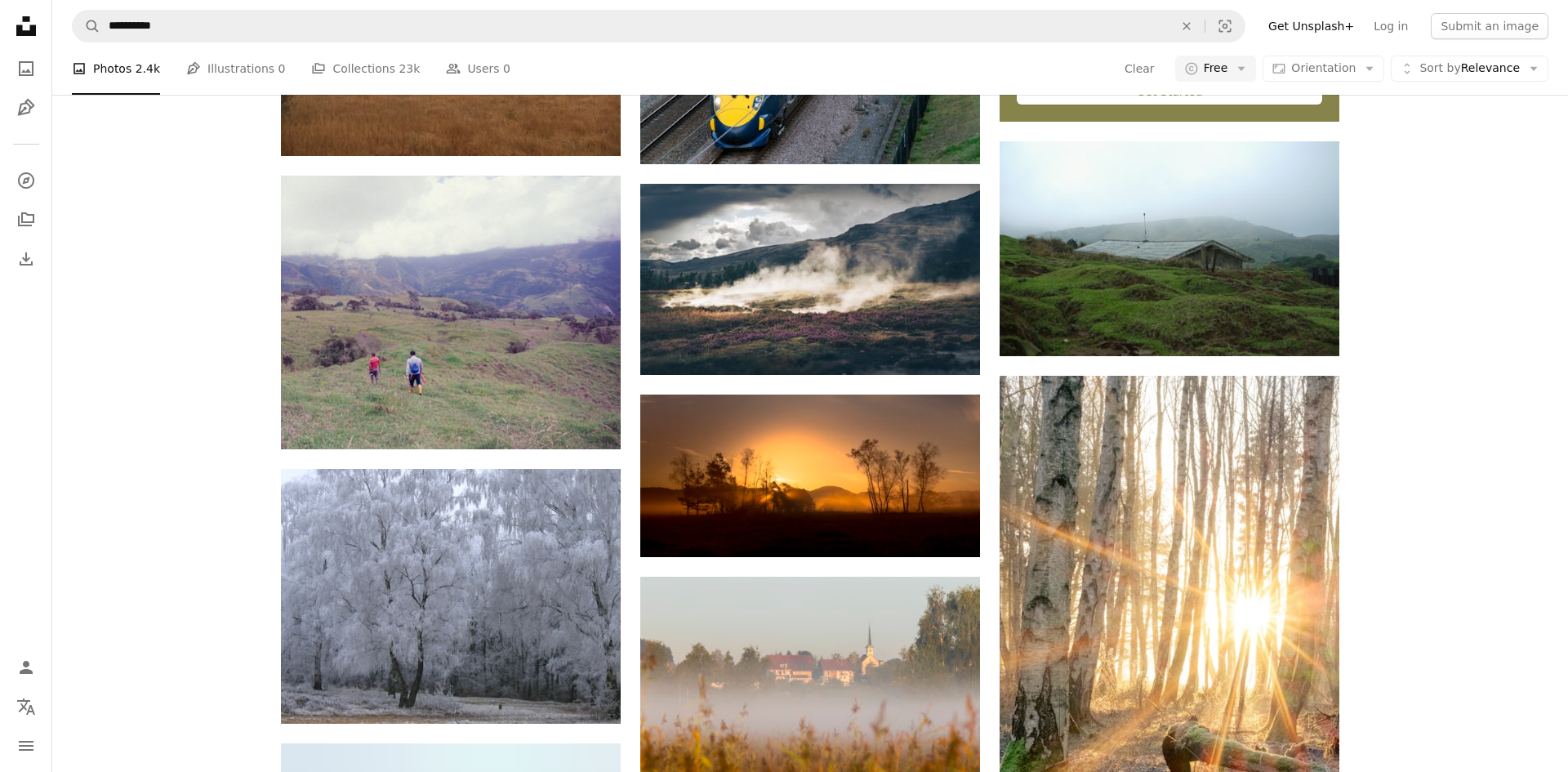
scroll to position [756, 0]
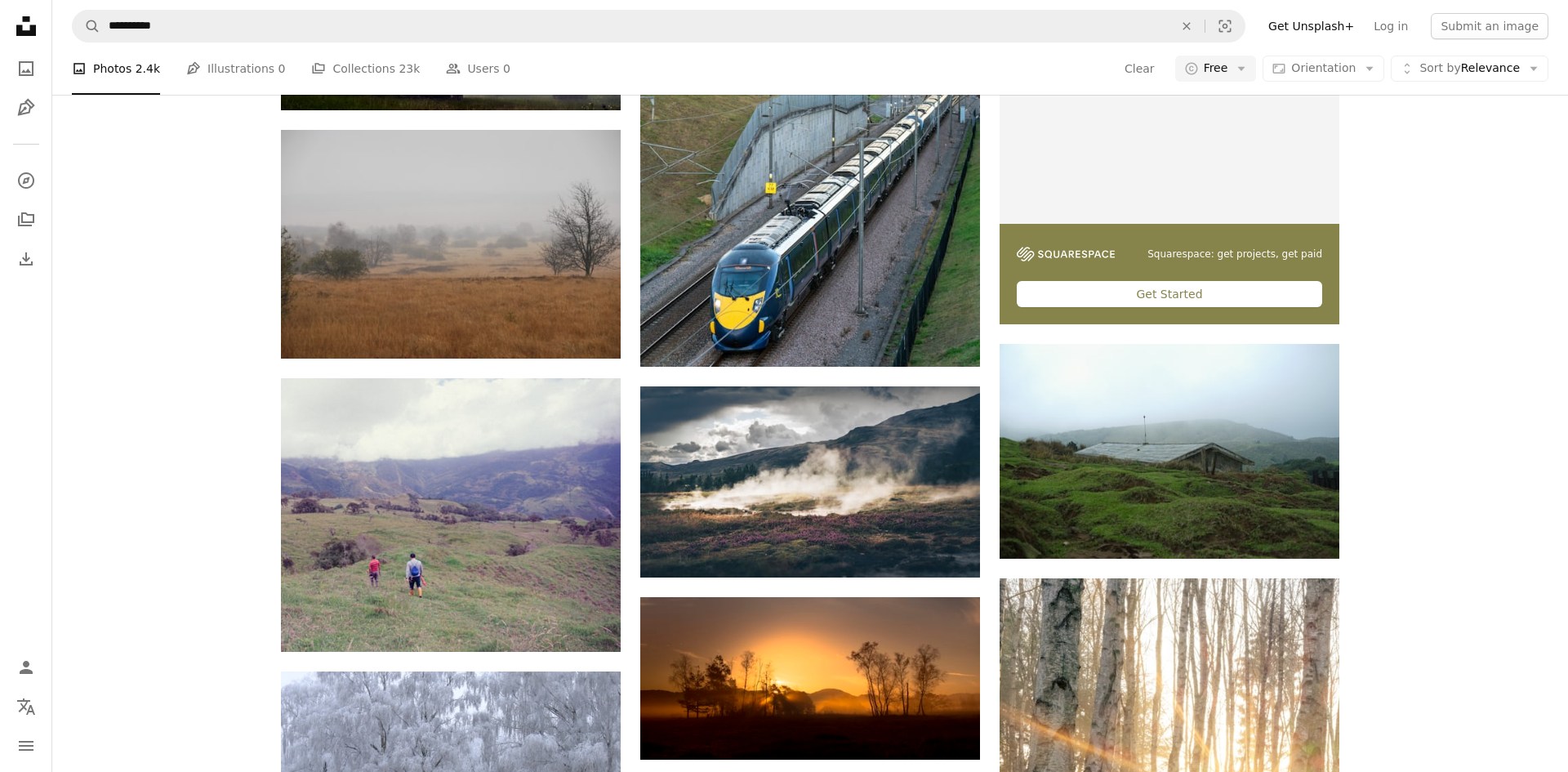
scroll to position [555, 0]
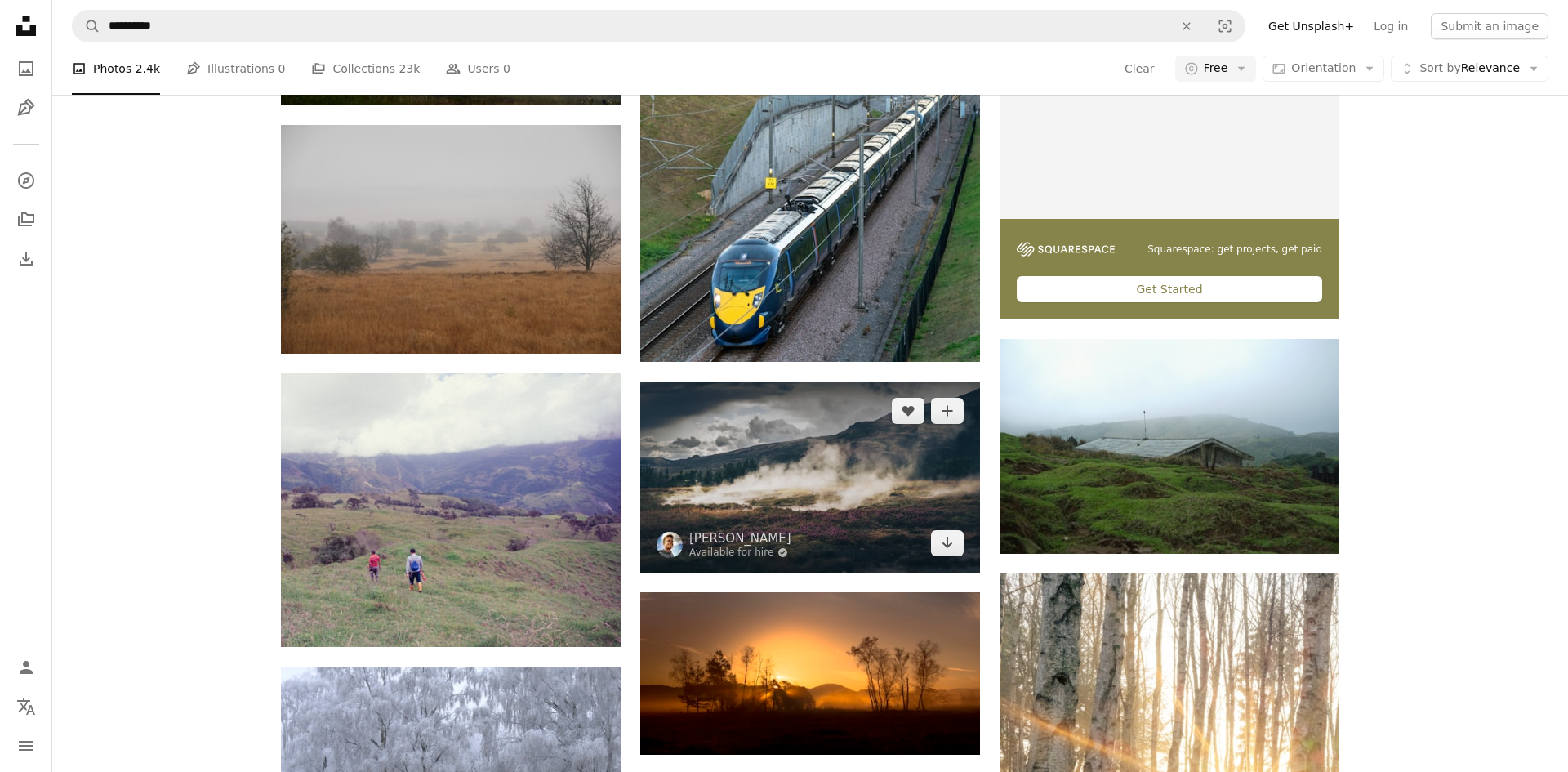
click at [894, 467] on img at bounding box center [810, 476] width 340 height 191
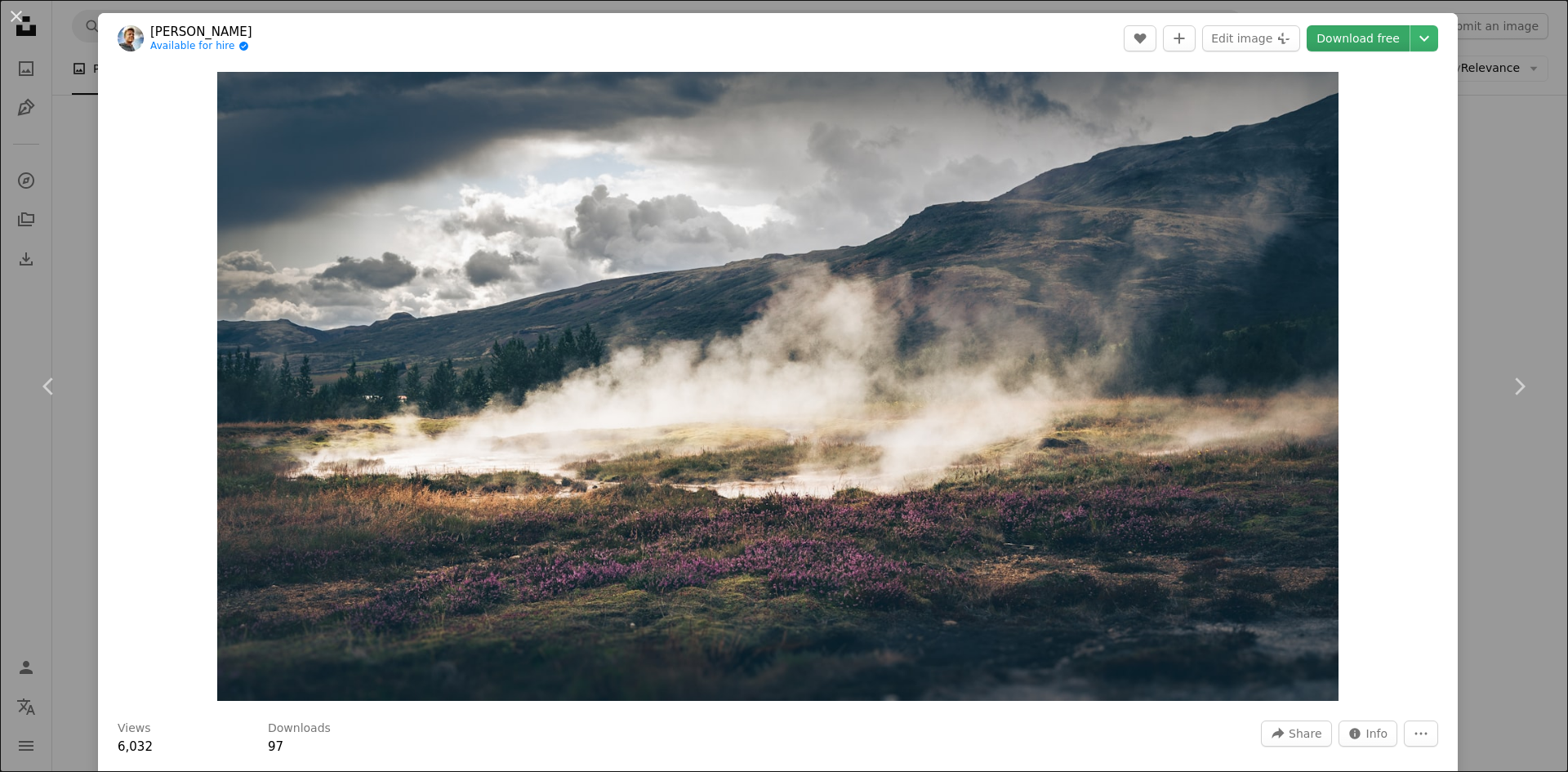
click at [1403, 45] on link "Download free" at bounding box center [1358, 37] width 103 height 26
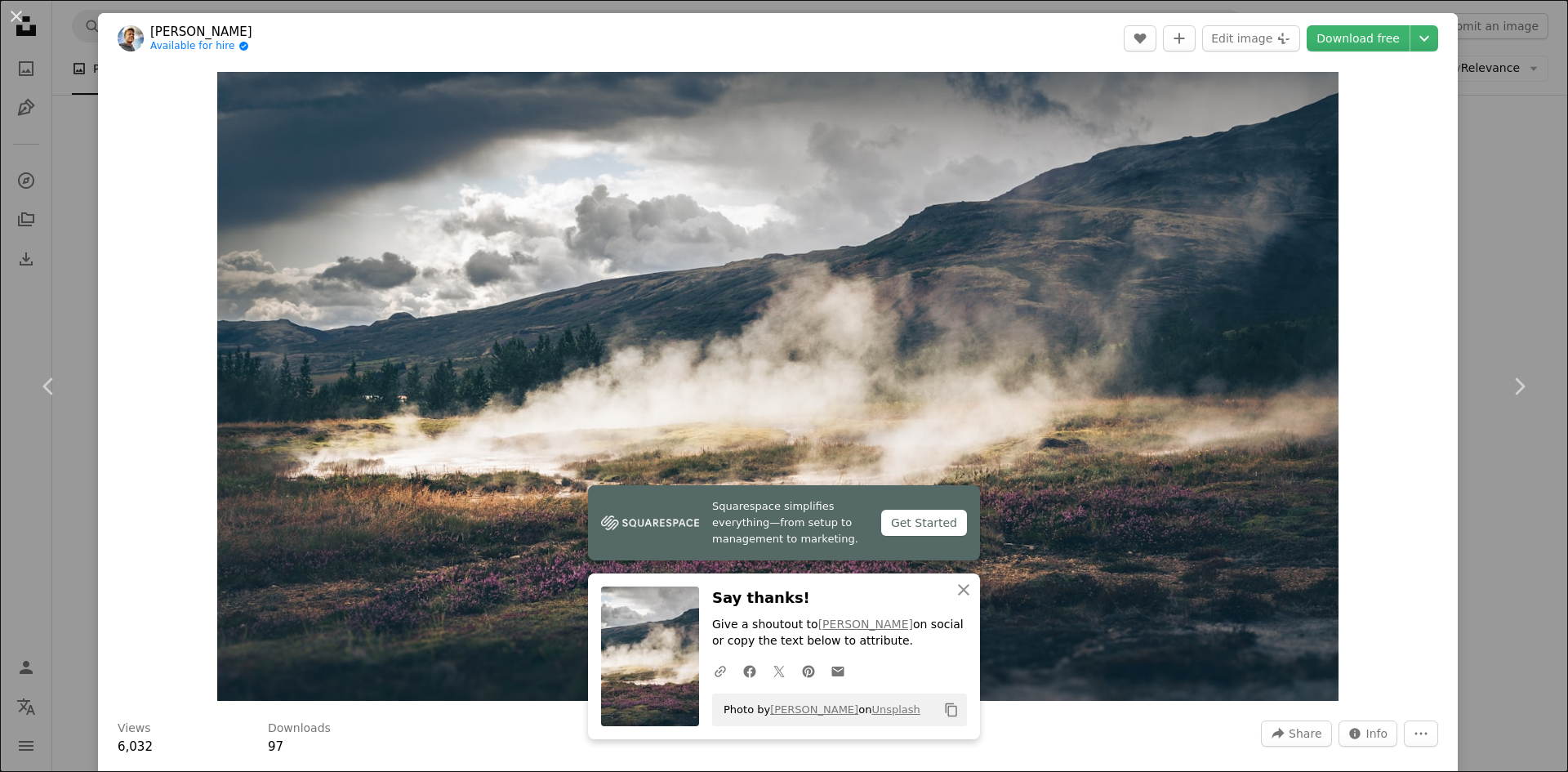
click at [950, 708] on icon "Copy content" at bounding box center [952, 710] width 15 height 15
click at [1508, 120] on div "An X shape Chevron left Chevron right [PERSON_NAME] Available for hire A checkm…" at bounding box center [784, 386] width 1568 height 772
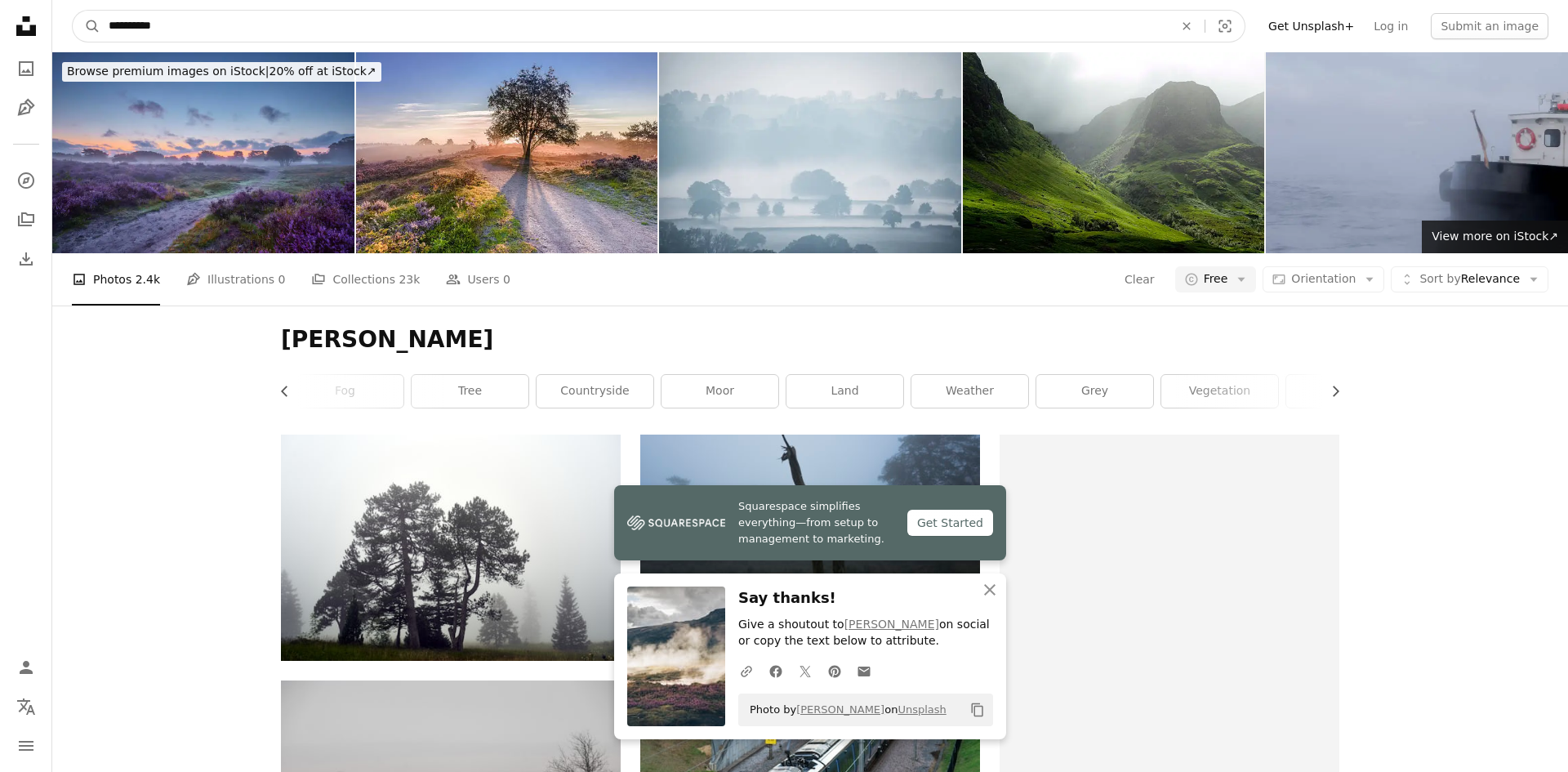
click at [339, 27] on input "**********" at bounding box center [635, 26] width 1068 height 31
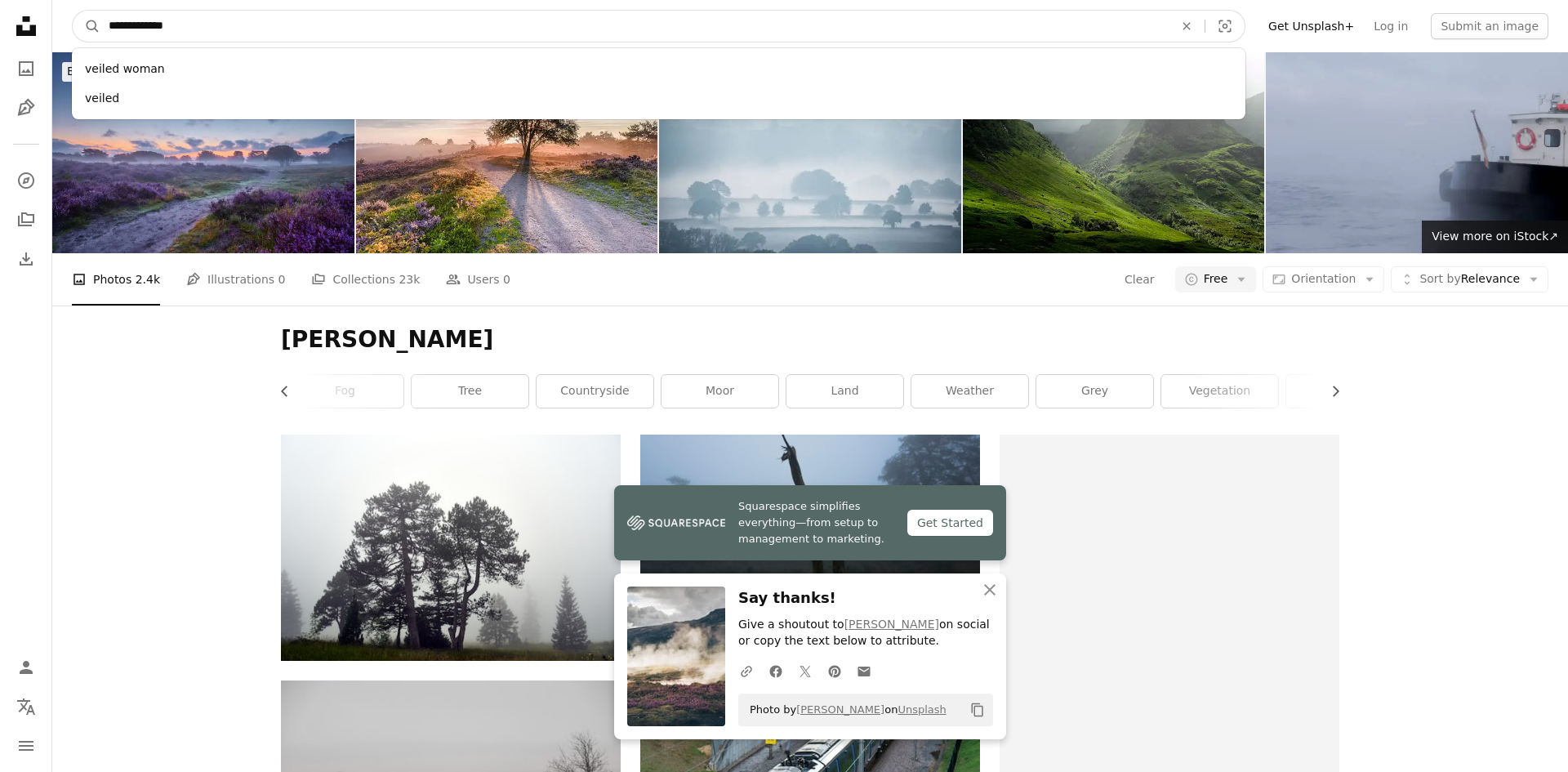
type input "**********"
click at [72, 11] on button "A magnifying glass" at bounding box center [86, 26] width 27 height 31
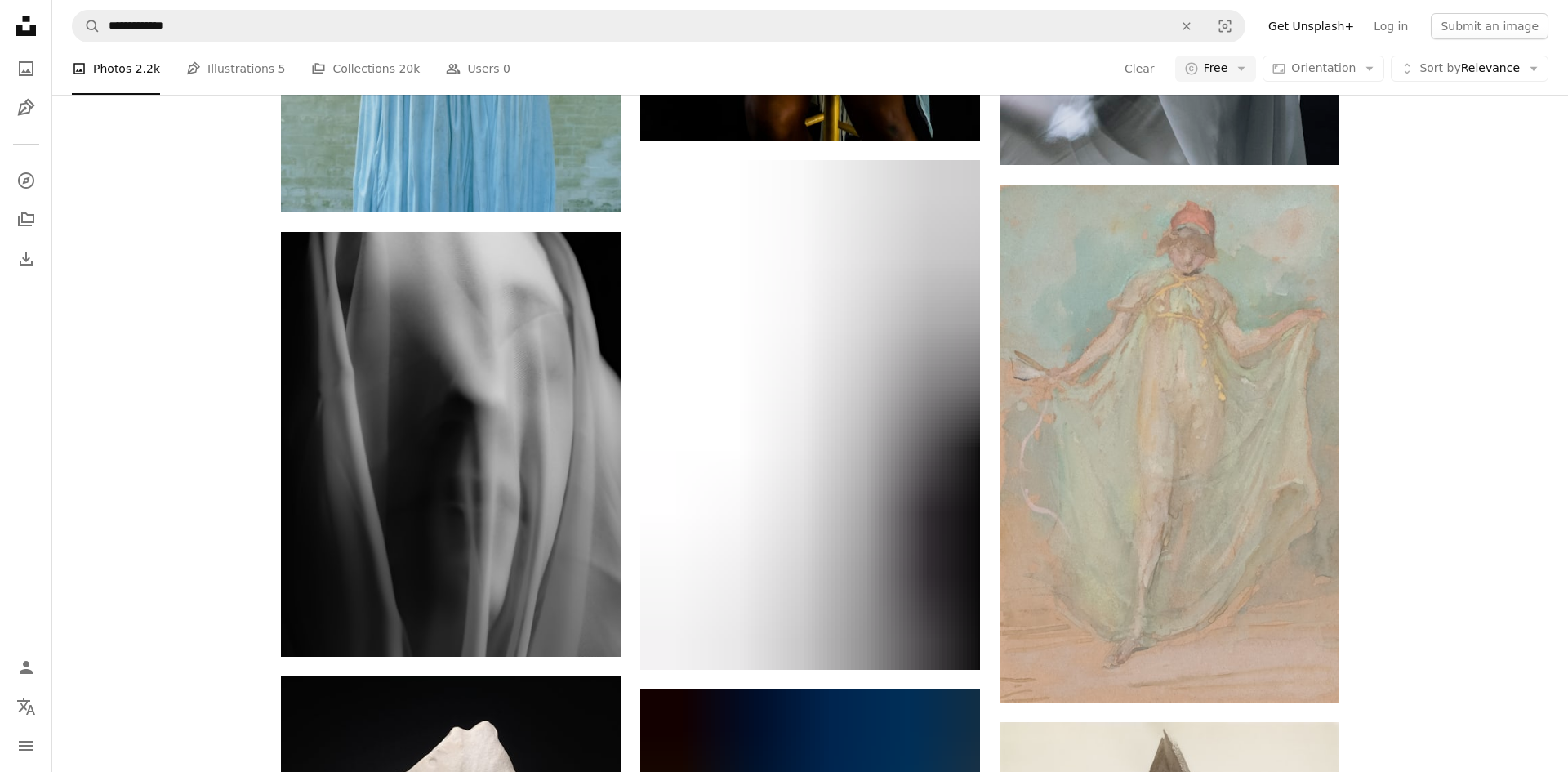
scroll to position [1808, 0]
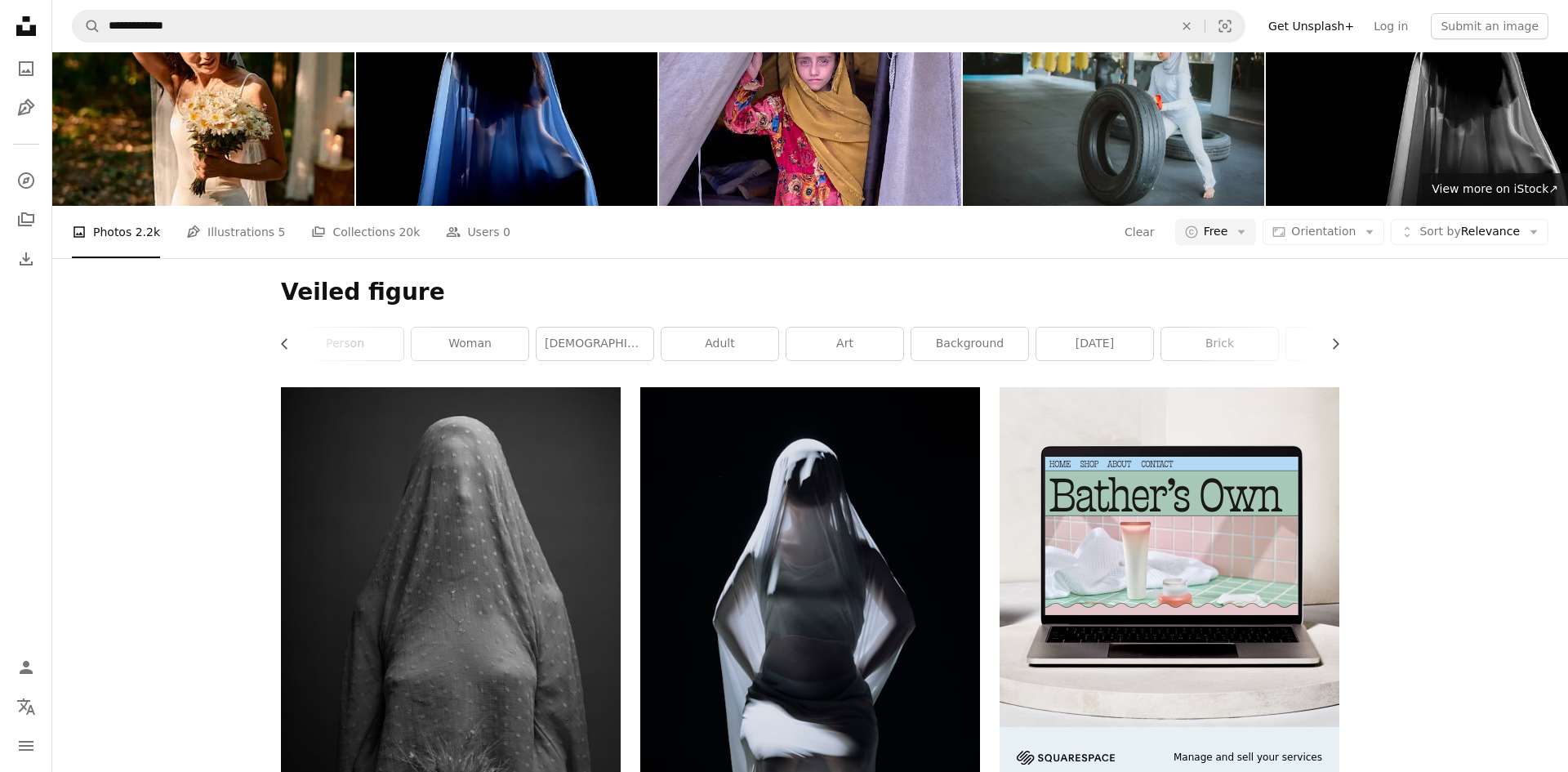
scroll to position [0, 0]
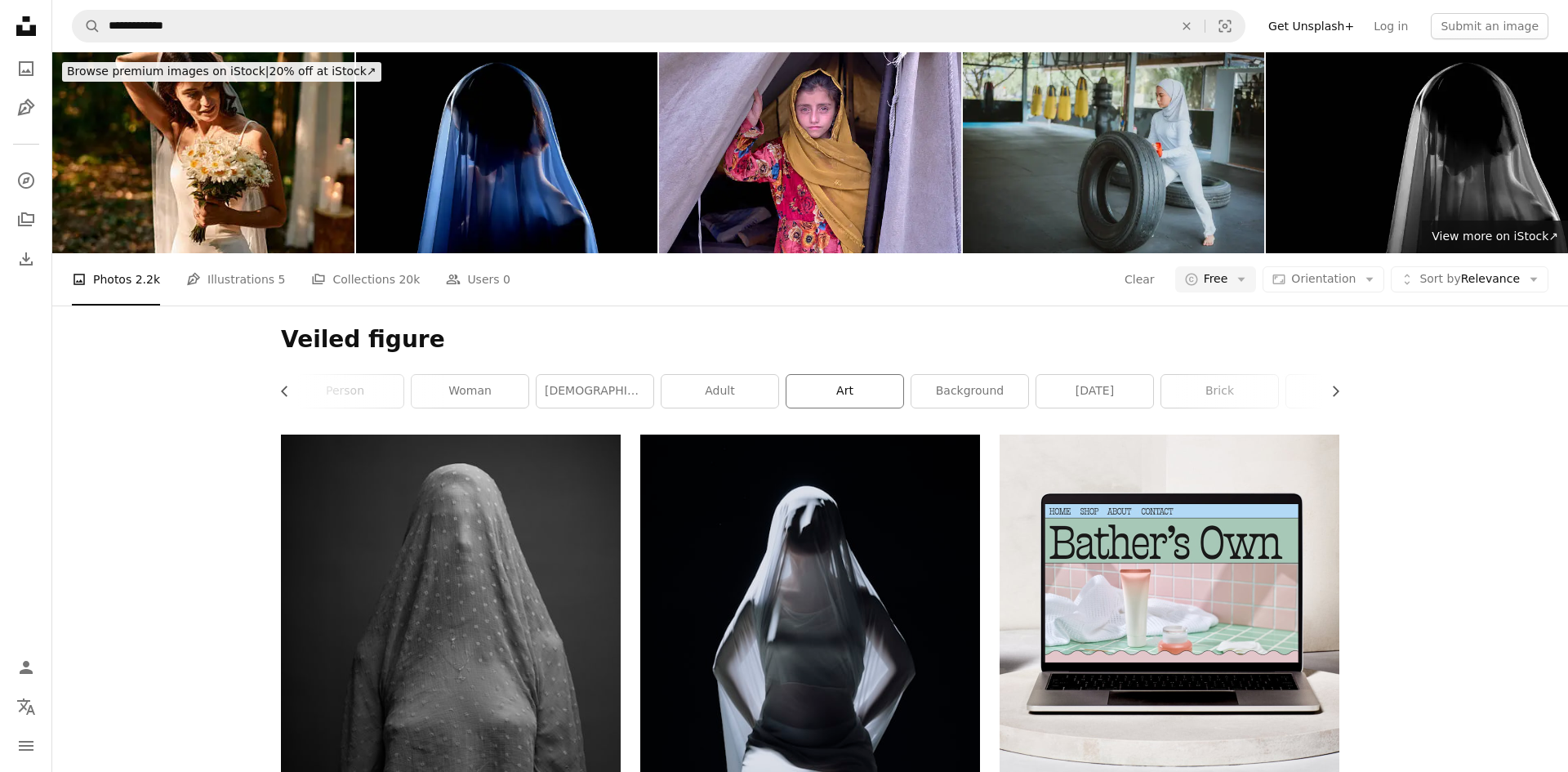
click at [888, 394] on link "art" at bounding box center [844, 391] width 117 height 32
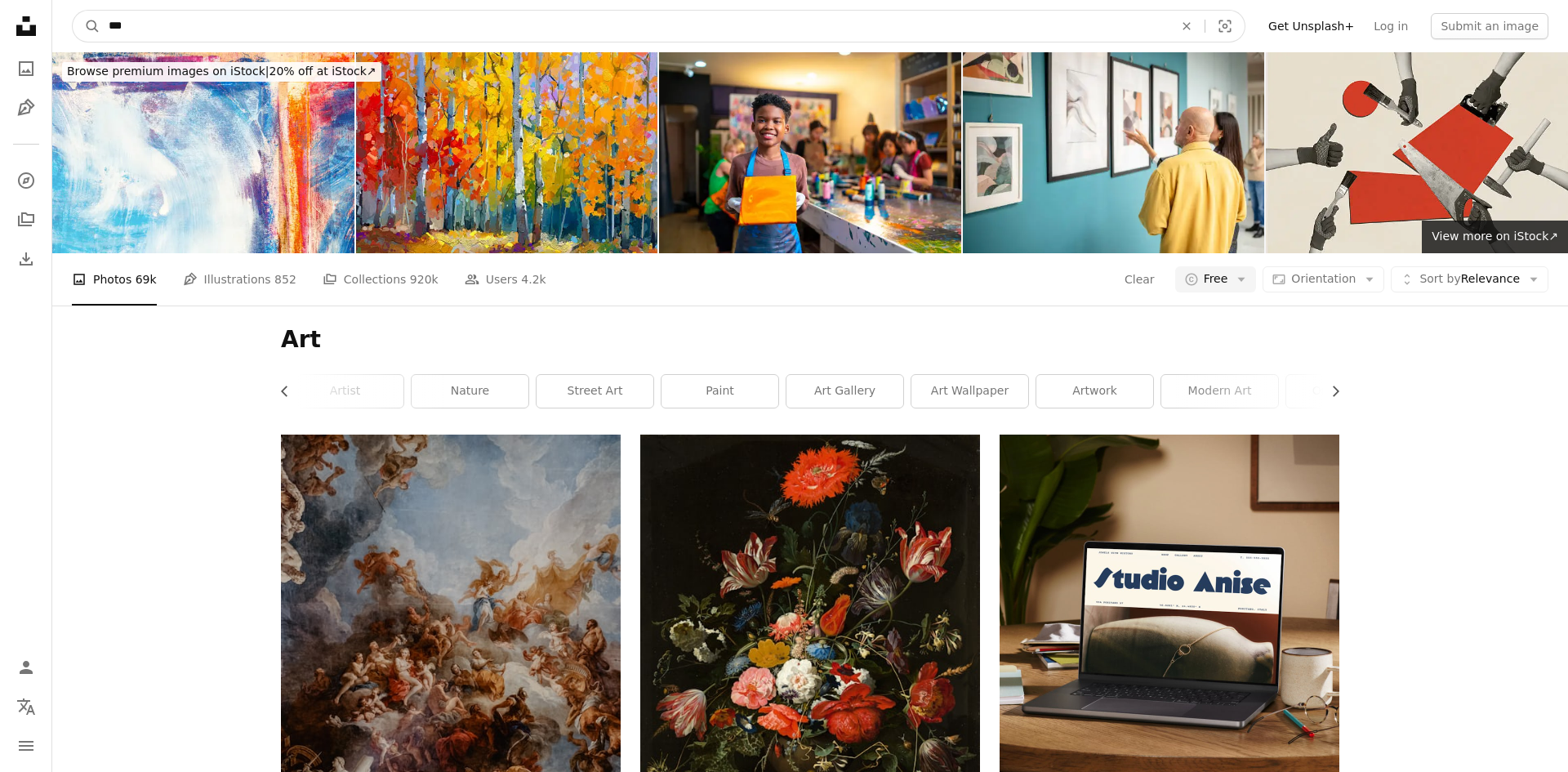
click at [625, 27] on input "***" at bounding box center [635, 26] width 1068 height 31
type input "**********"
click button "A magnifying glass" at bounding box center [86, 26] width 27 height 31
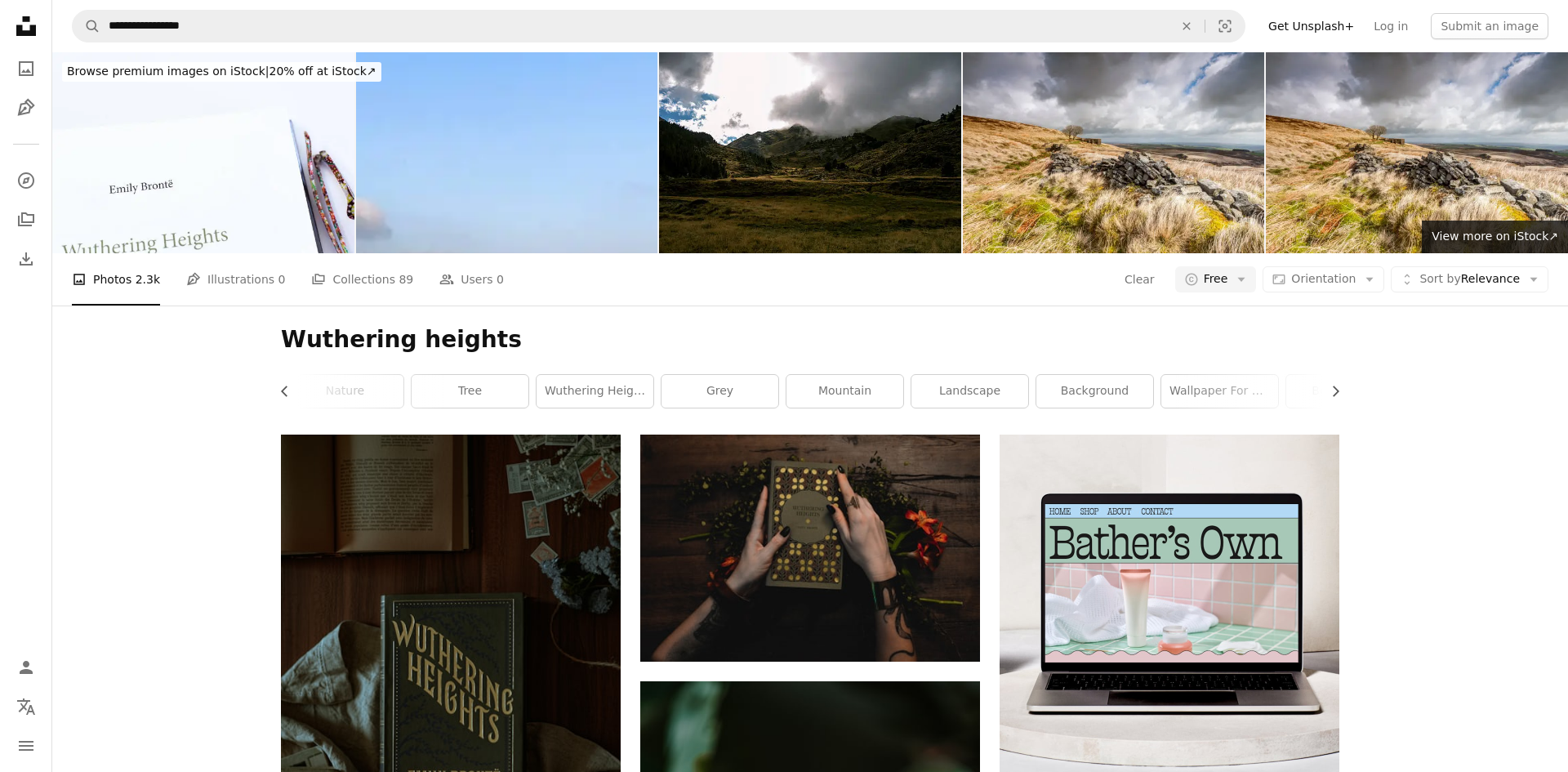
click at [386, 42] on nav "**********" at bounding box center [810, 26] width 1516 height 52
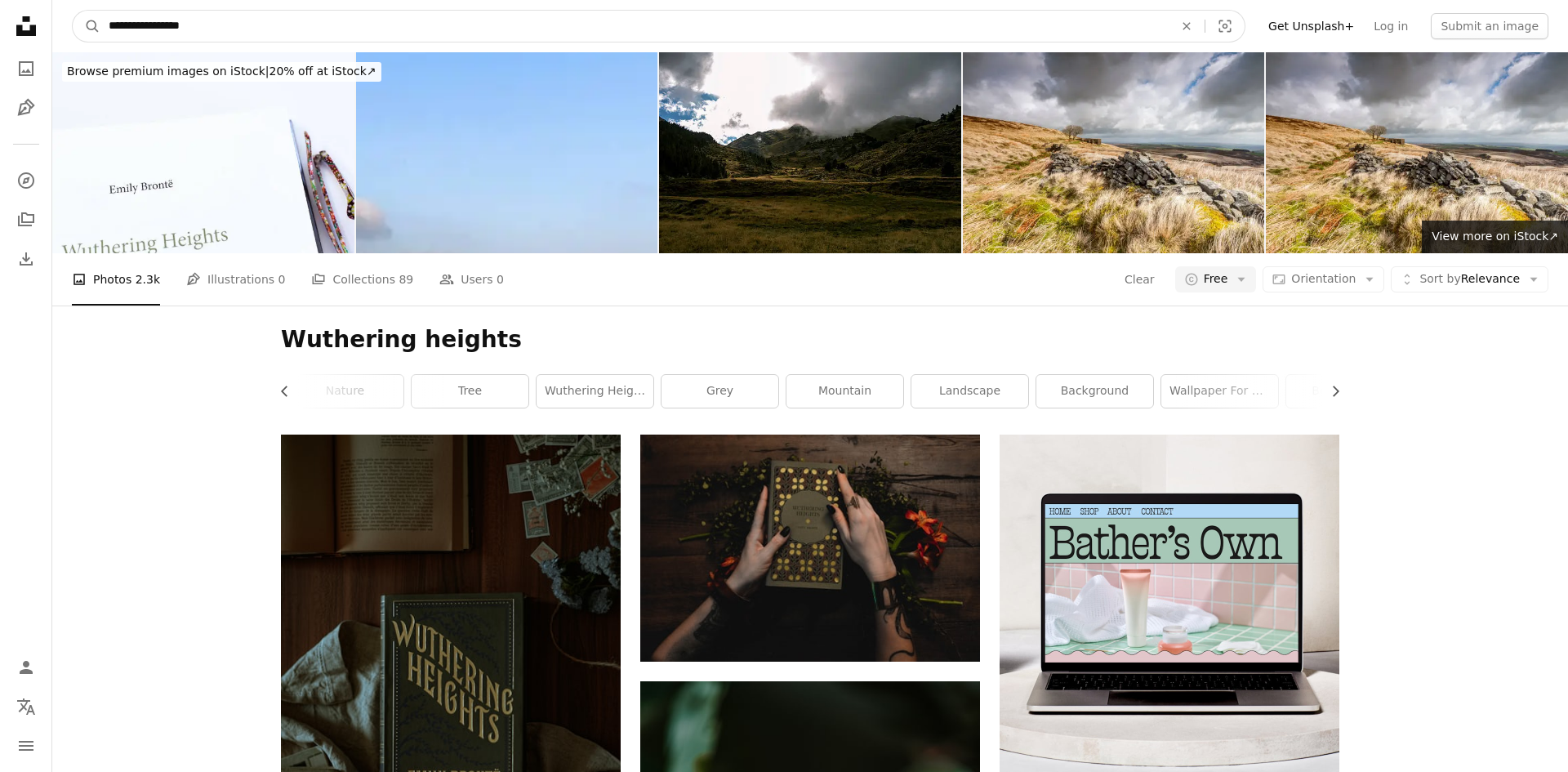
click at [389, 22] on input "**********" at bounding box center [635, 26] width 1068 height 31
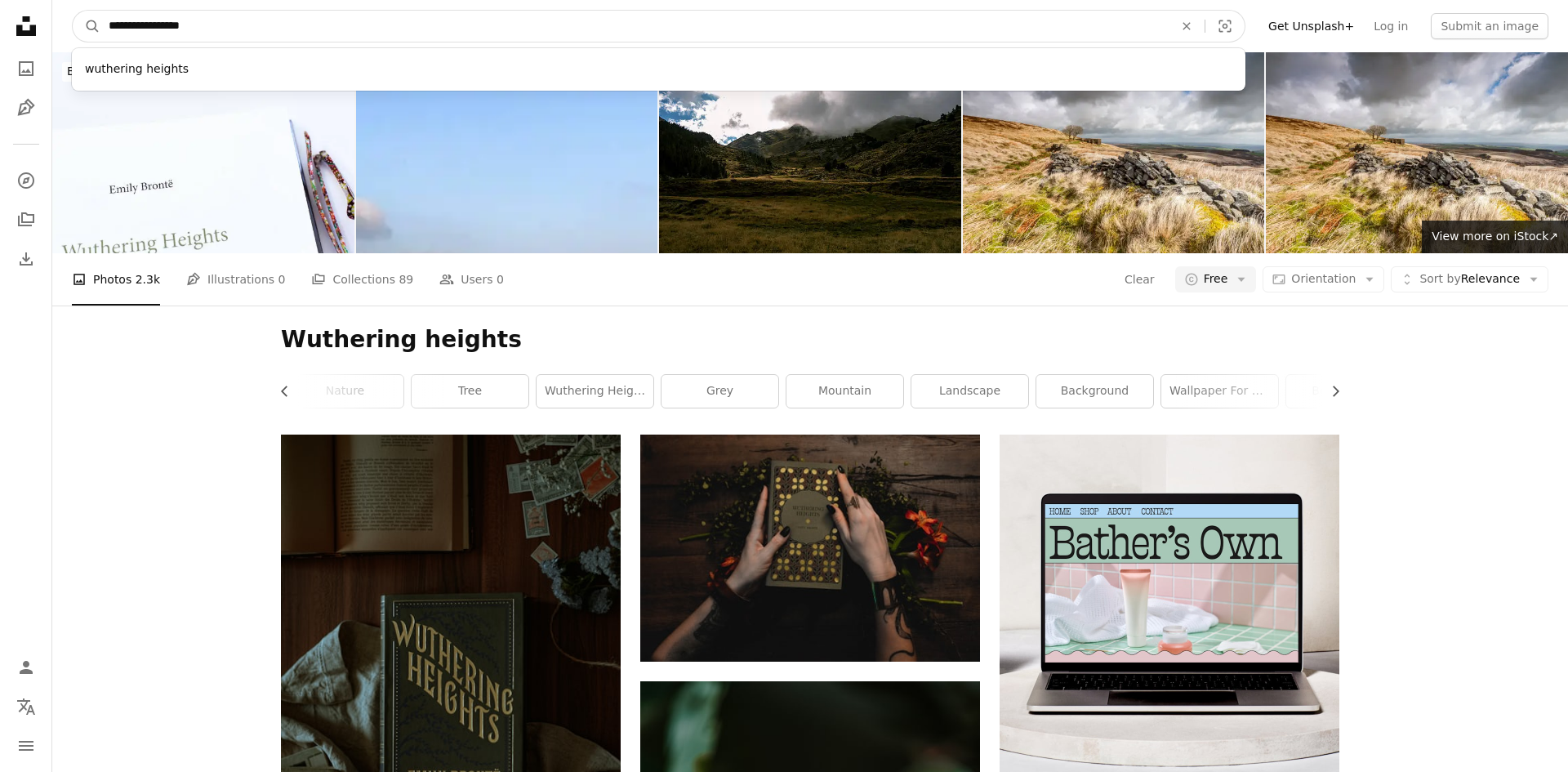
type input "*"
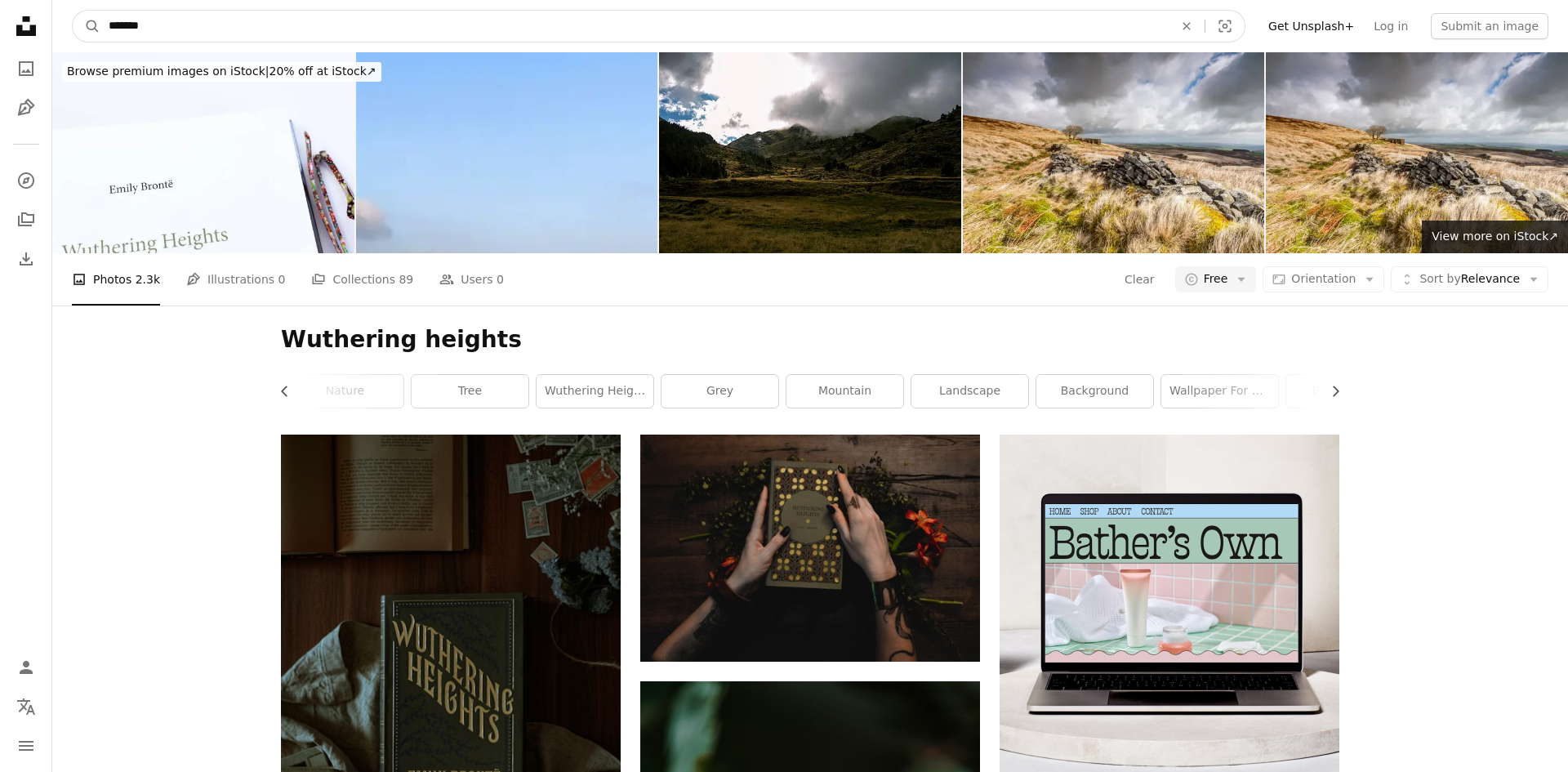
type input "********"
click button "A magnifying glass" at bounding box center [86, 26] width 27 height 31
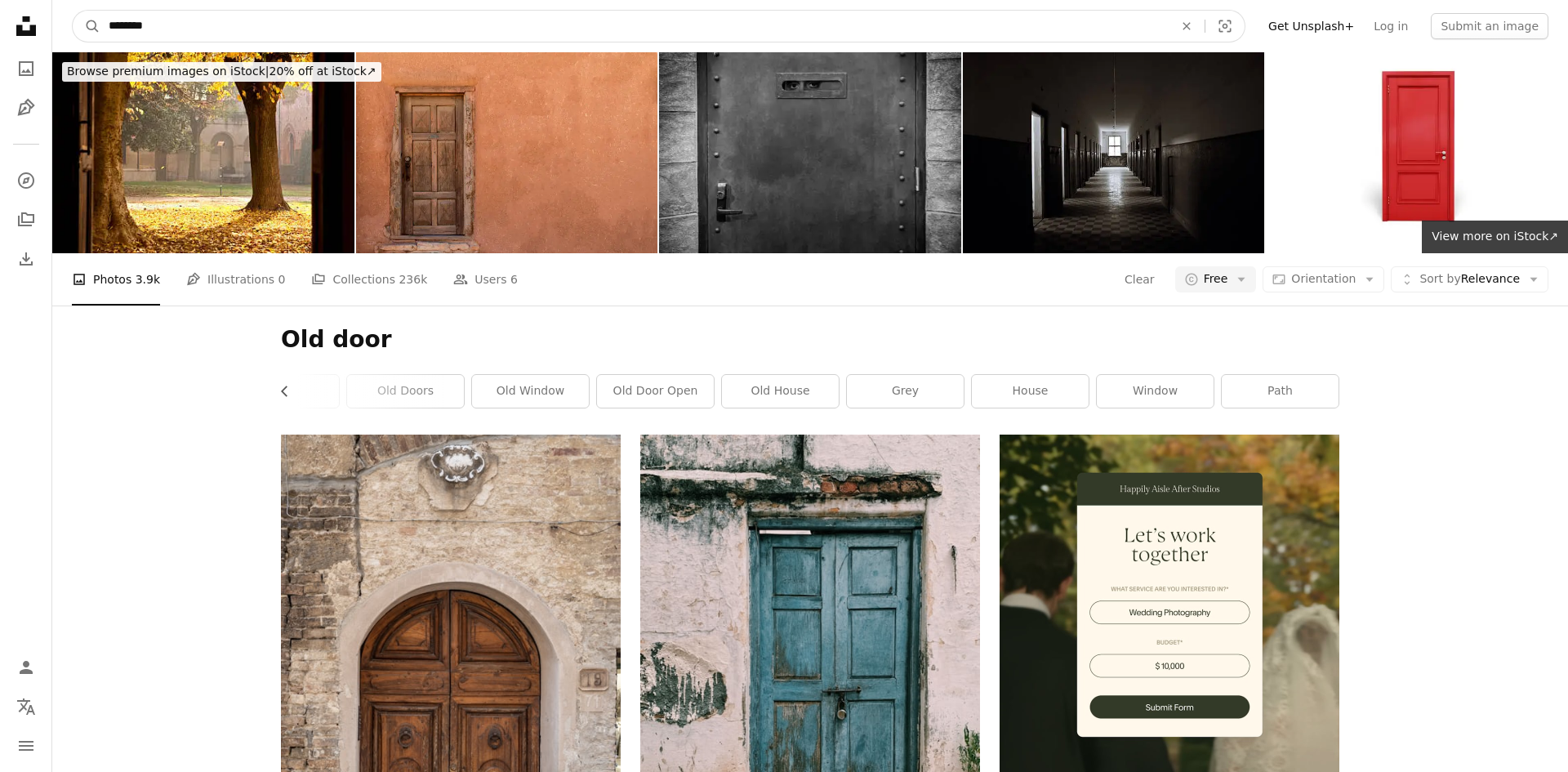
click at [341, 30] on input "********" at bounding box center [635, 26] width 1068 height 31
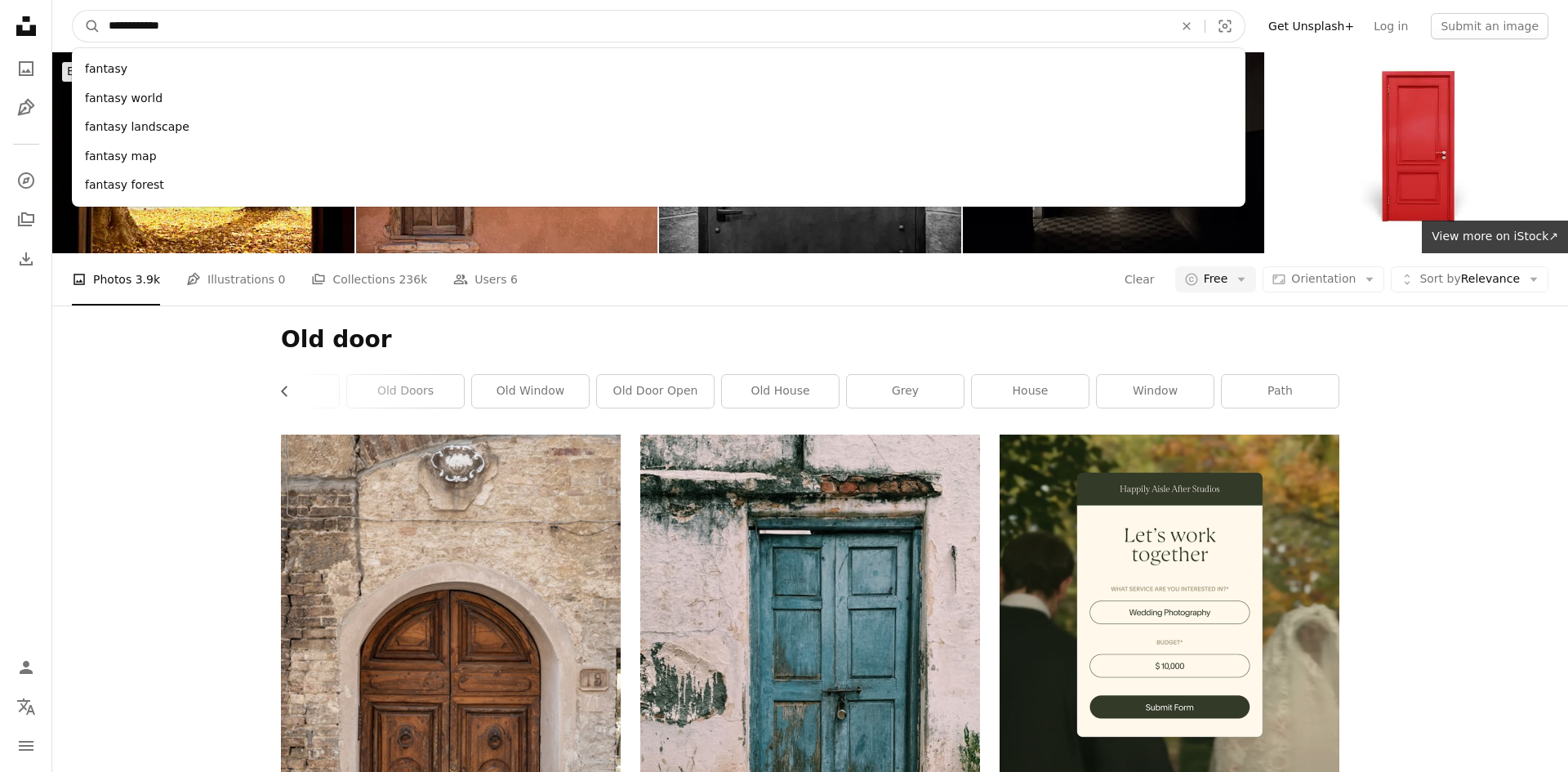
type input "**********"
click at [72, 11] on button "A magnifying glass" at bounding box center [86, 26] width 27 height 31
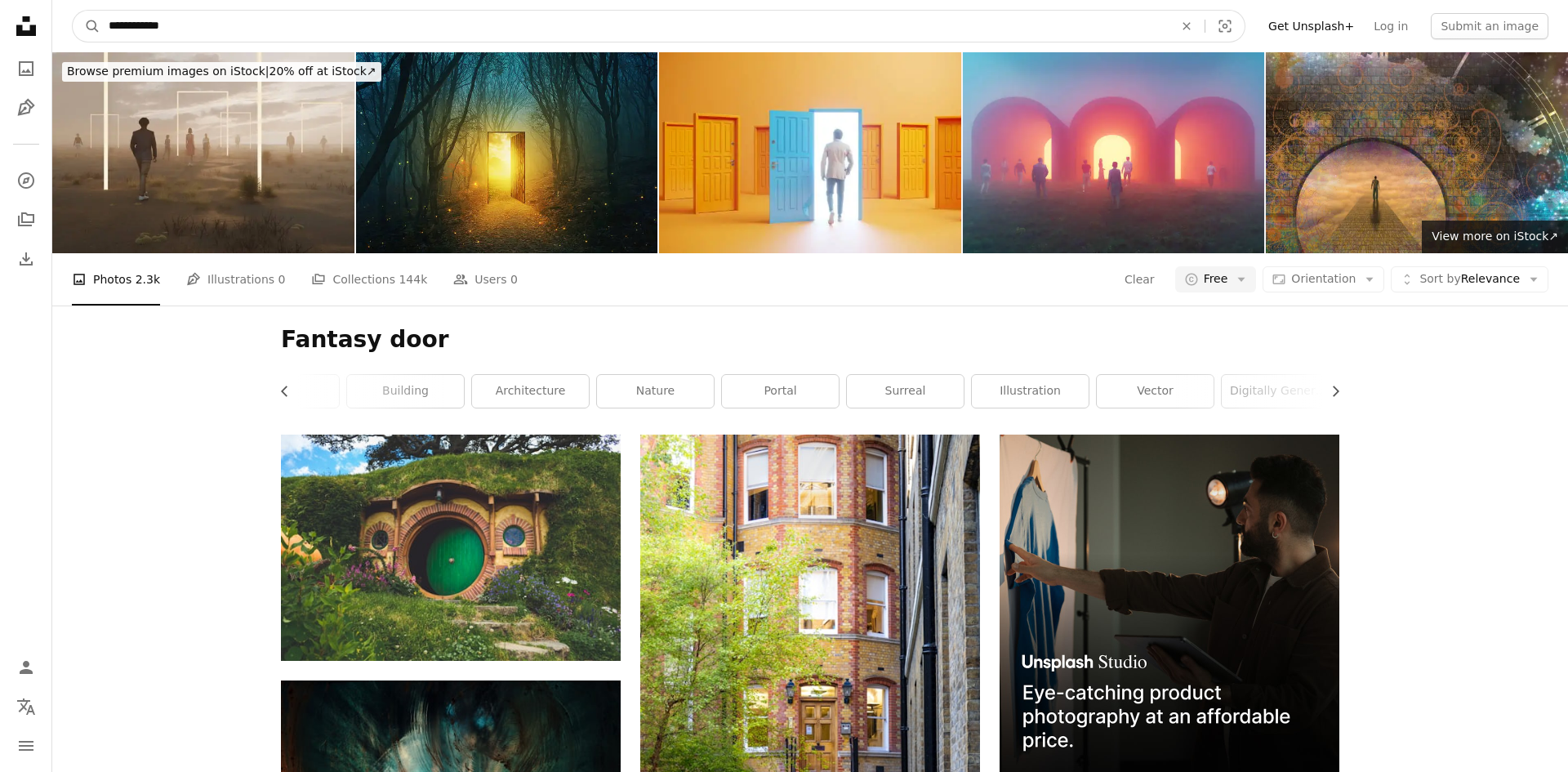
click at [411, 39] on input "**********" at bounding box center [635, 26] width 1068 height 31
type input "**********"
click button "A magnifying glass" at bounding box center [86, 26] width 27 height 31
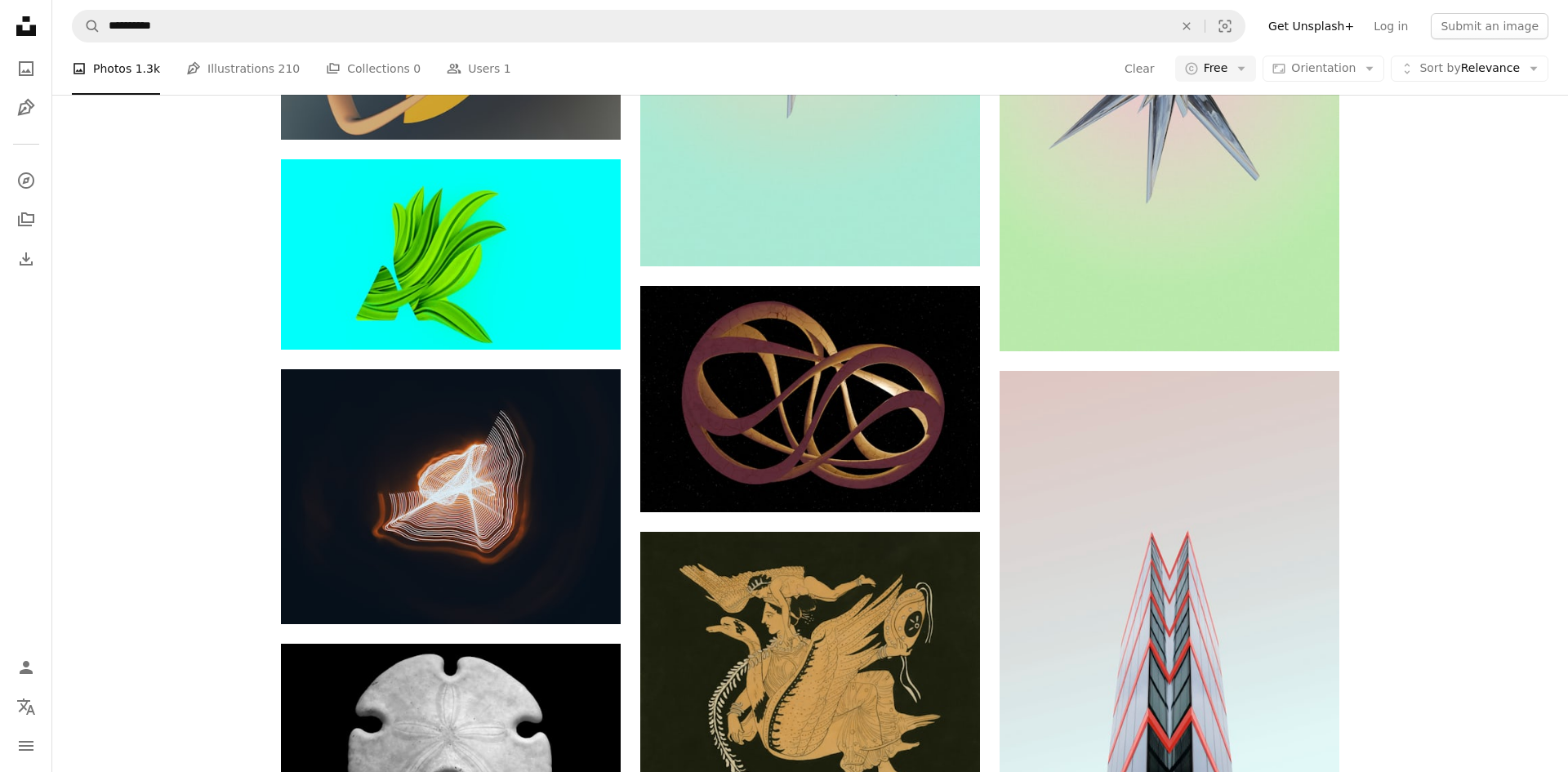
click at [1442, 613] on div "A heart A plus sign [PERSON_NAME] Available for hire A checkmark inside of a ci…" at bounding box center [810, 231] width 1516 height 2832
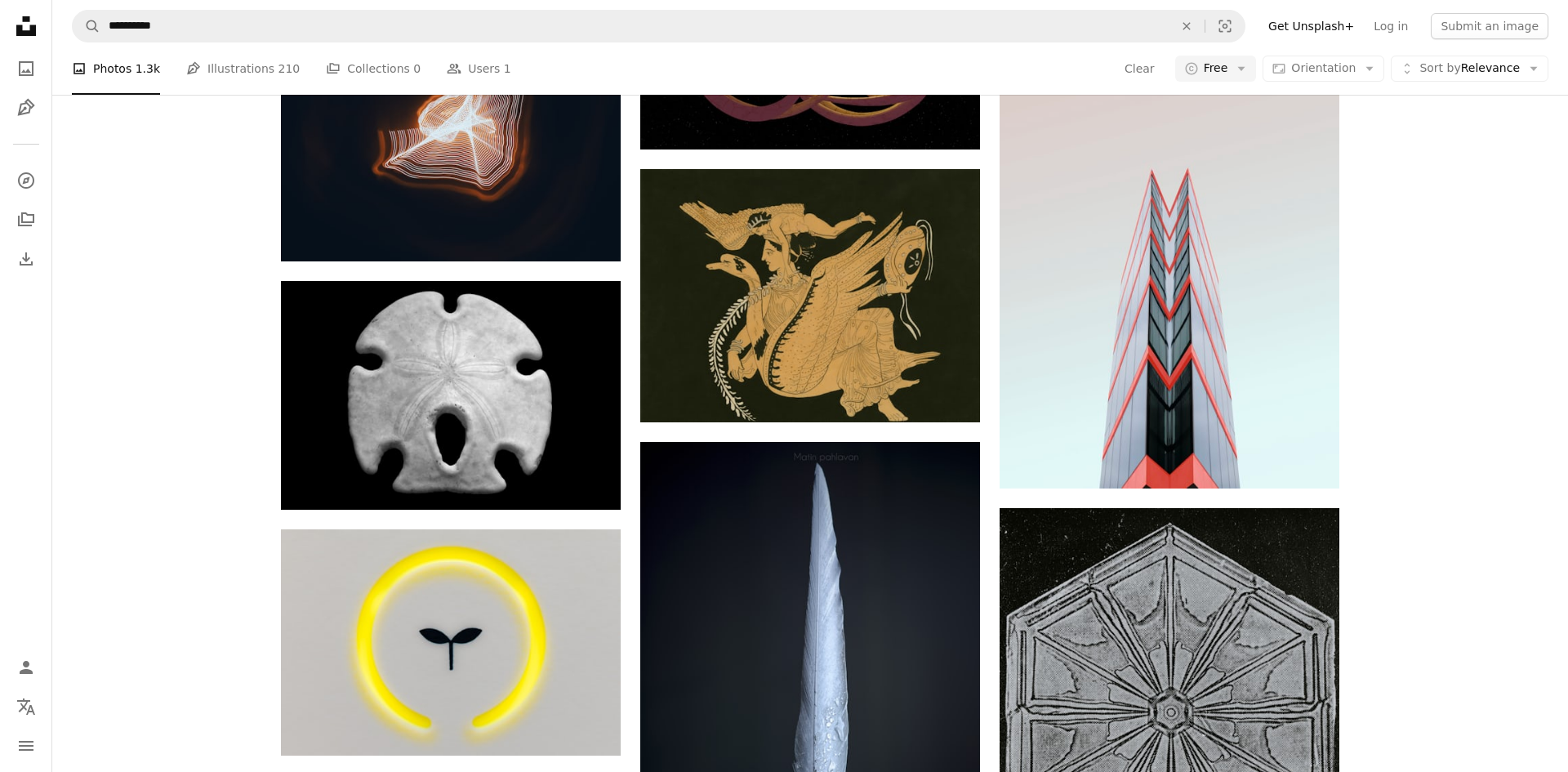
scroll to position [1987, 0]
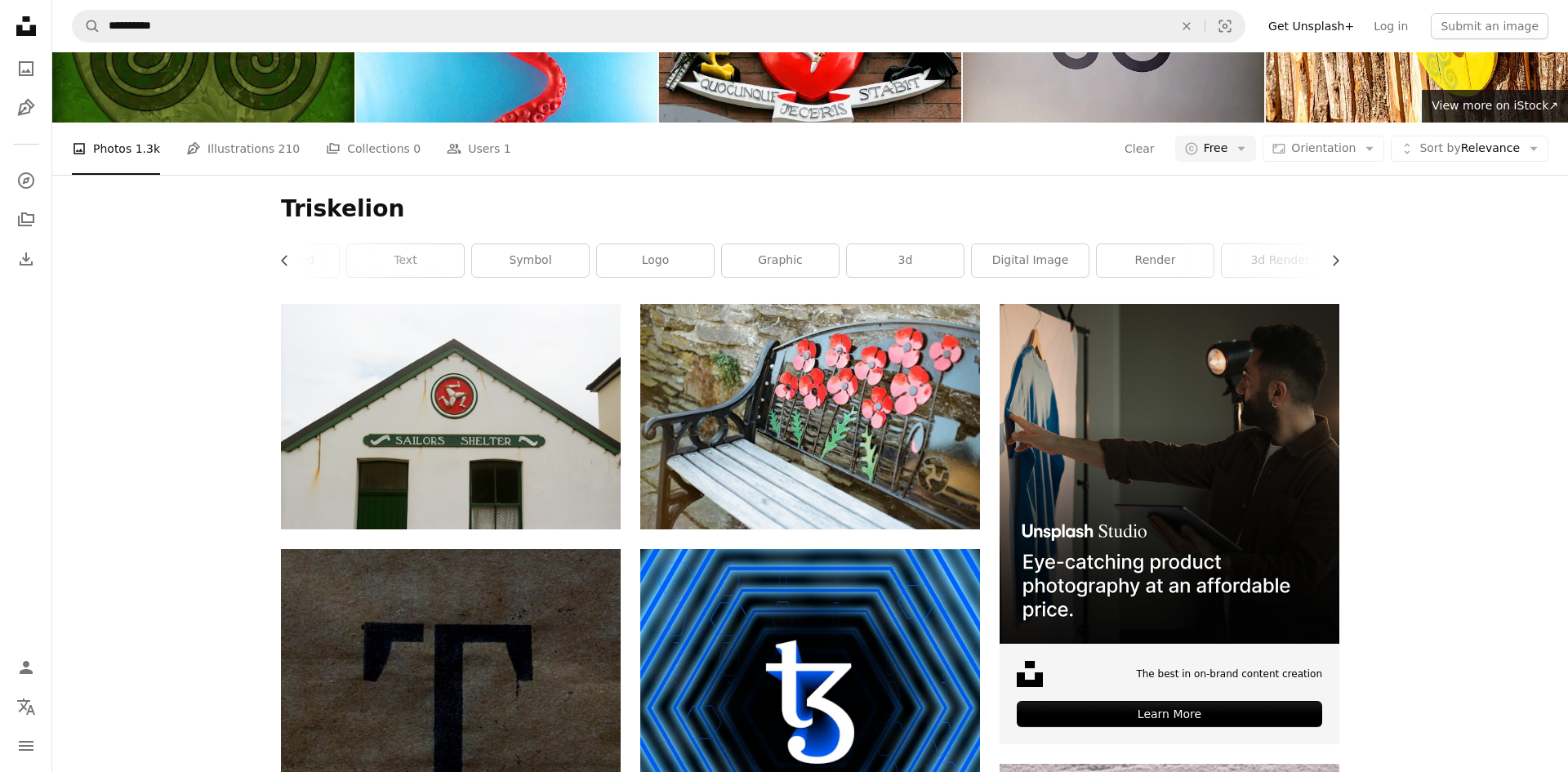
scroll to position [0, 0]
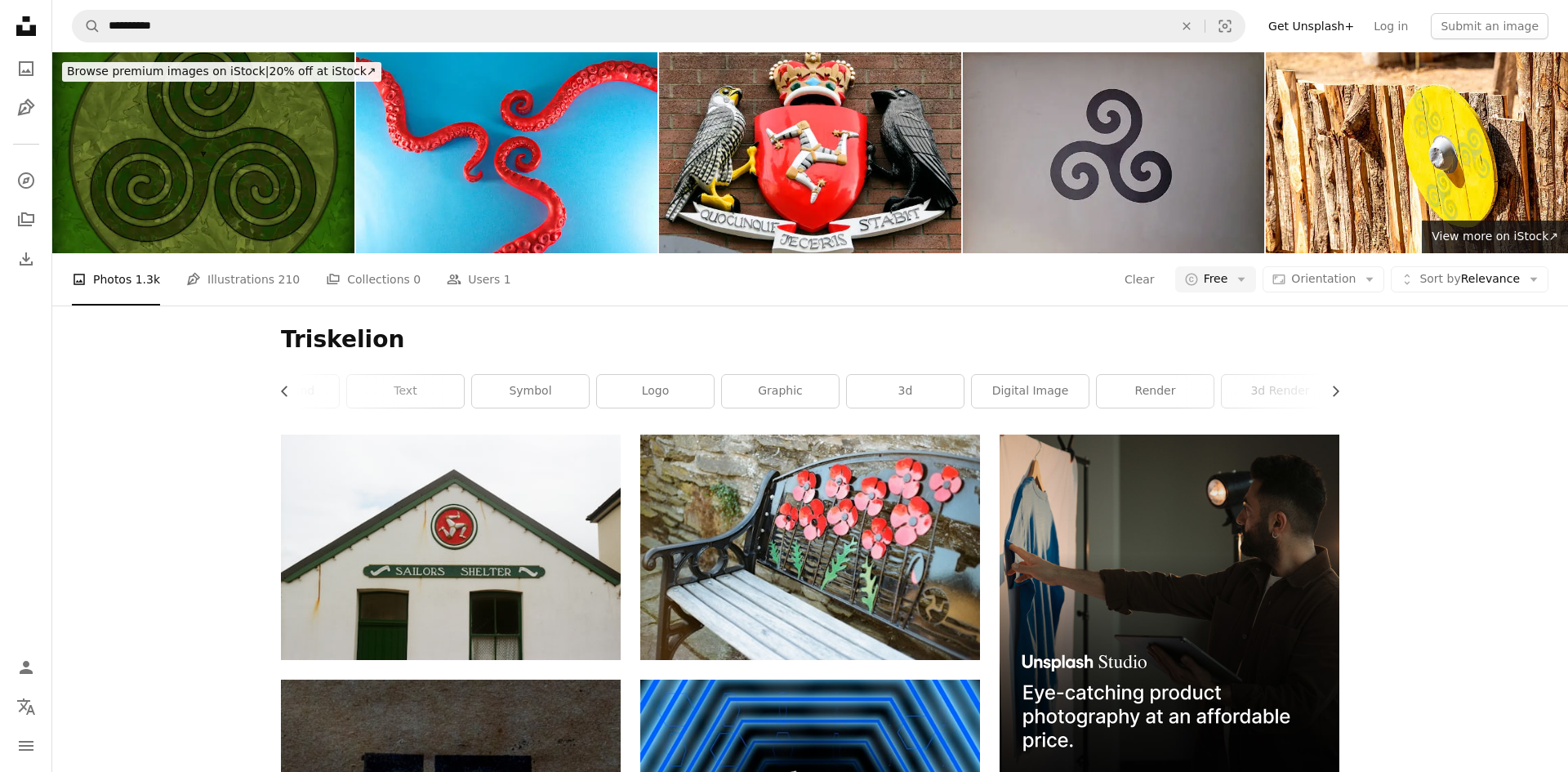
click at [1137, 127] on img at bounding box center [1113, 152] width 302 height 201
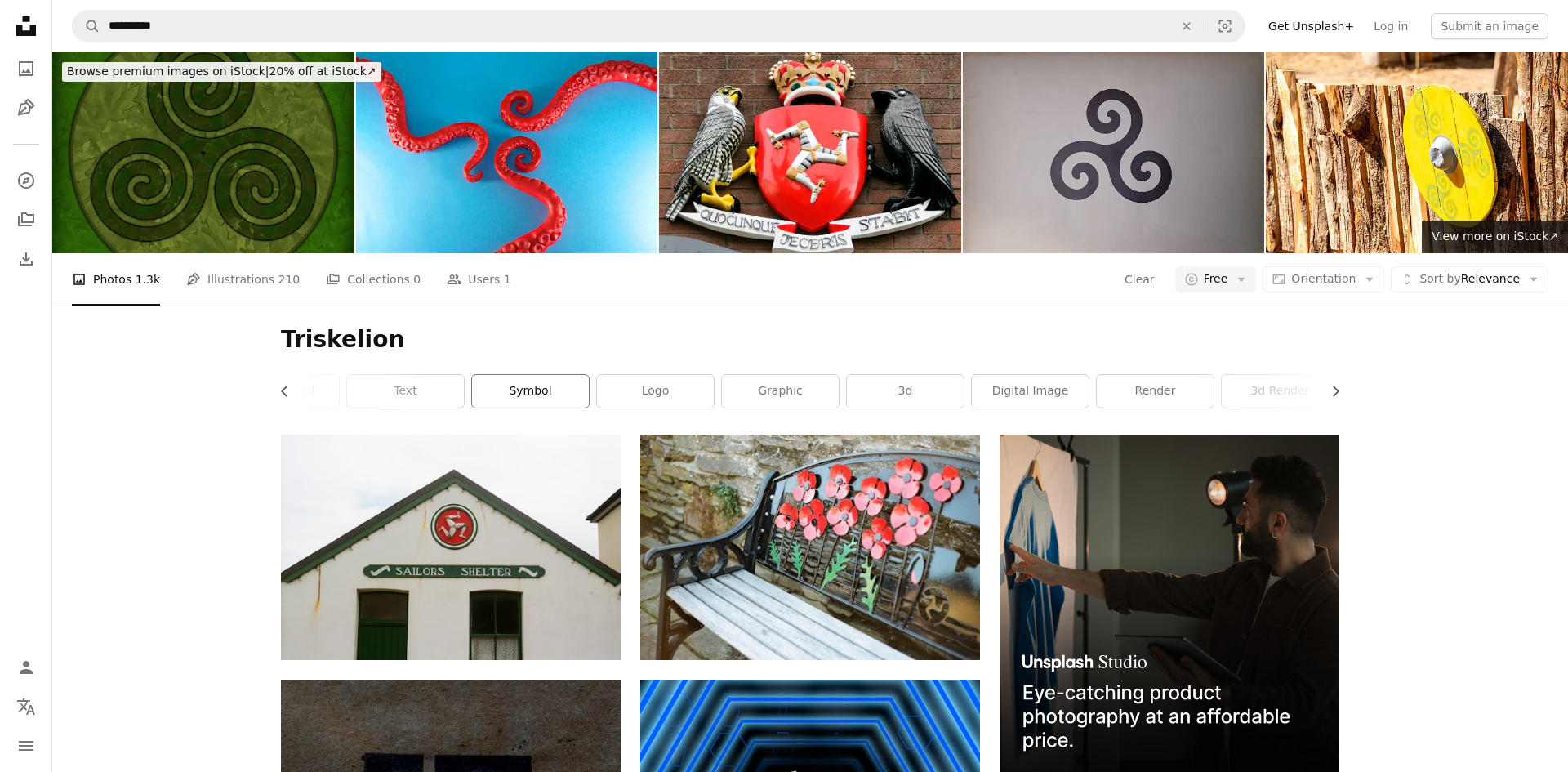
click at [529, 387] on link "symbol" at bounding box center [530, 391] width 117 height 32
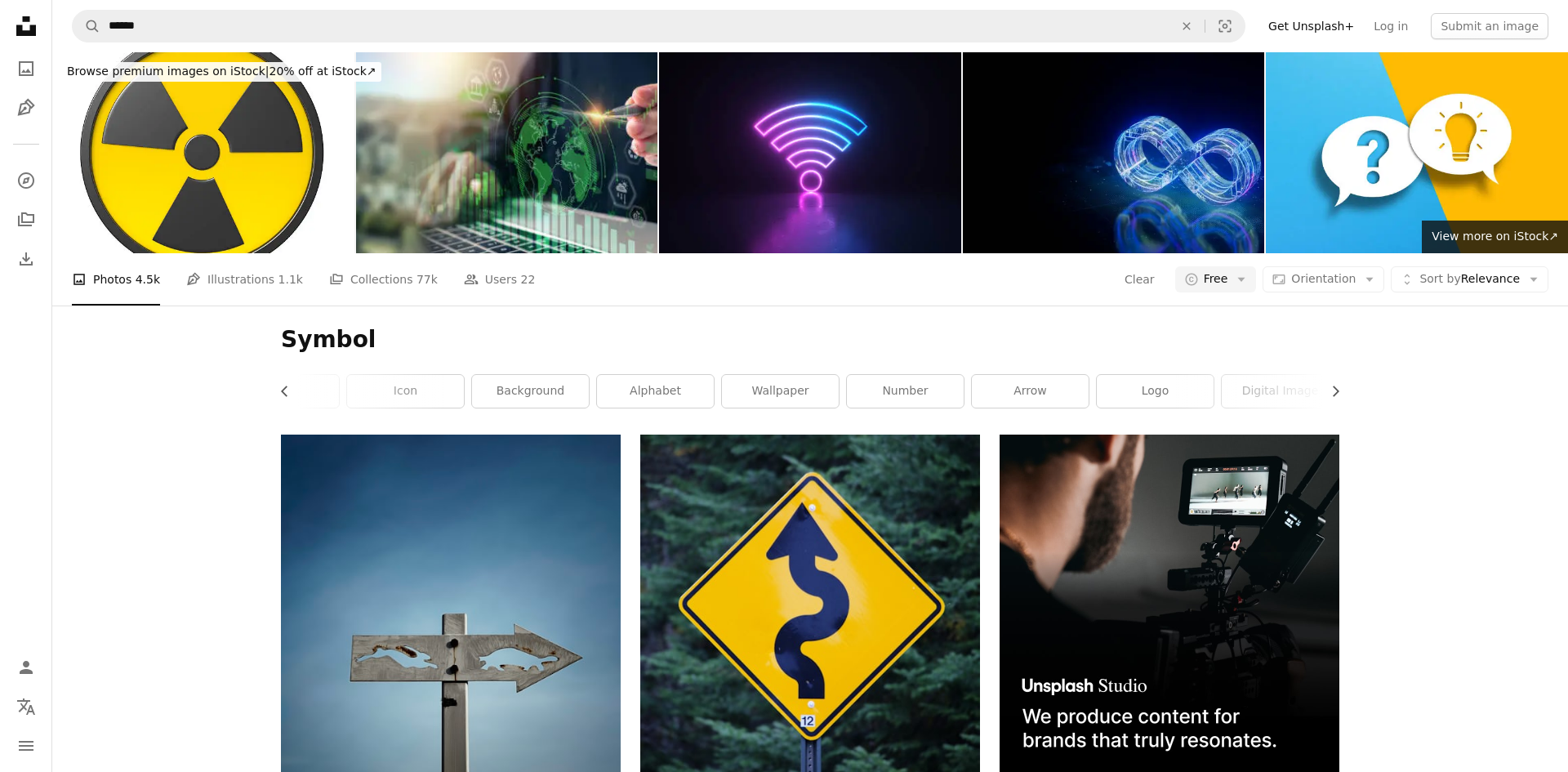
click at [542, 339] on h1 "Symbol" at bounding box center [809, 339] width 1058 height 29
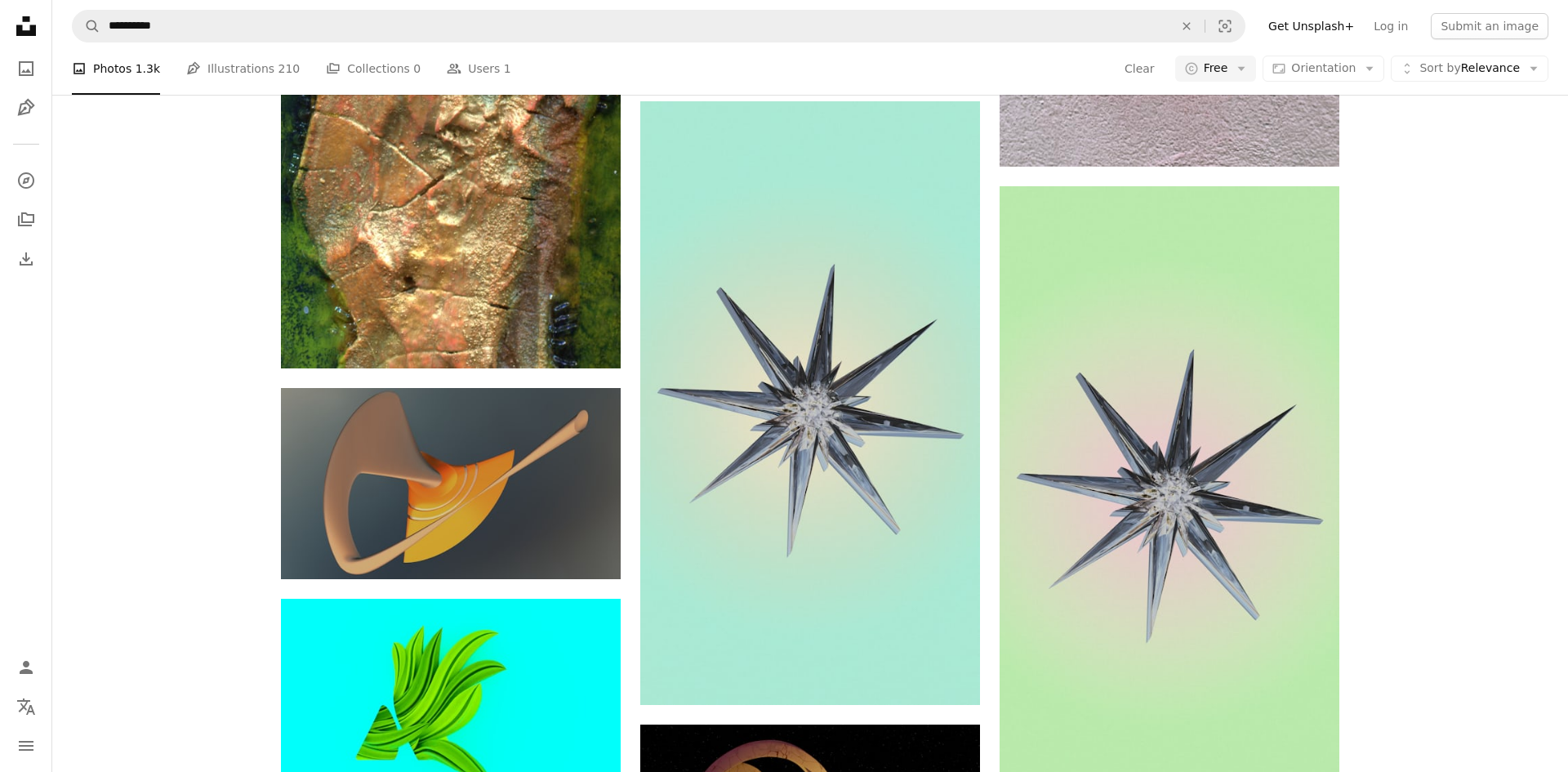
scroll to position [1188, 0]
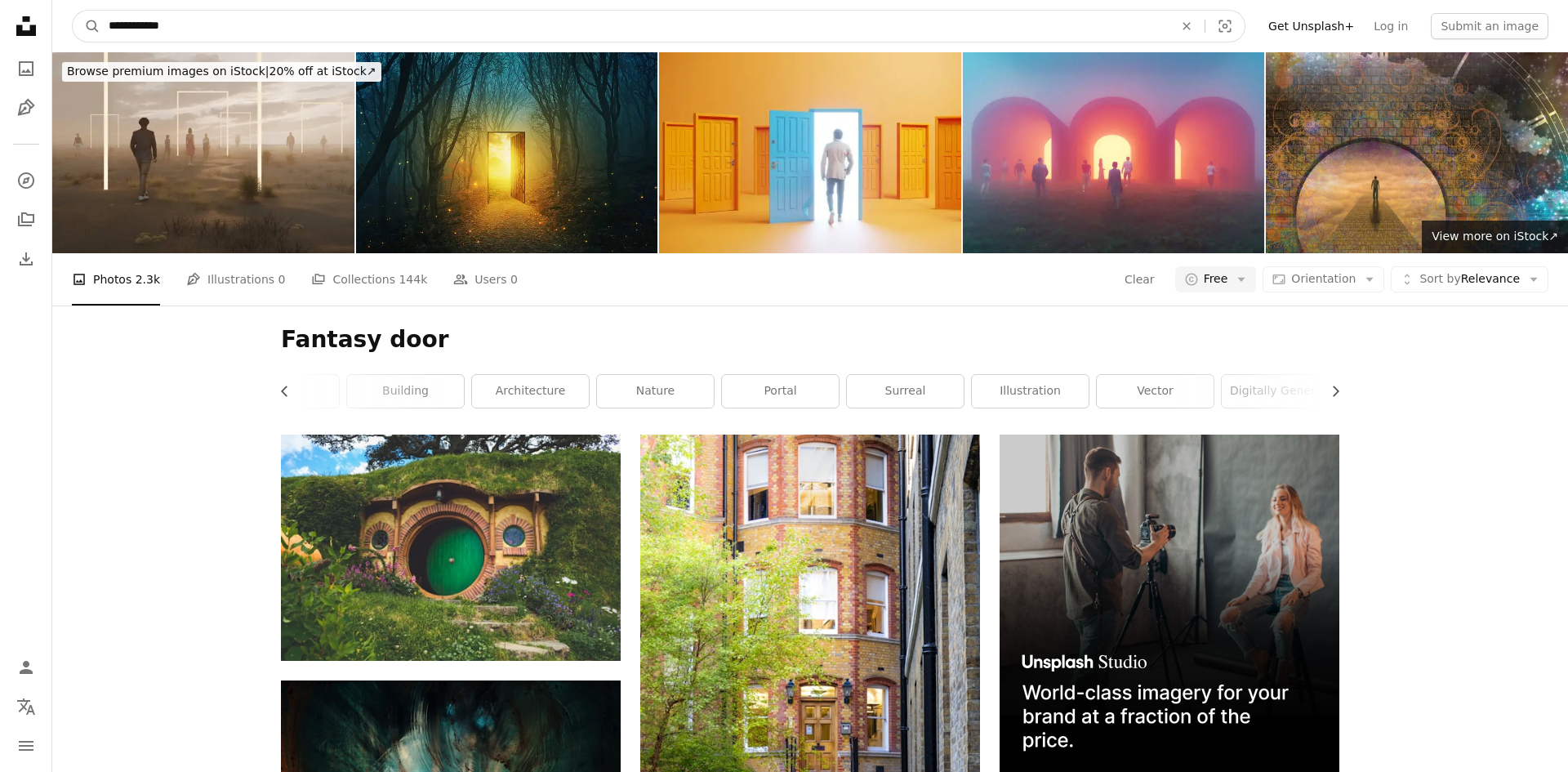
click at [256, 35] on input "**********" at bounding box center [635, 26] width 1068 height 31
type input "**********"
click at [72, 11] on button "A magnifying glass" at bounding box center [86, 26] width 27 height 31
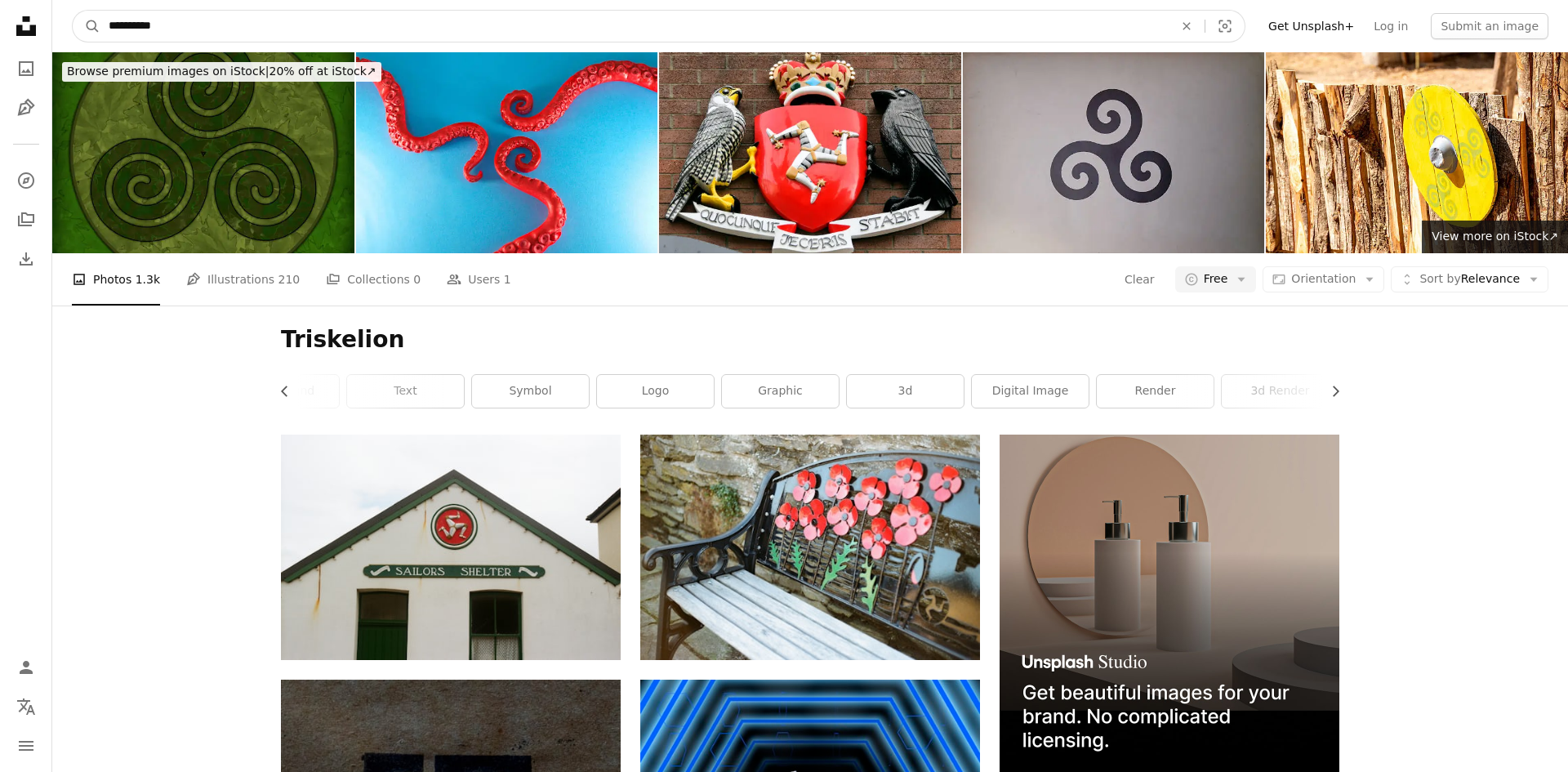
click at [214, 29] on input "**********" at bounding box center [635, 26] width 1068 height 31
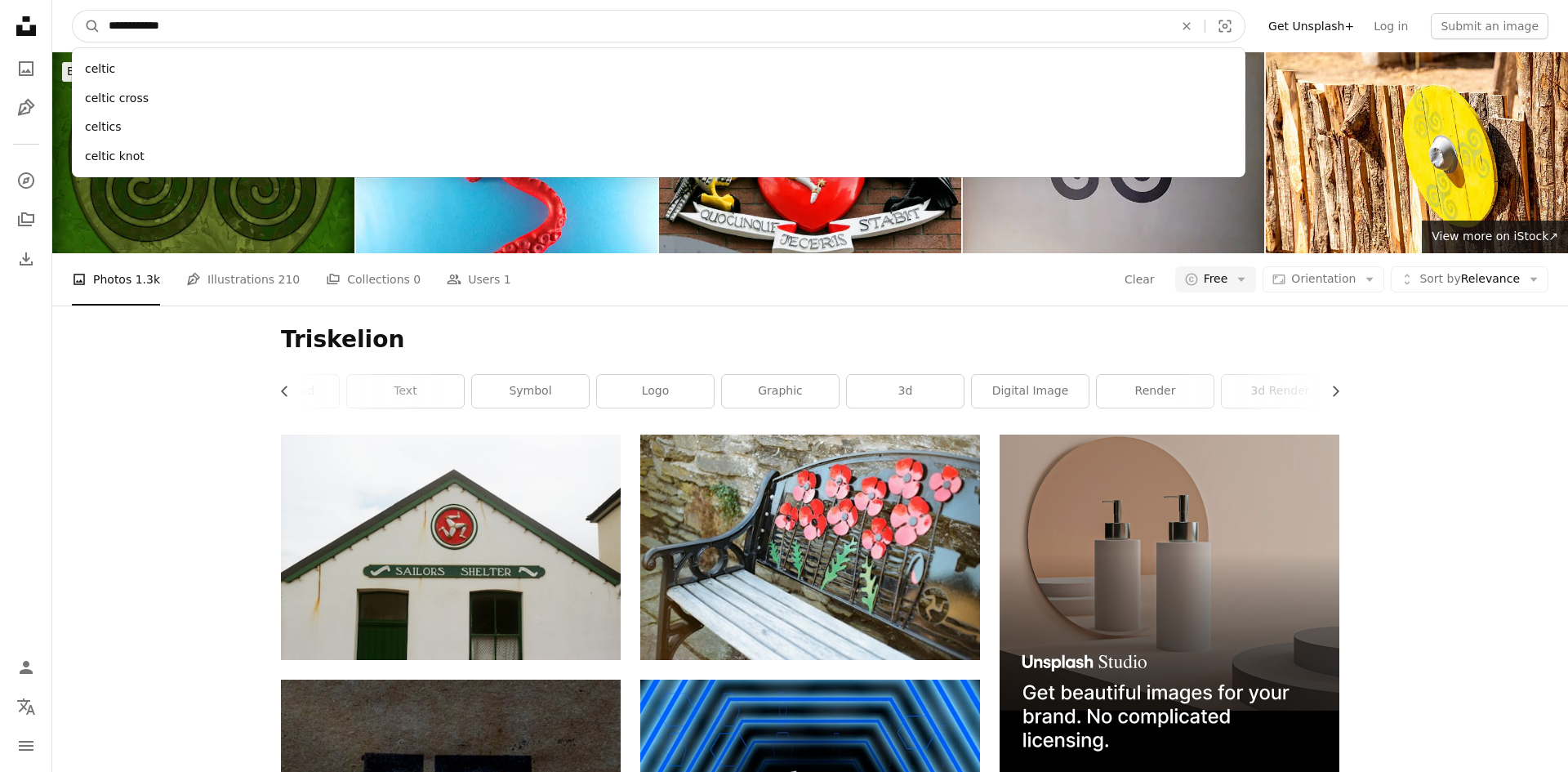
type input "**********"
click button "A magnifying glass" at bounding box center [86, 26] width 27 height 31
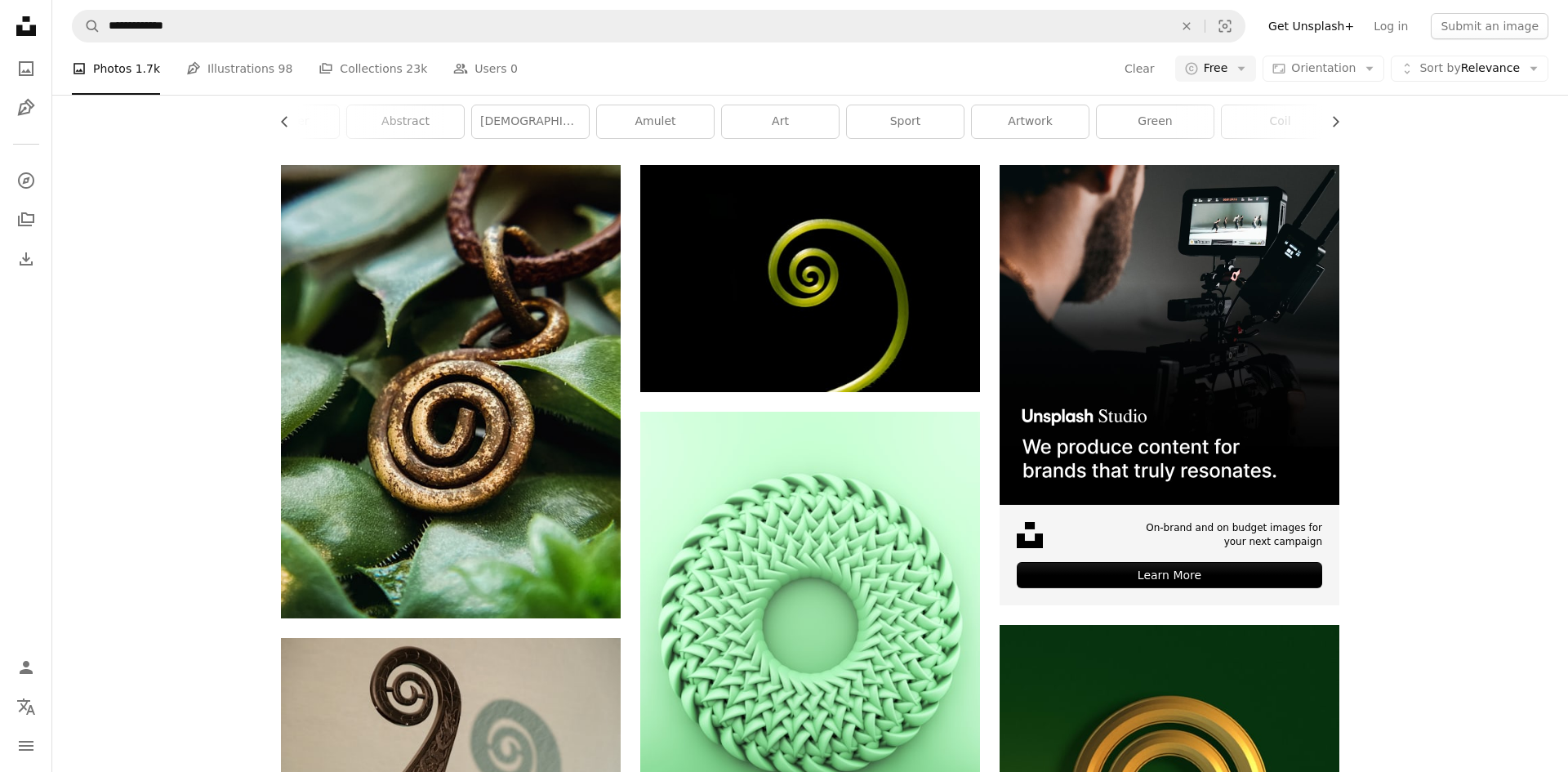
scroll to position [272, 0]
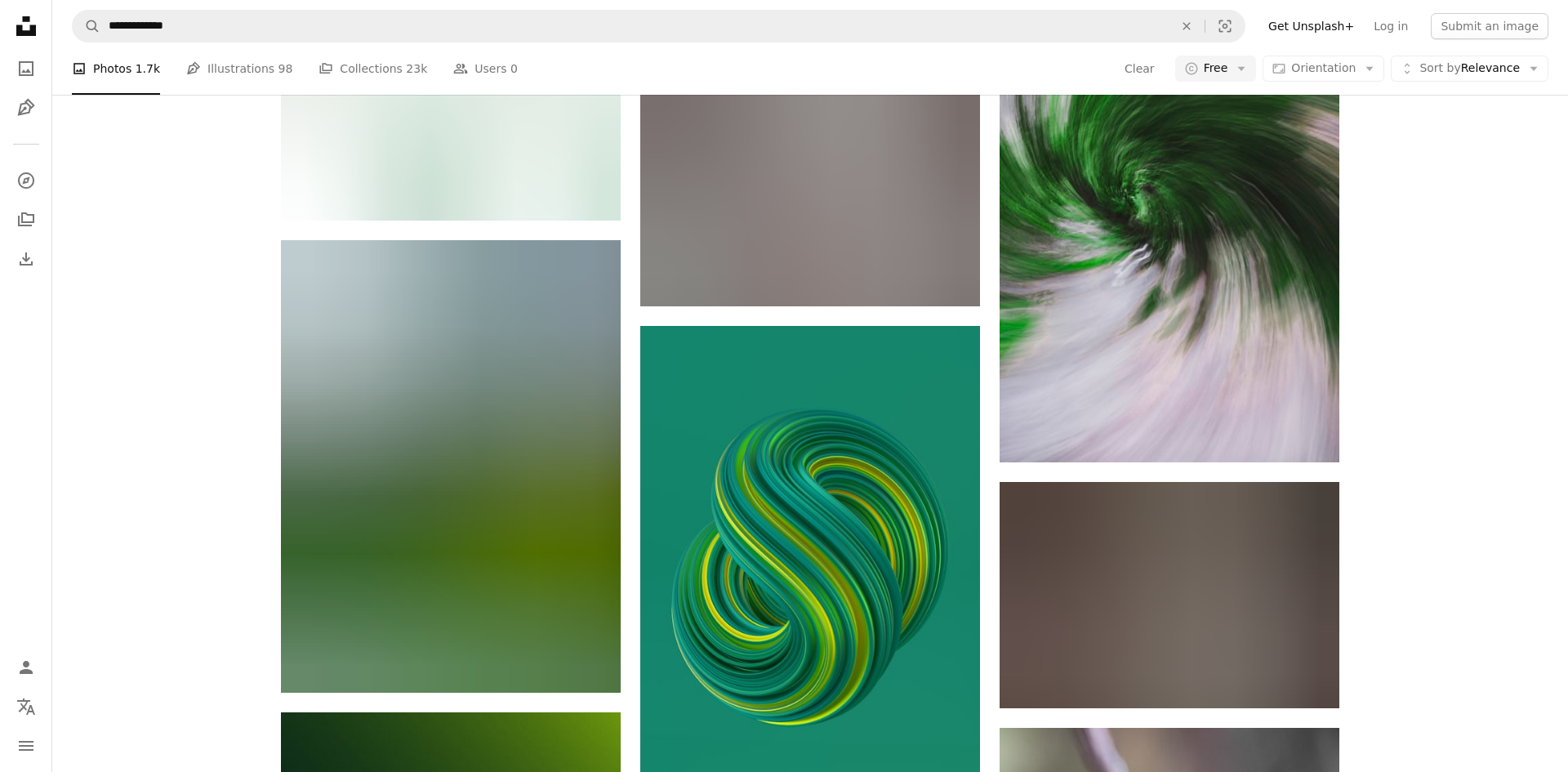
scroll to position [1548, 0]
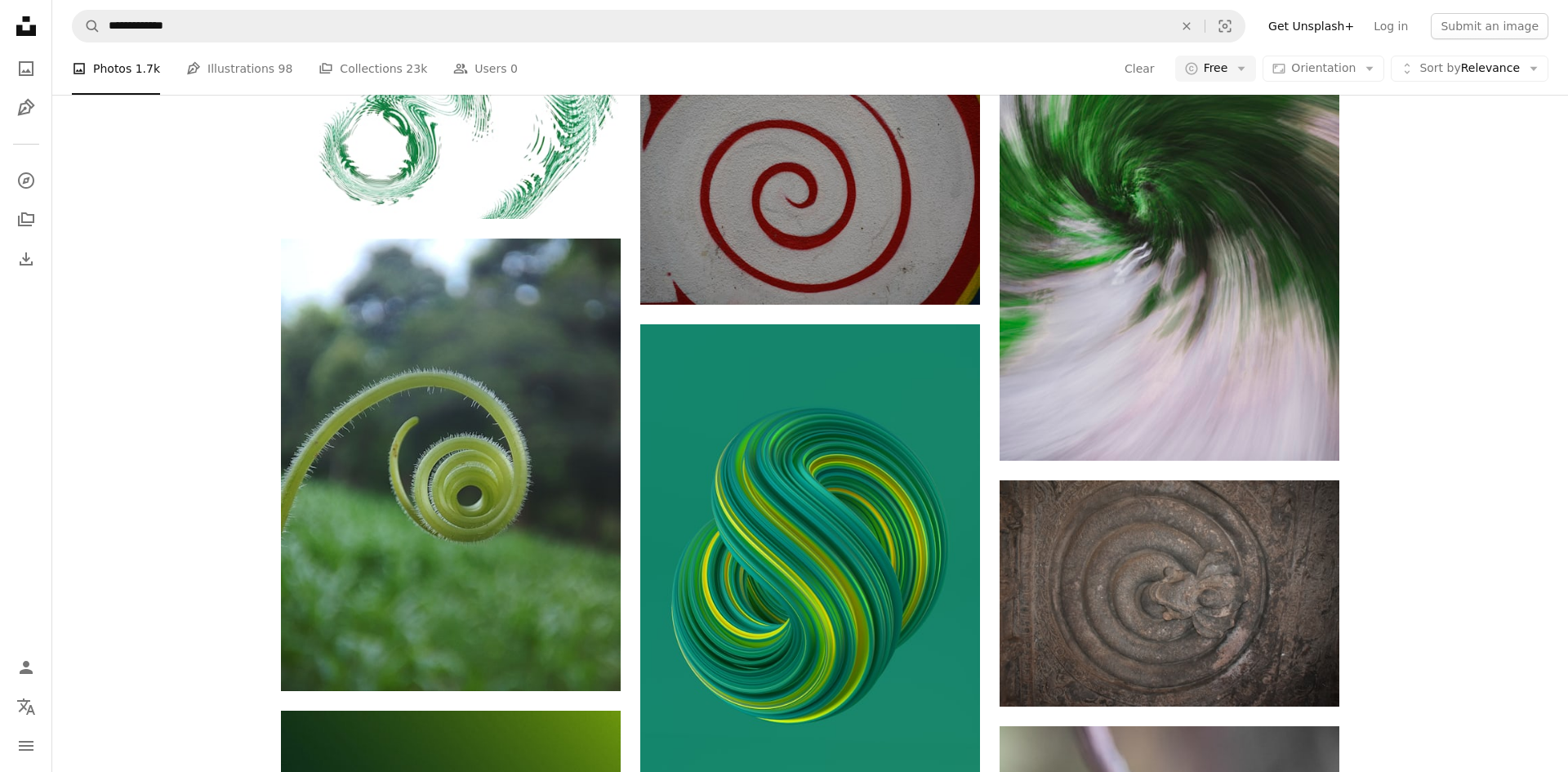
click at [1462, 652] on div "A heart A plus sign [PERSON_NAME] Arrow pointing down A heart A plus sign Barna…" at bounding box center [810, 312] width 1516 height 2852
click at [1466, 579] on div "A heart A plus sign [PERSON_NAME] Arrow pointing down A heart A plus sign Barna…" at bounding box center [810, 312] width 1516 height 2852
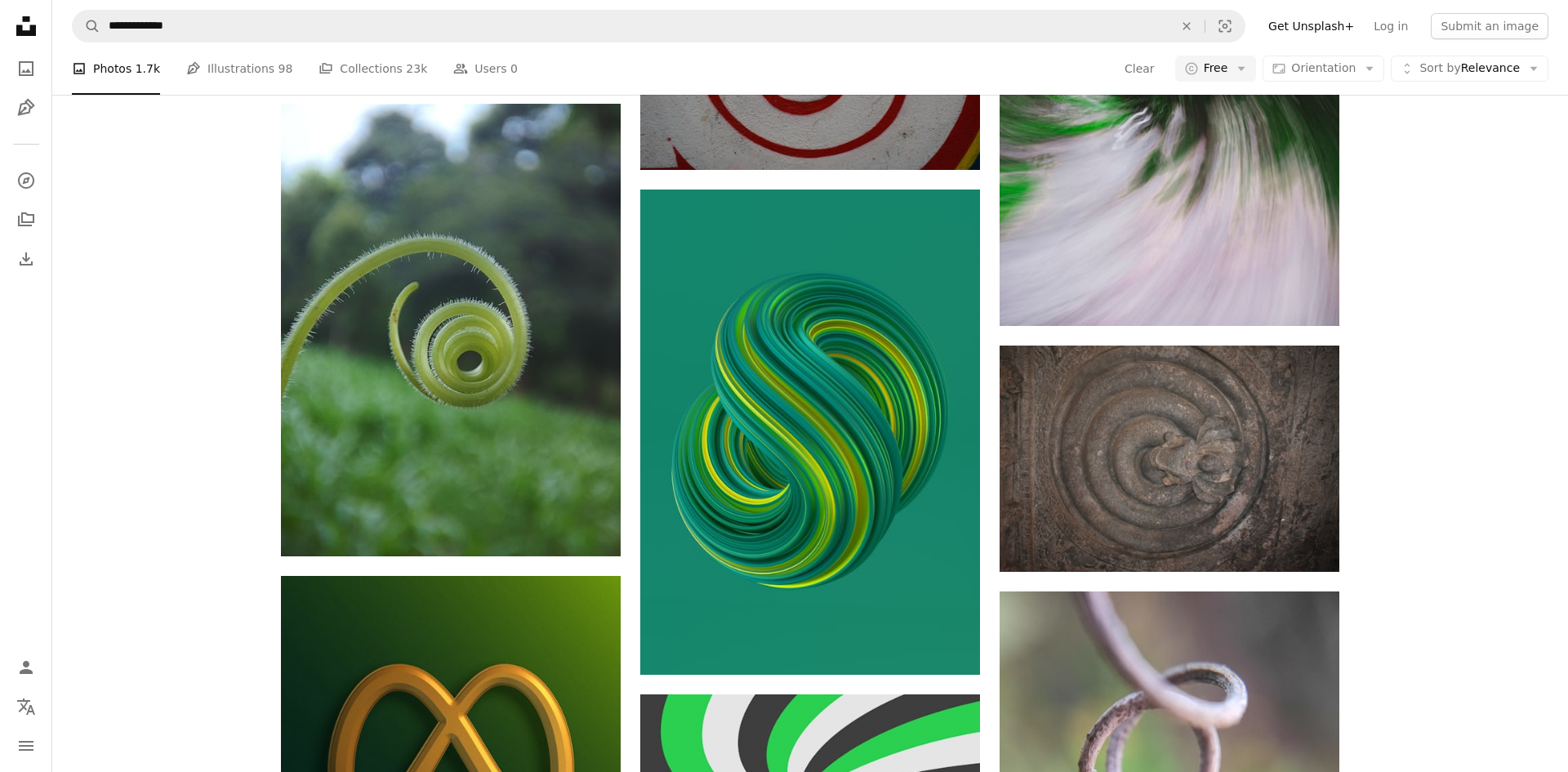
scroll to position [1689, 0]
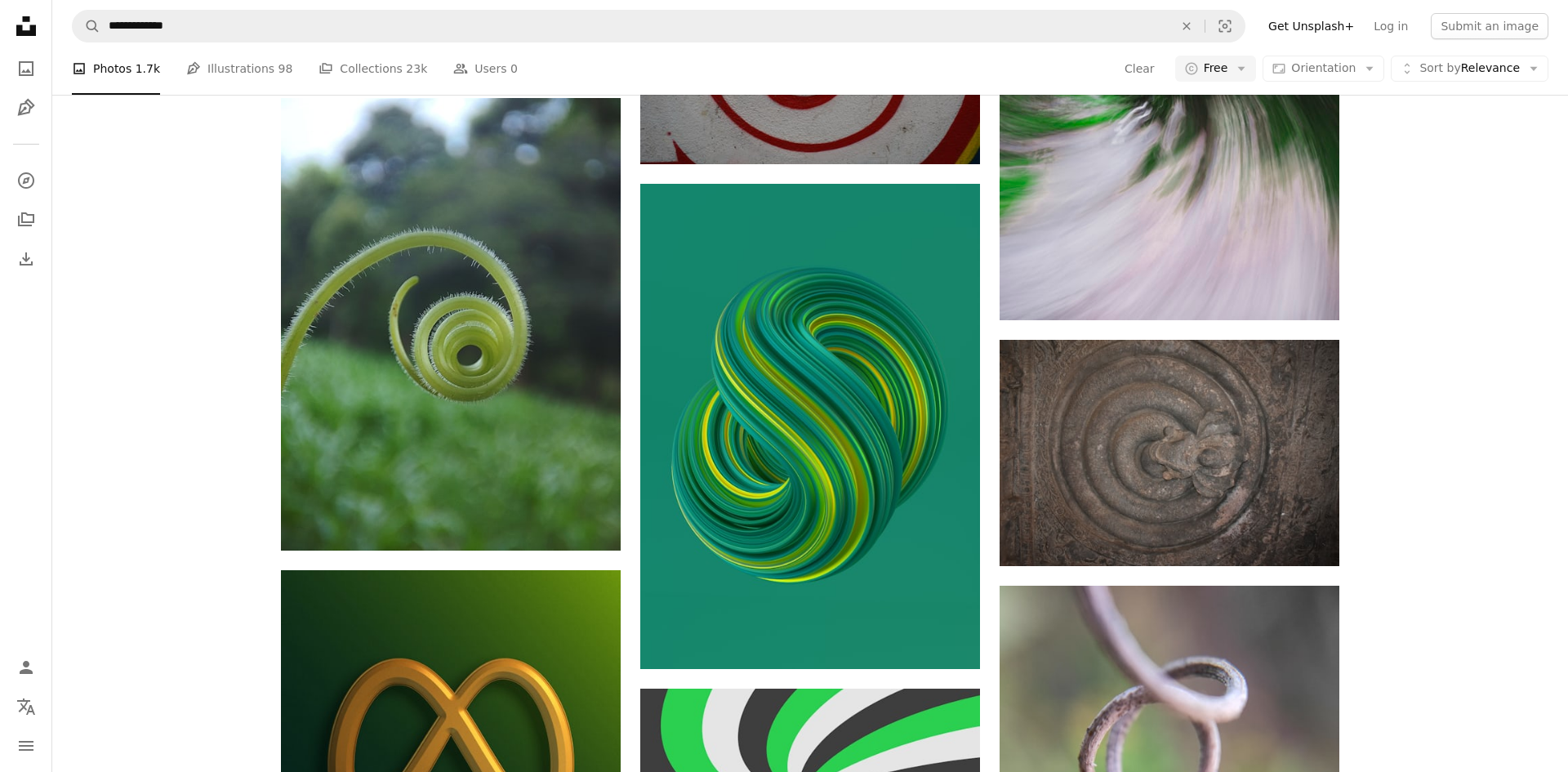
click at [1442, 652] on div "A heart A plus sign [PERSON_NAME] Arrow pointing down A heart A plus sign Barna…" at bounding box center [810, 172] width 1516 height 2852
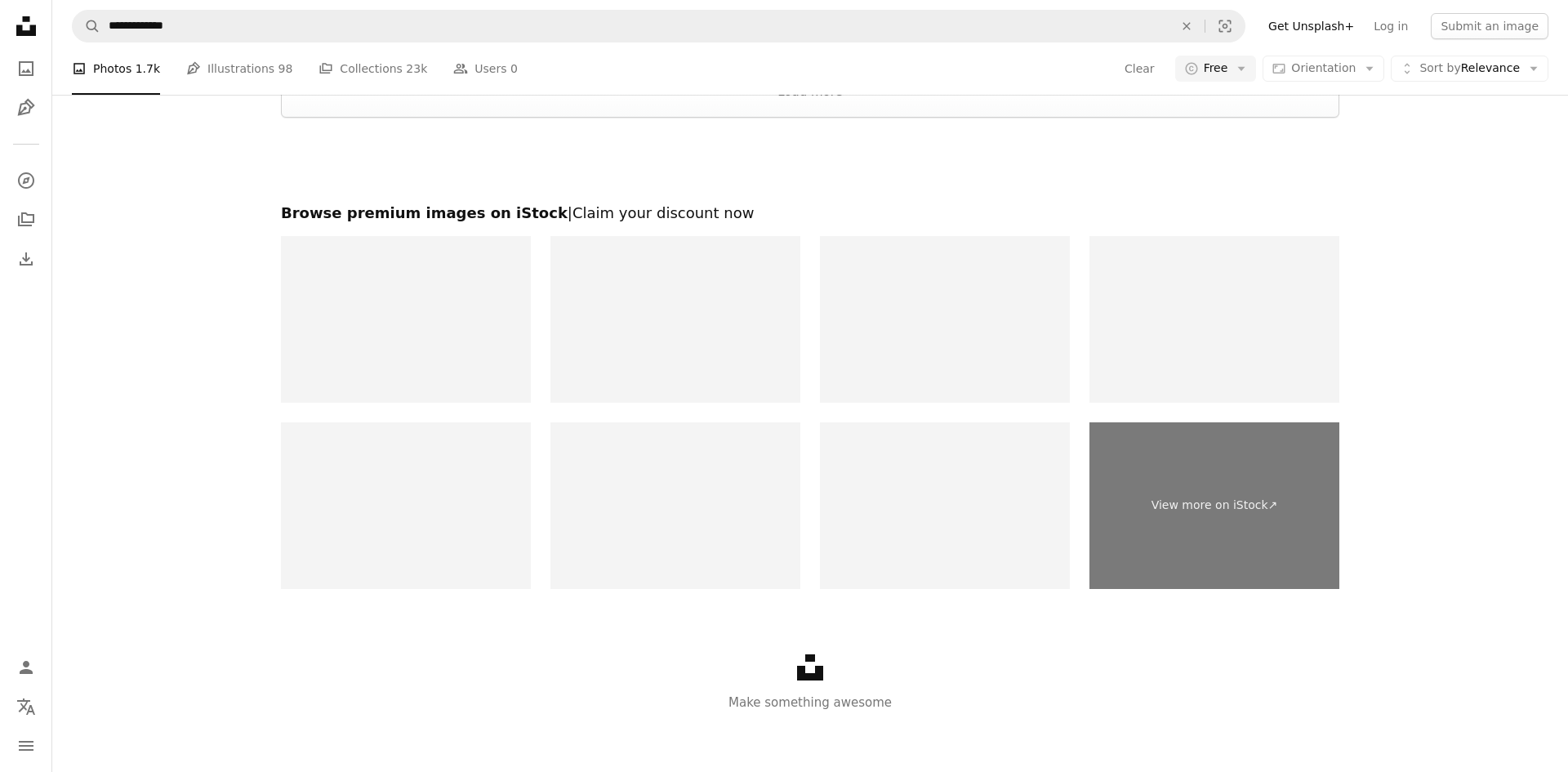
scroll to position [3263, 0]
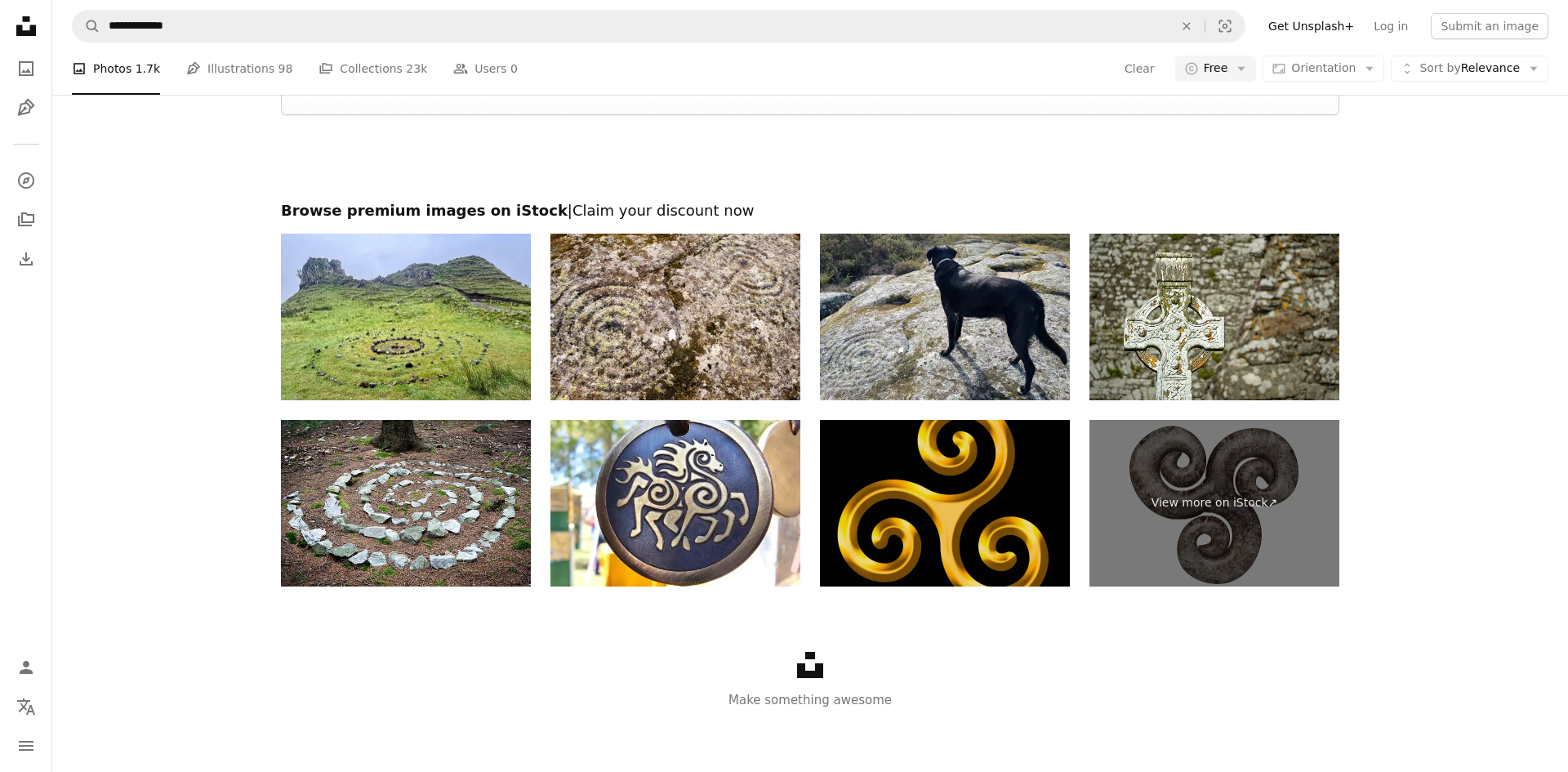
click at [1009, 560] on img at bounding box center [944, 503] width 250 height 167
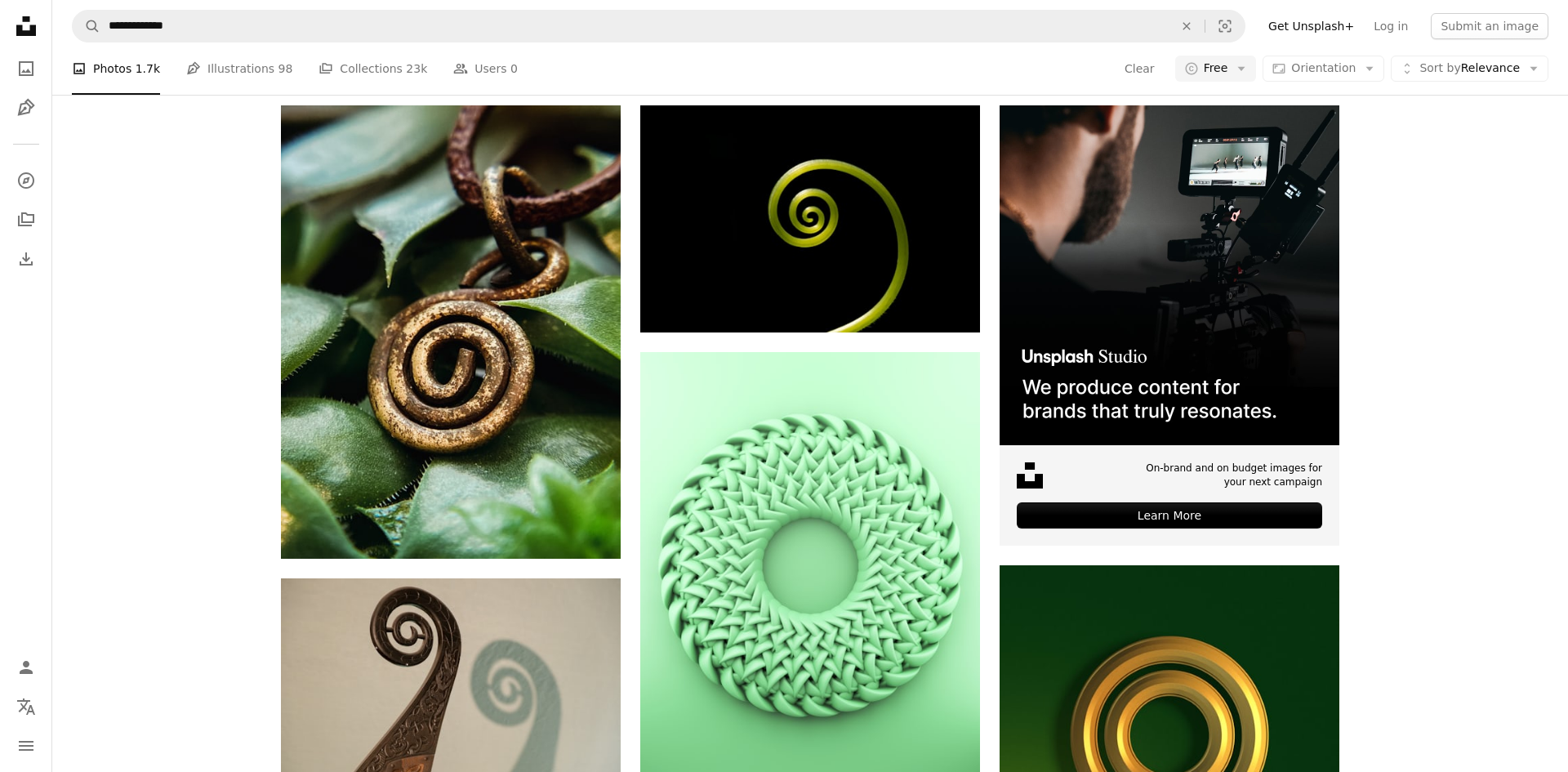
scroll to position [0, 0]
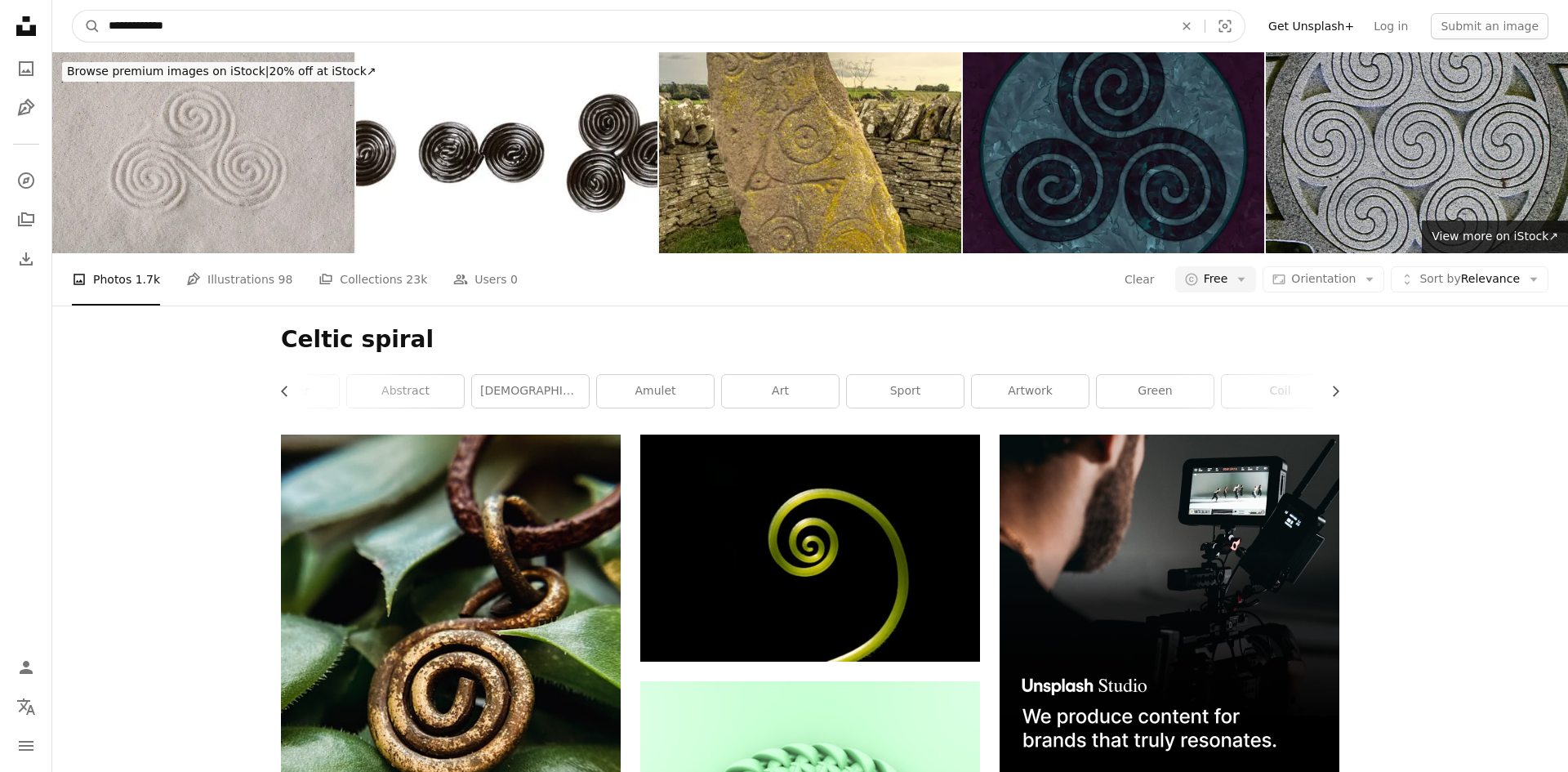
click at [187, 27] on input "**********" at bounding box center [635, 26] width 1068 height 31
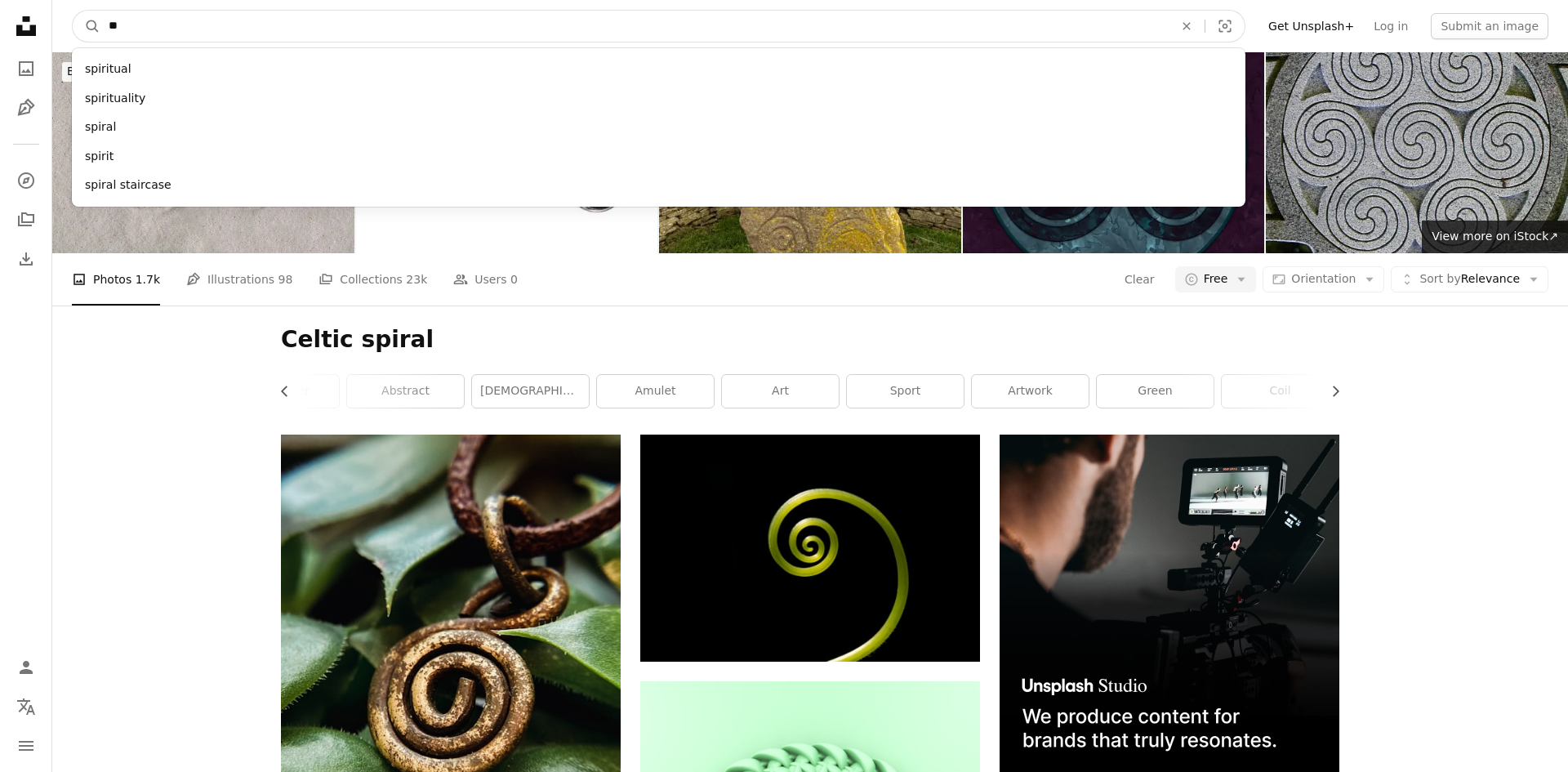
type input "*"
type input "**********"
click button "A magnifying glass" at bounding box center [86, 26] width 27 height 31
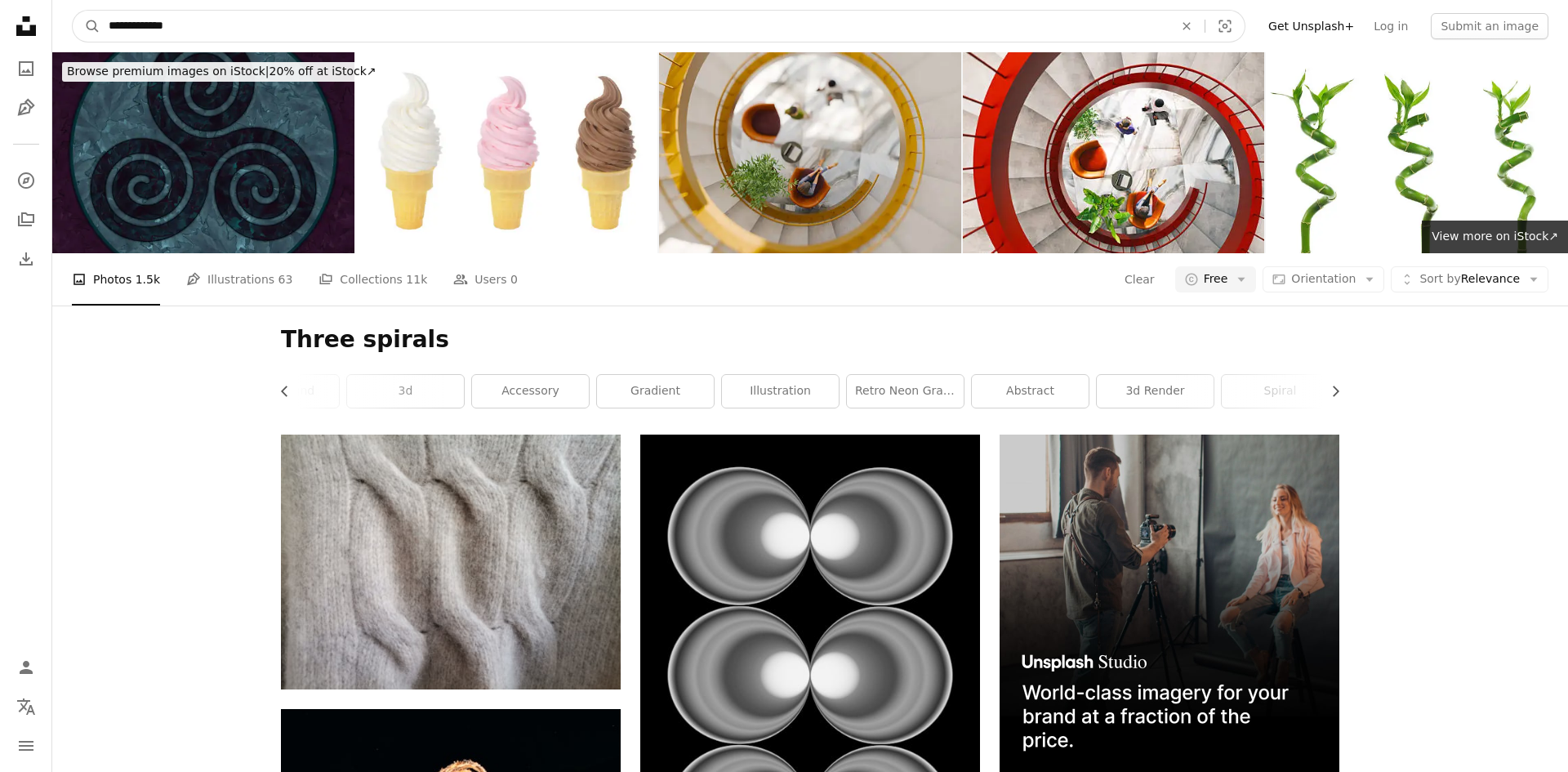
click at [172, 36] on input "**********" at bounding box center [635, 26] width 1068 height 31
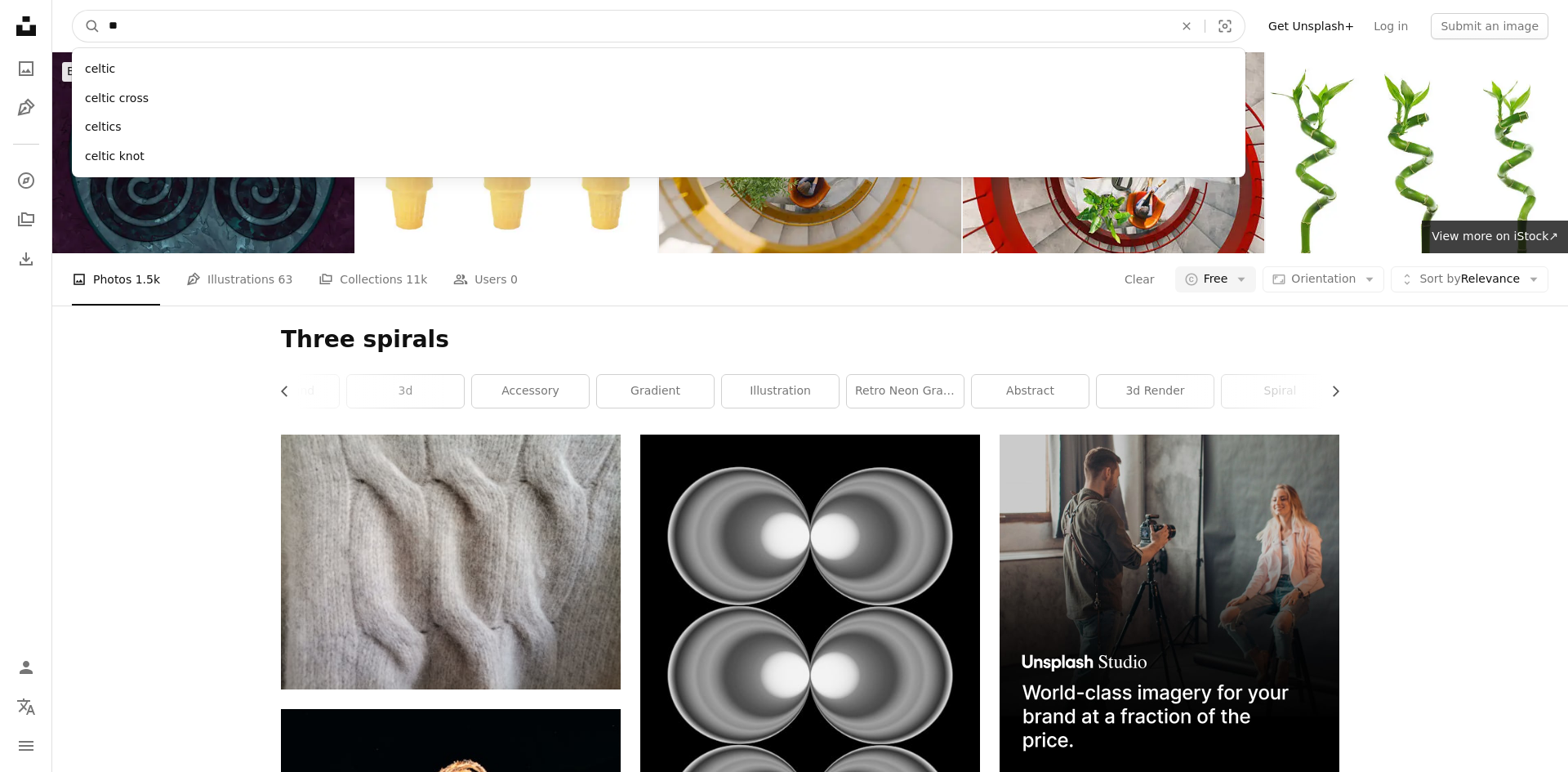
type input "*"
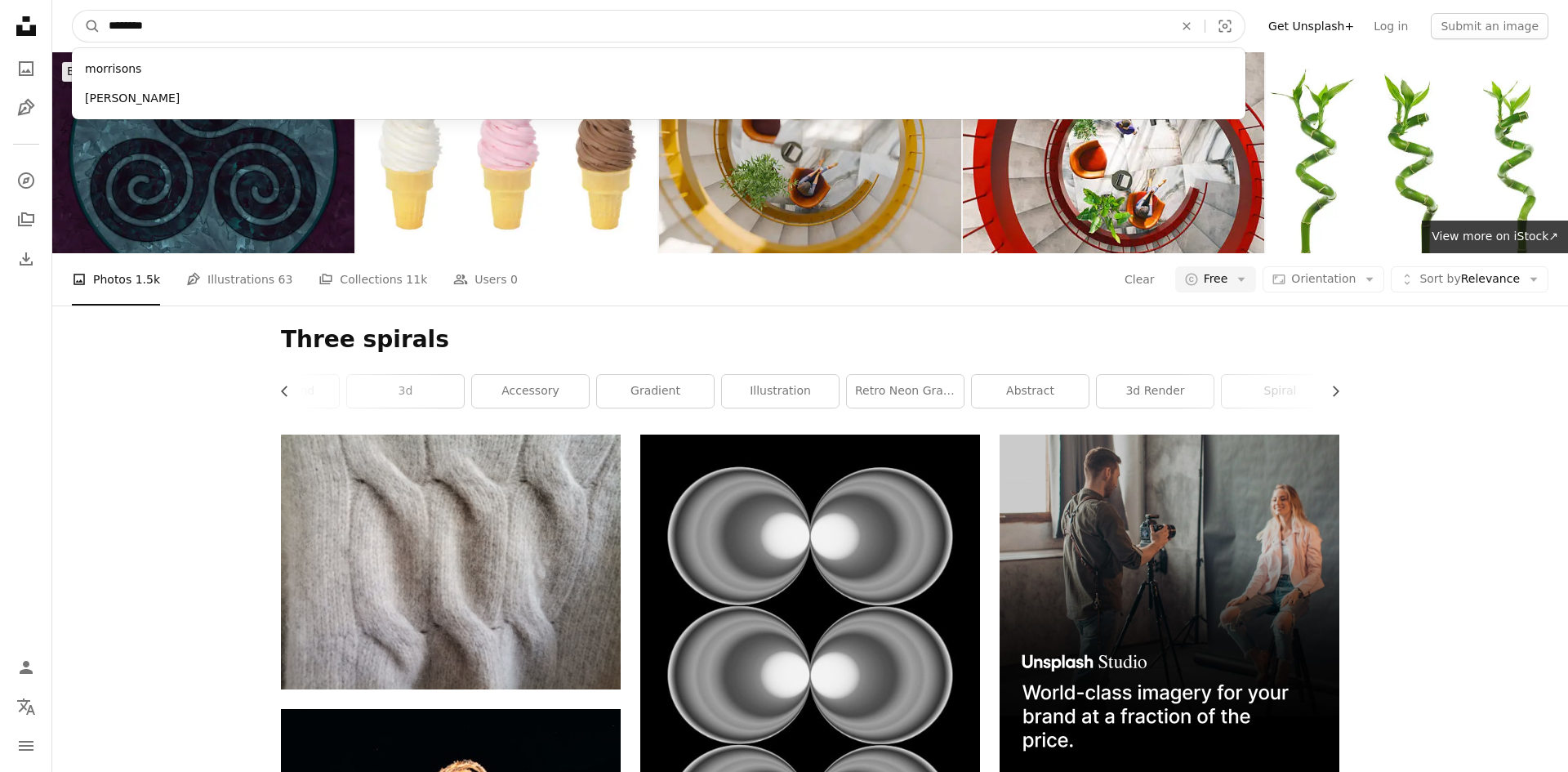
type input "********"
click at [72, 11] on button "A magnifying glass" at bounding box center [86, 26] width 27 height 31
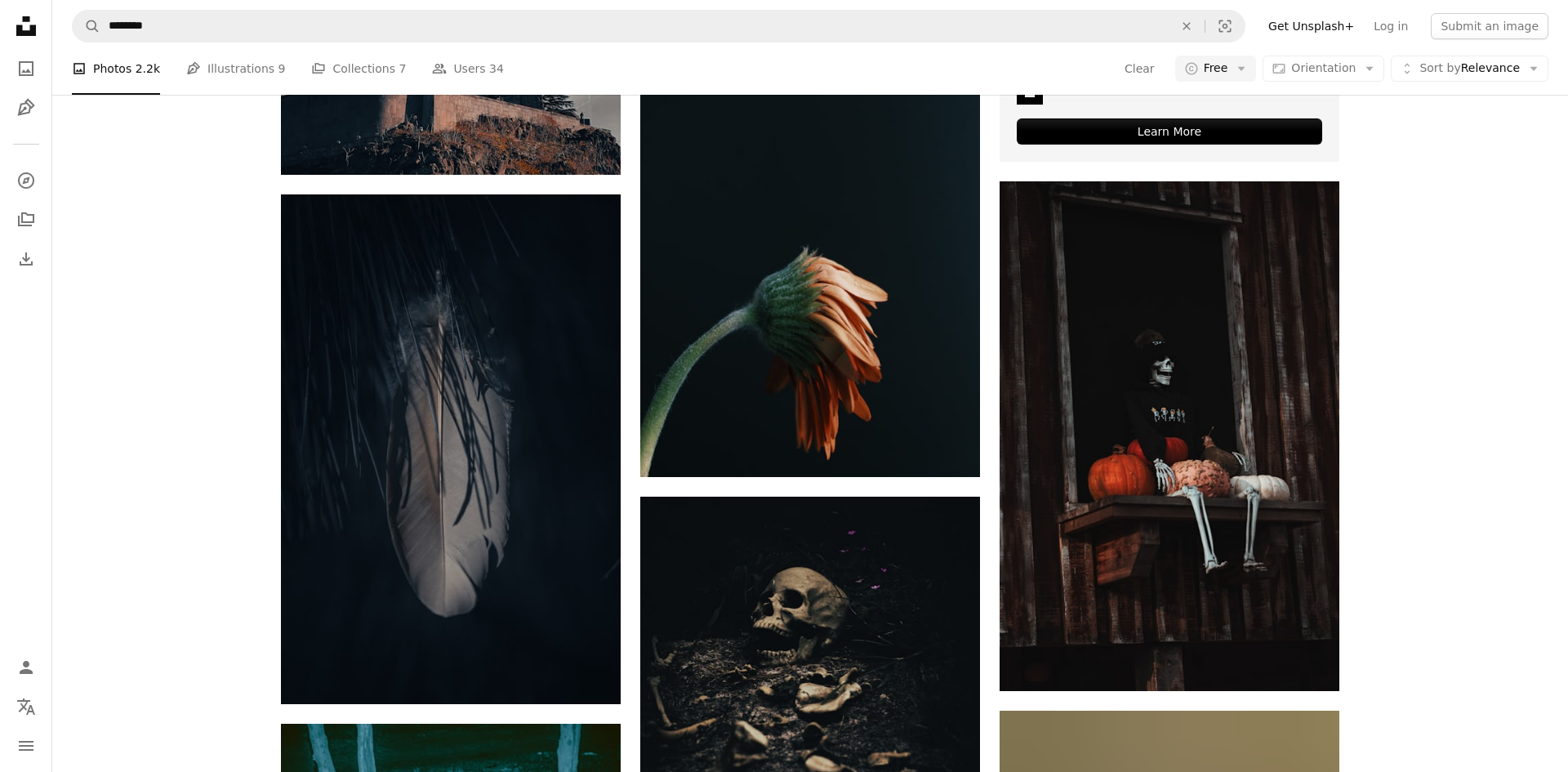
scroll to position [734, 0]
